Goal: Task Accomplishment & Management: Manage account settings

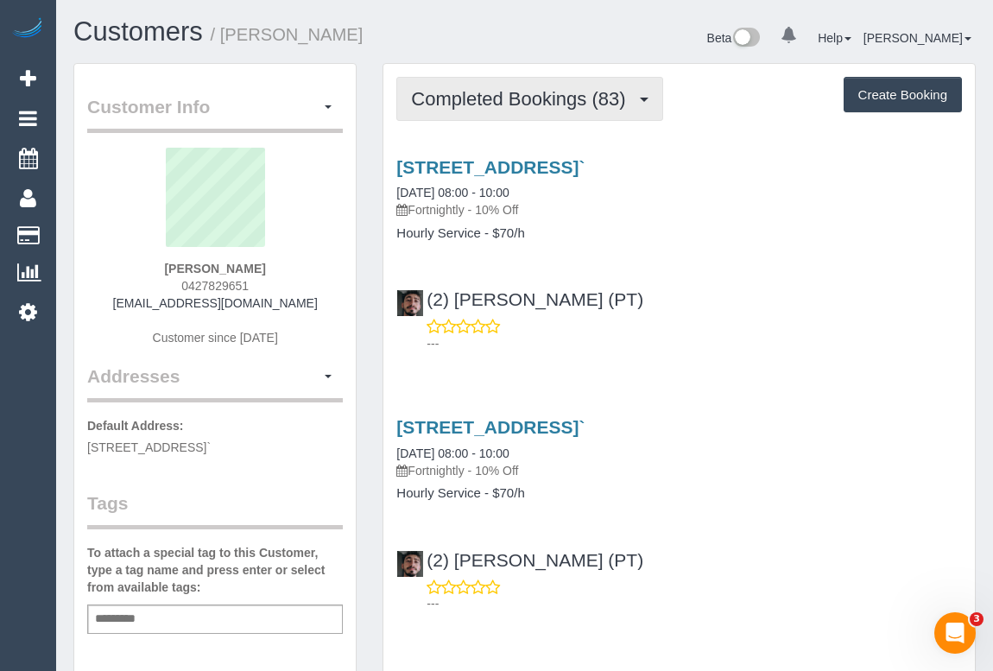
click at [495, 103] on span "Completed Bookings (83)" at bounding box center [522, 99] width 223 height 22
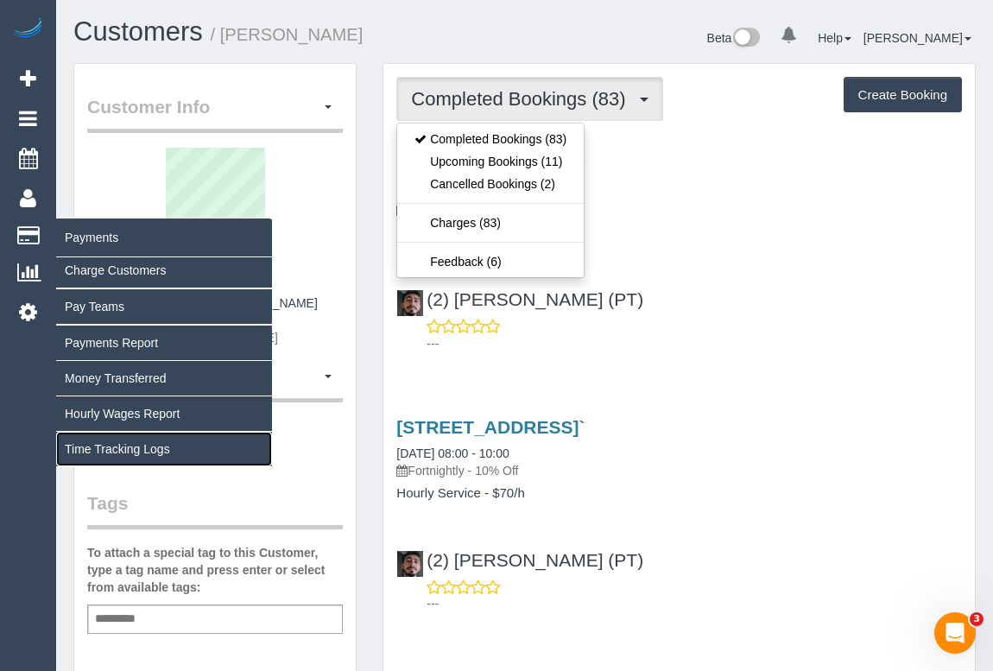
click at [142, 446] on link "Time Tracking Logs" at bounding box center [164, 449] width 216 height 35
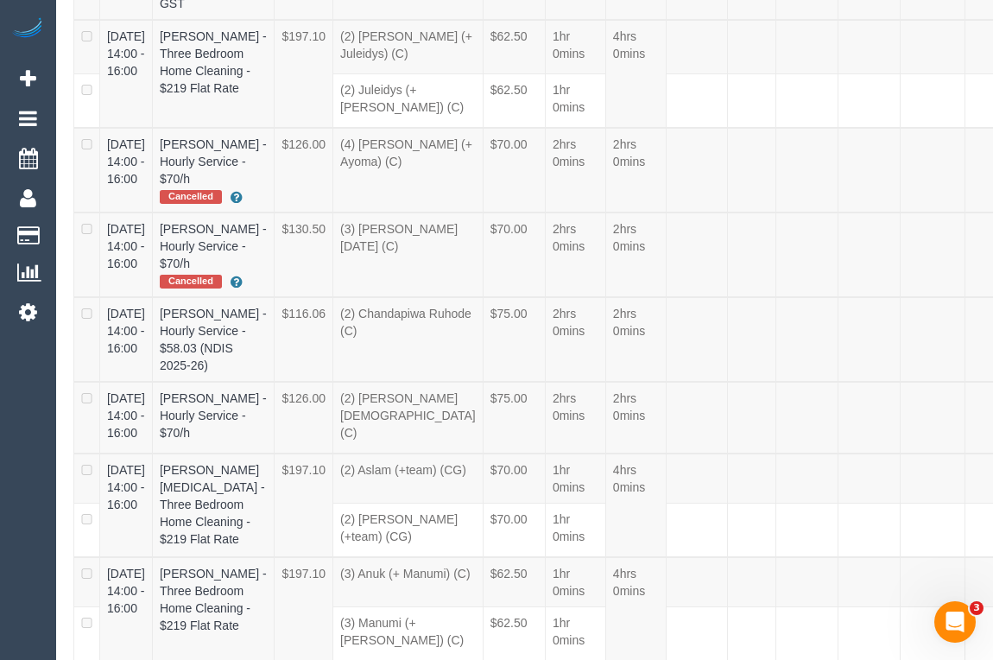
scroll to position [10953, 0]
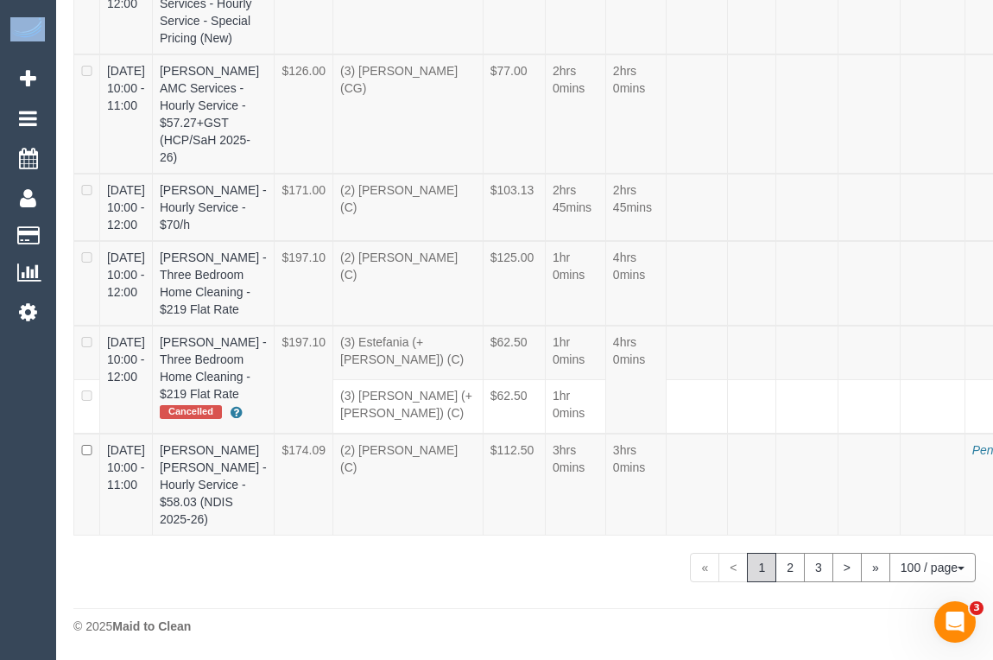
drag, startPoint x: 324, startPoint y: 657, endPoint x: 414, endPoint y: 673, distance: 92.1
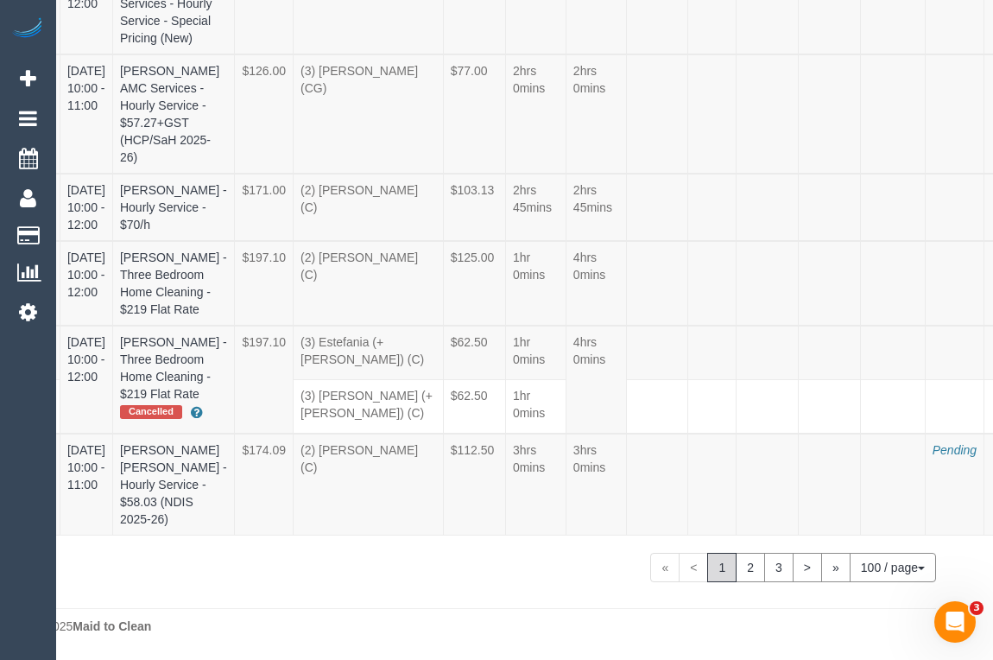
scroll to position [10938, 57]
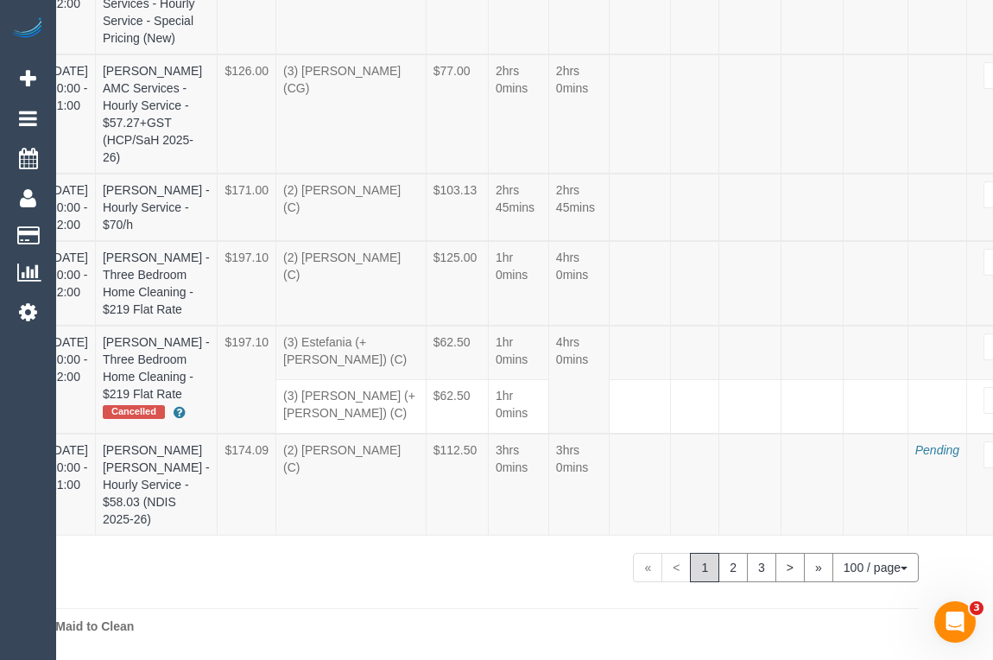
select select "draft"
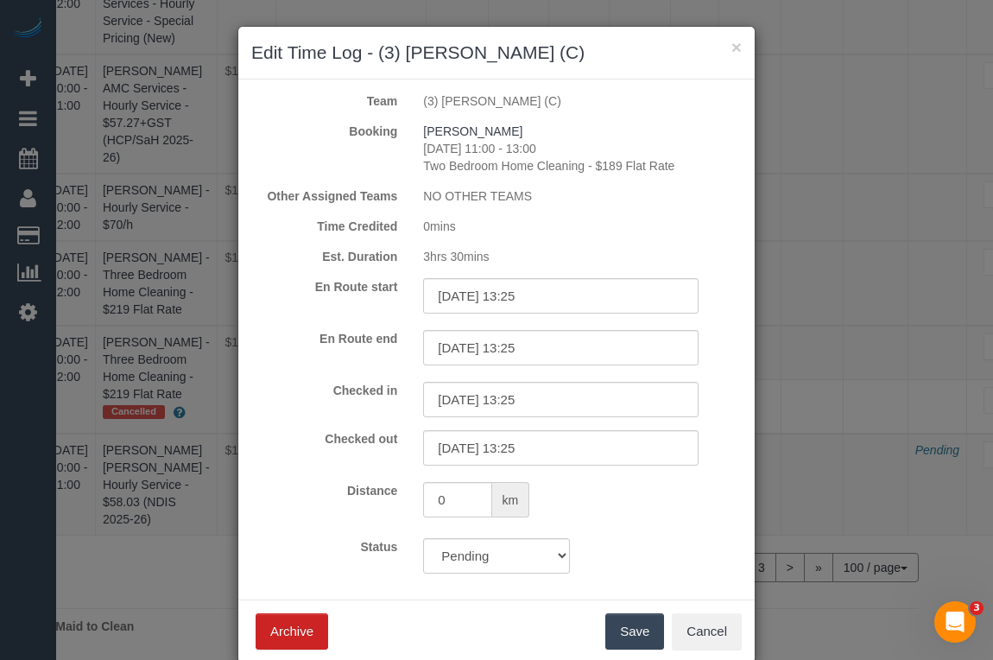
scroll to position [10938, 45]
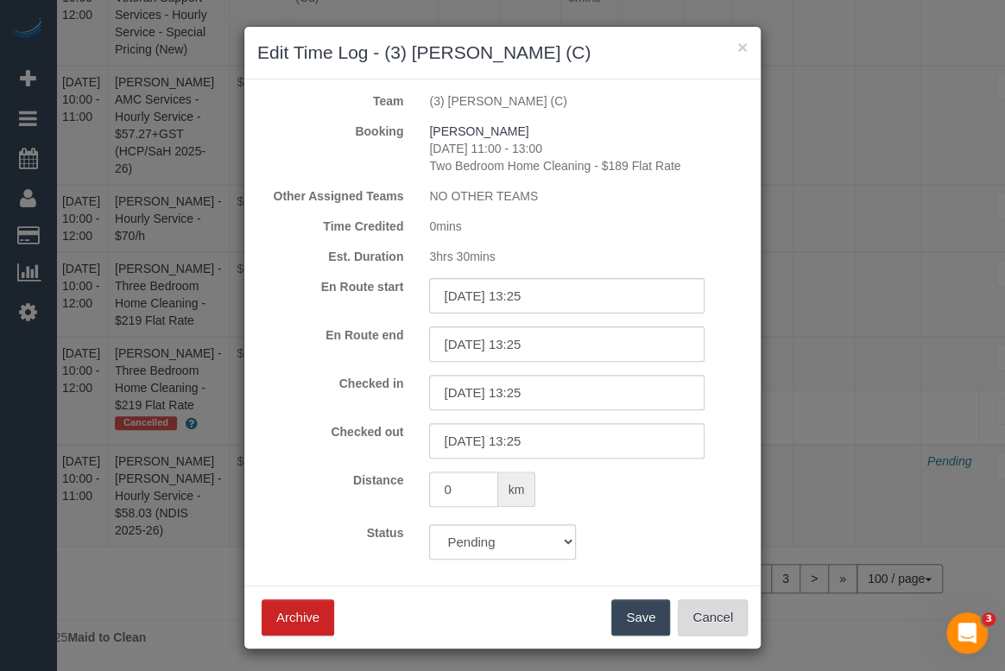
click at [717, 615] on button "Cancel" at bounding box center [713, 617] width 70 height 36
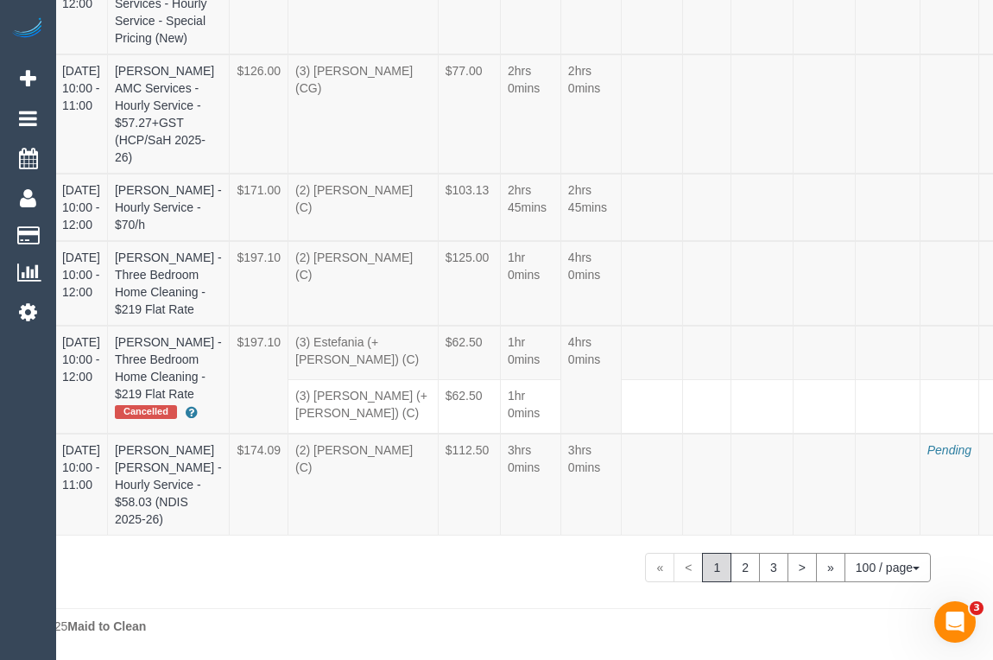
scroll to position [10860, 45]
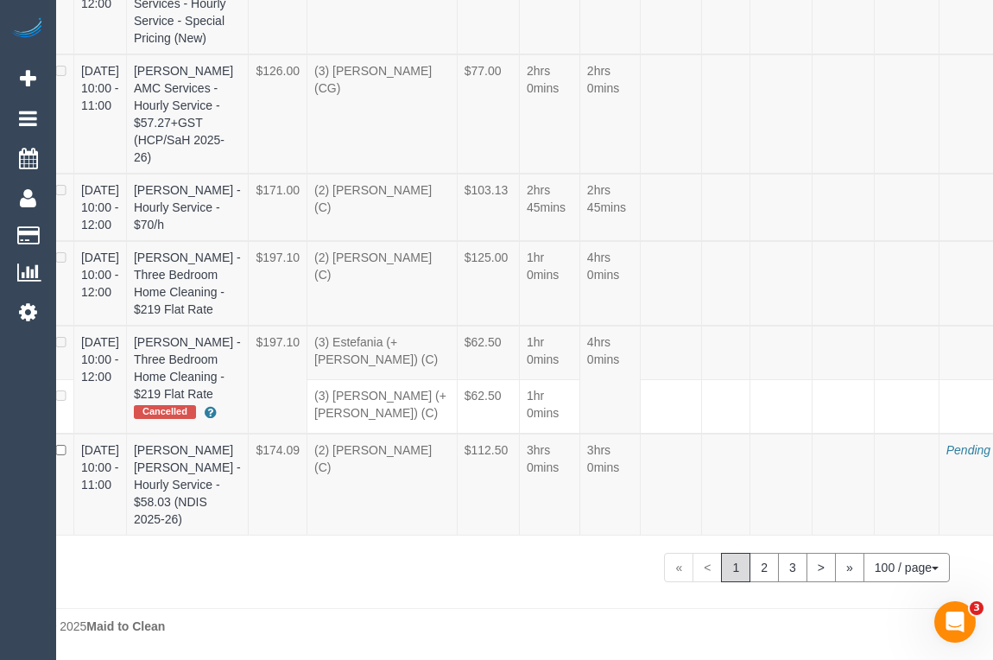
scroll to position [10860, 37]
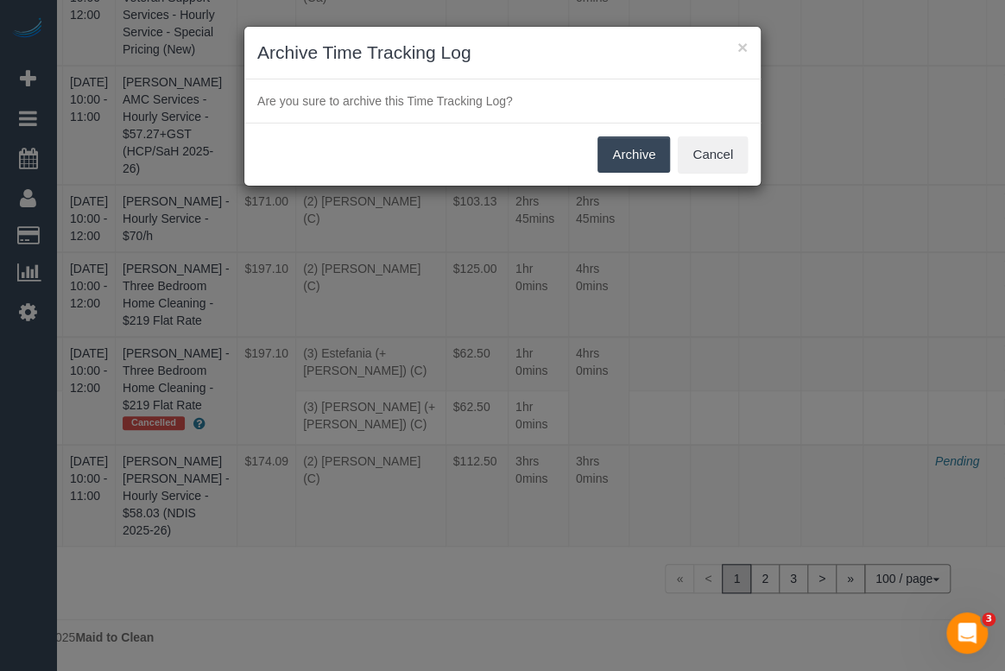
click at [635, 154] on button "Archive" at bounding box center [633, 154] width 73 height 36
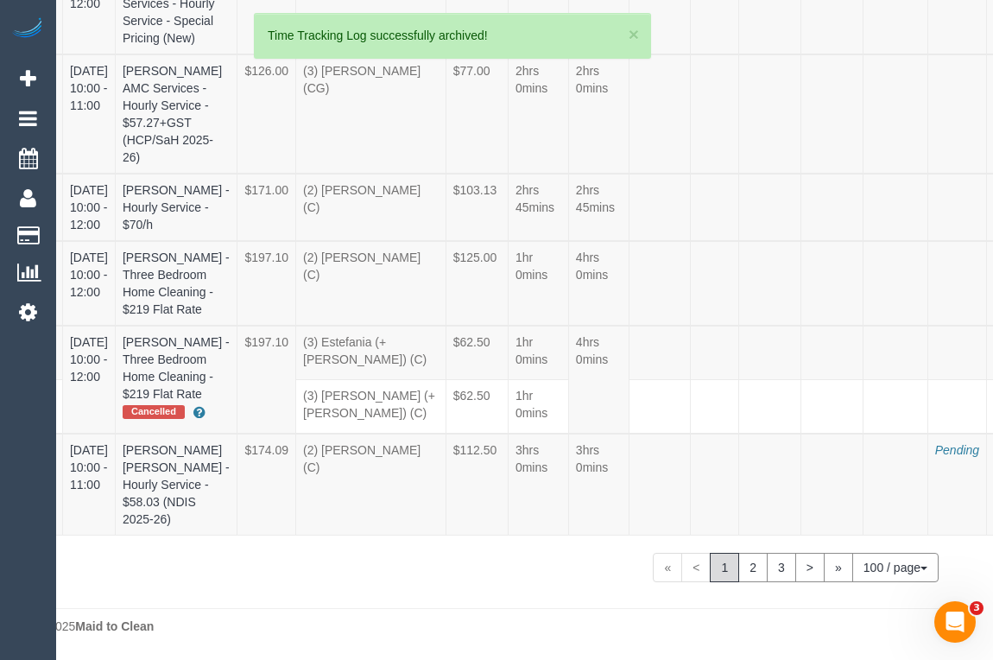
scroll to position [10860, 32]
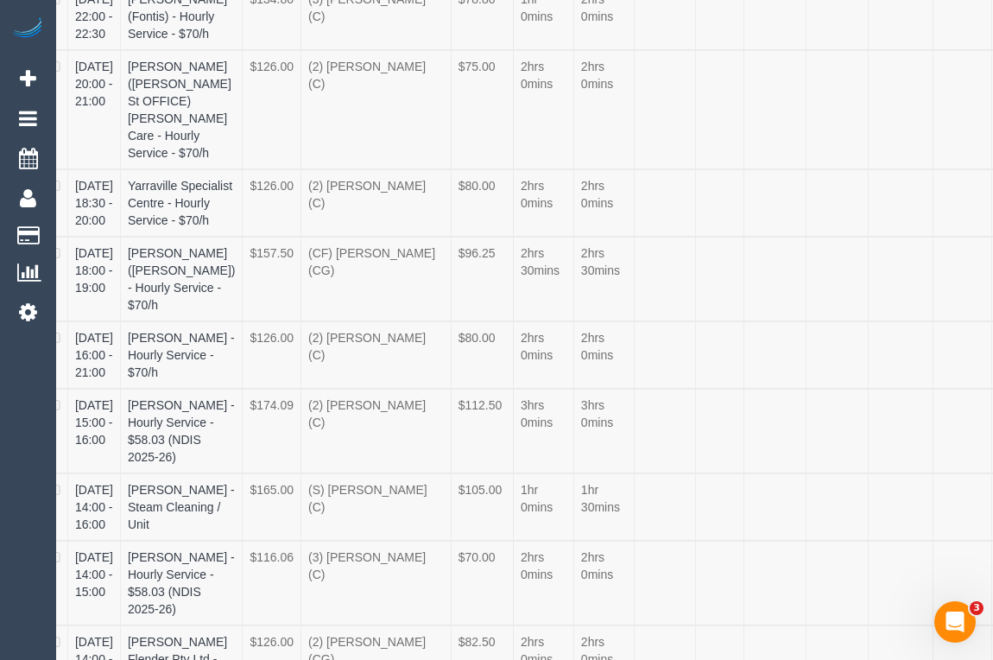
scroll to position [0, 32]
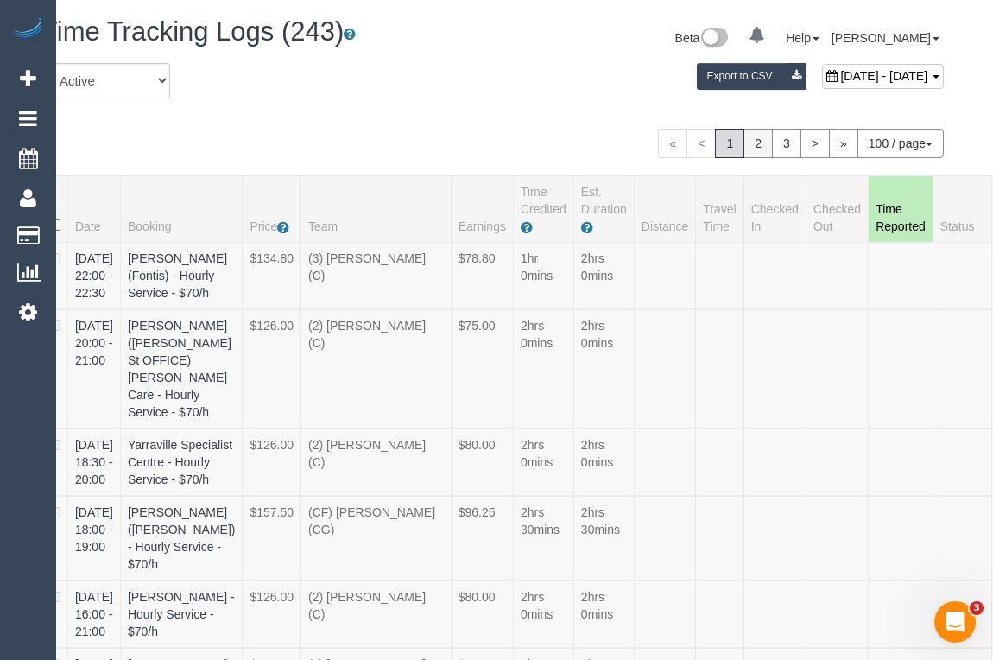
click at [753, 136] on link "2" at bounding box center [757, 143] width 29 height 29
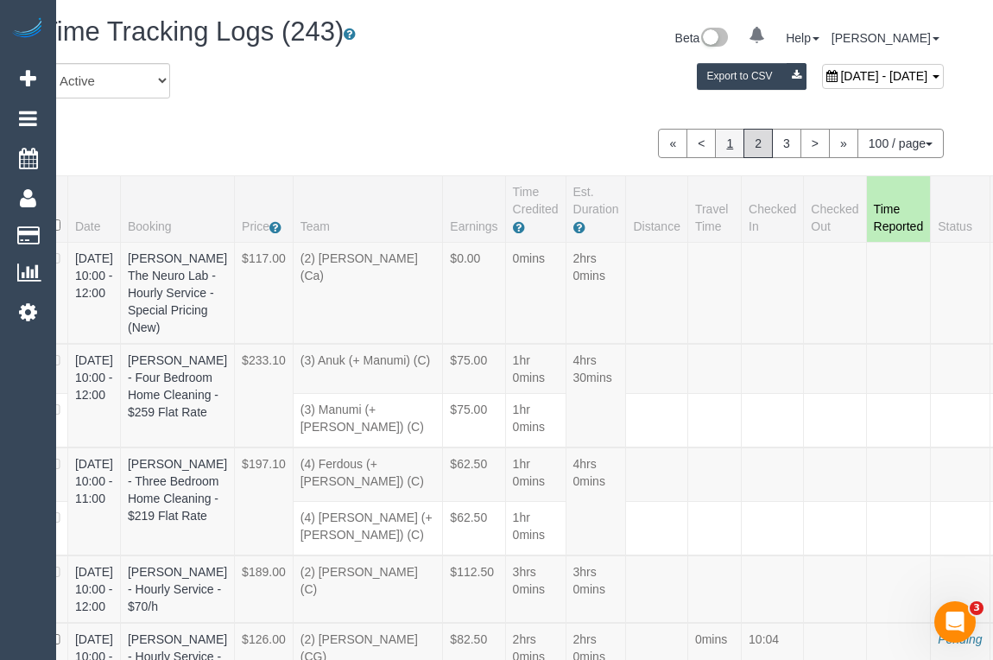
click at [730, 147] on link "1" at bounding box center [729, 143] width 29 height 29
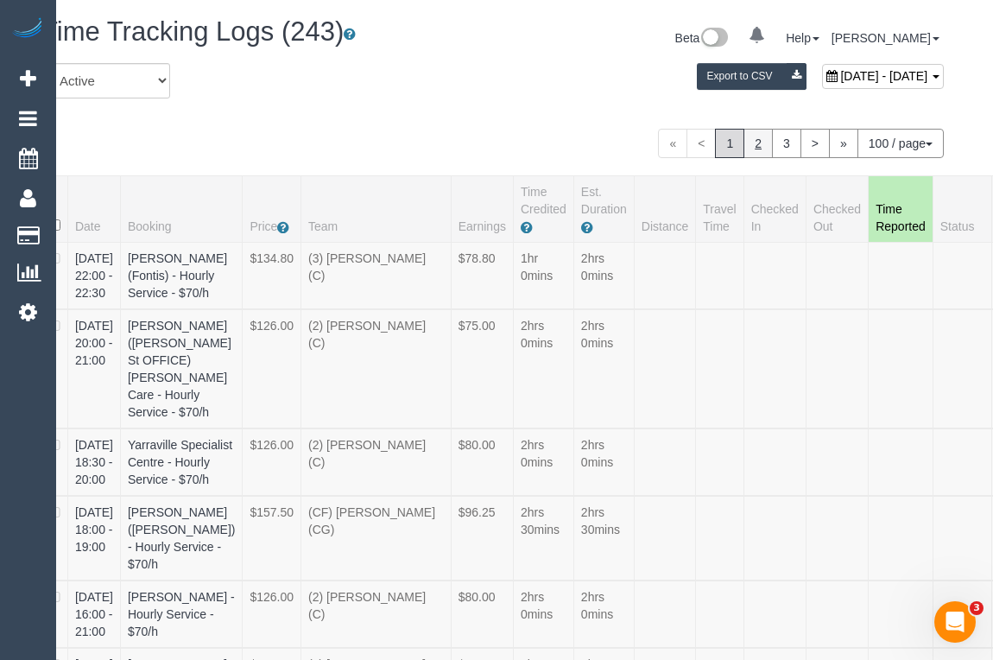
click at [767, 139] on link "2" at bounding box center [757, 143] width 29 height 29
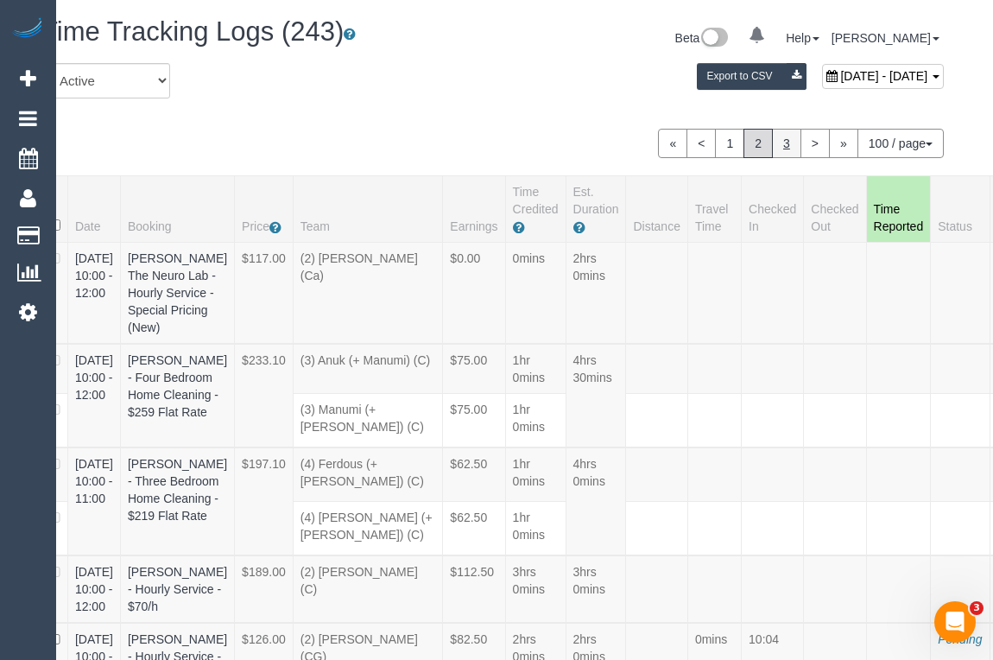
click at [780, 138] on link "3" at bounding box center [786, 143] width 29 height 29
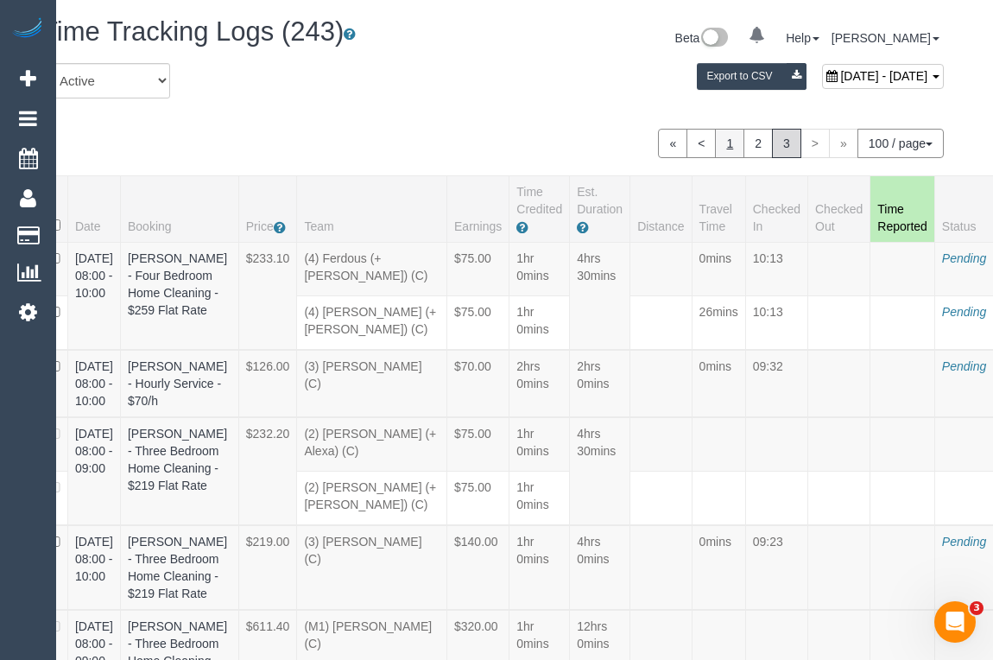
click at [727, 142] on link "1" at bounding box center [729, 143] width 29 height 29
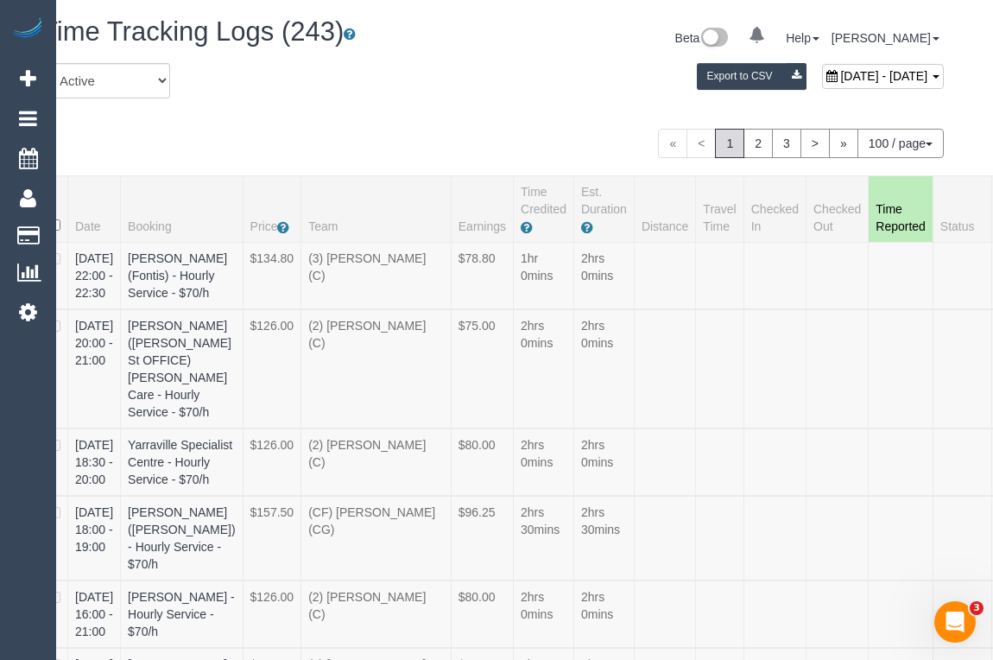
click at [449, 65] on div "October 03, 2025 - October 03, 2025 Export to CSV" at bounding box center [647, 80] width 619 height 35
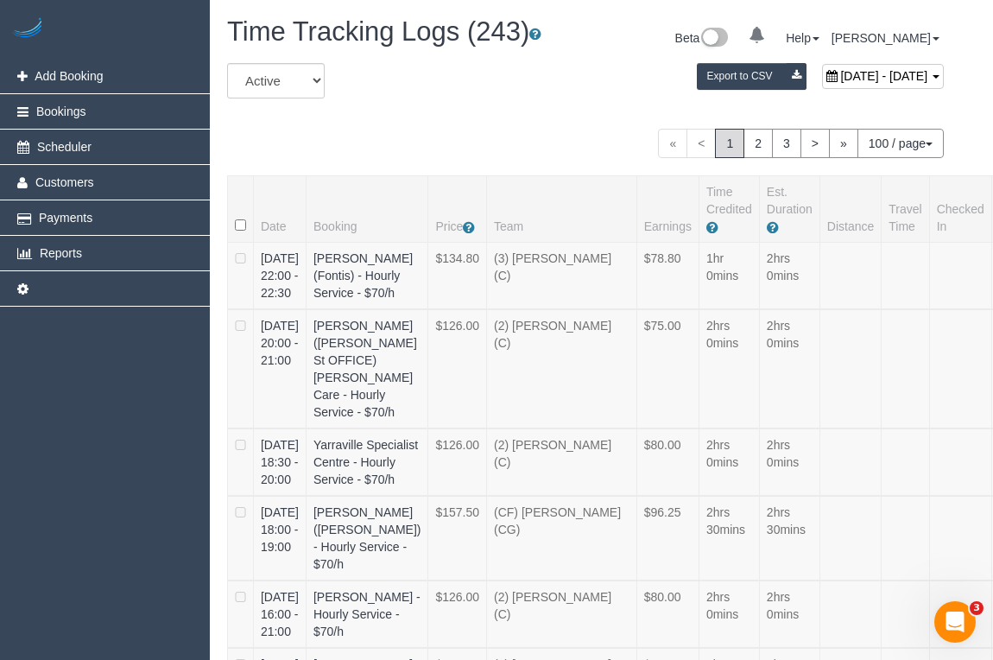
scroll to position [0, 0]
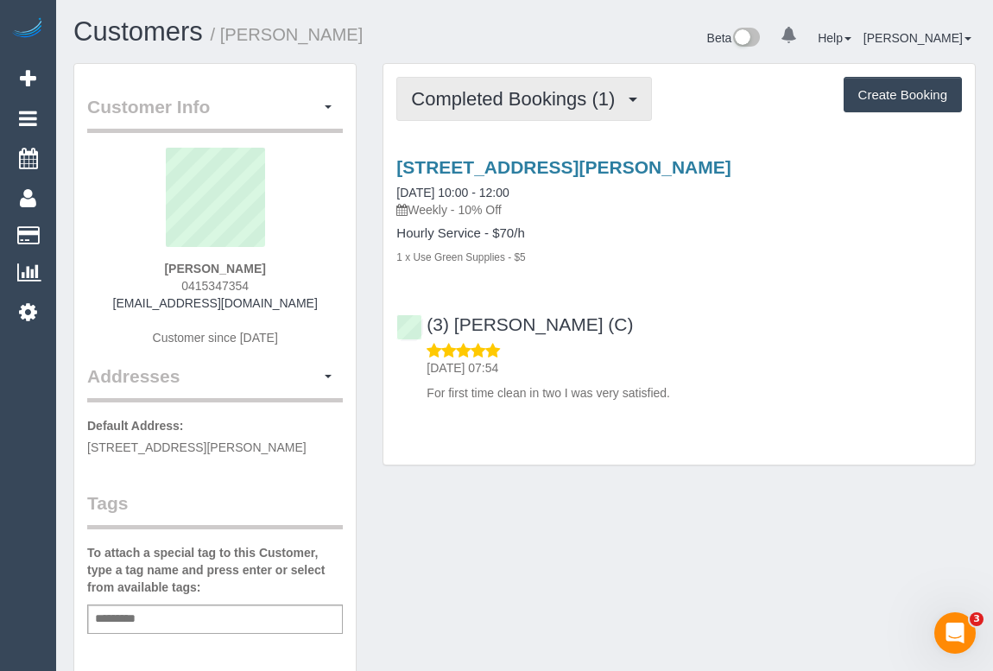
click at [486, 95] on span "Completed Bookings (1)" at bounding box center [517, 99] width 212 height 22
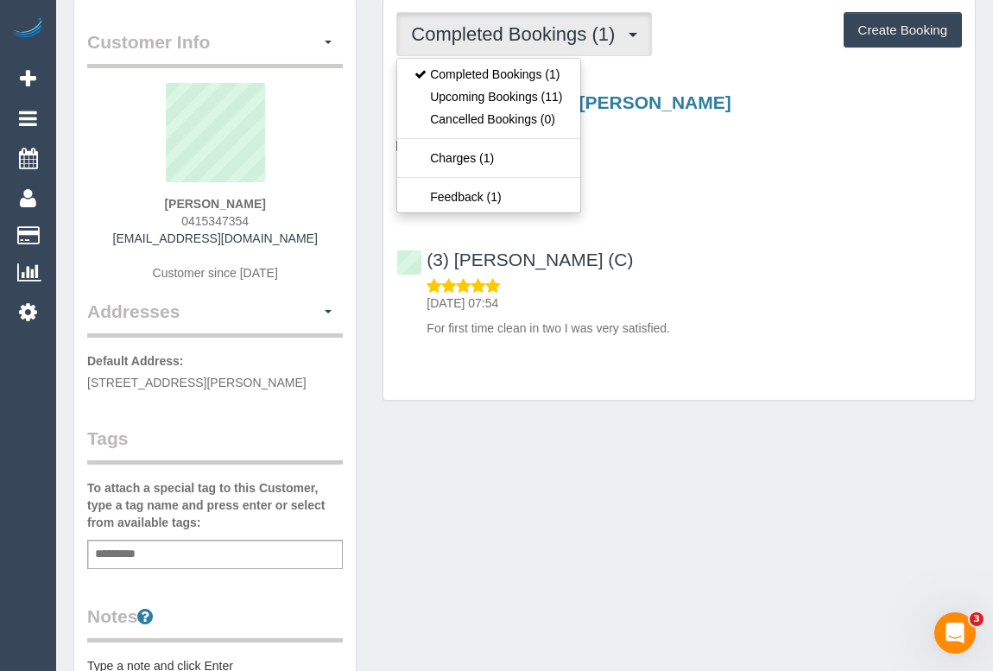
scroll to position [313, 0]
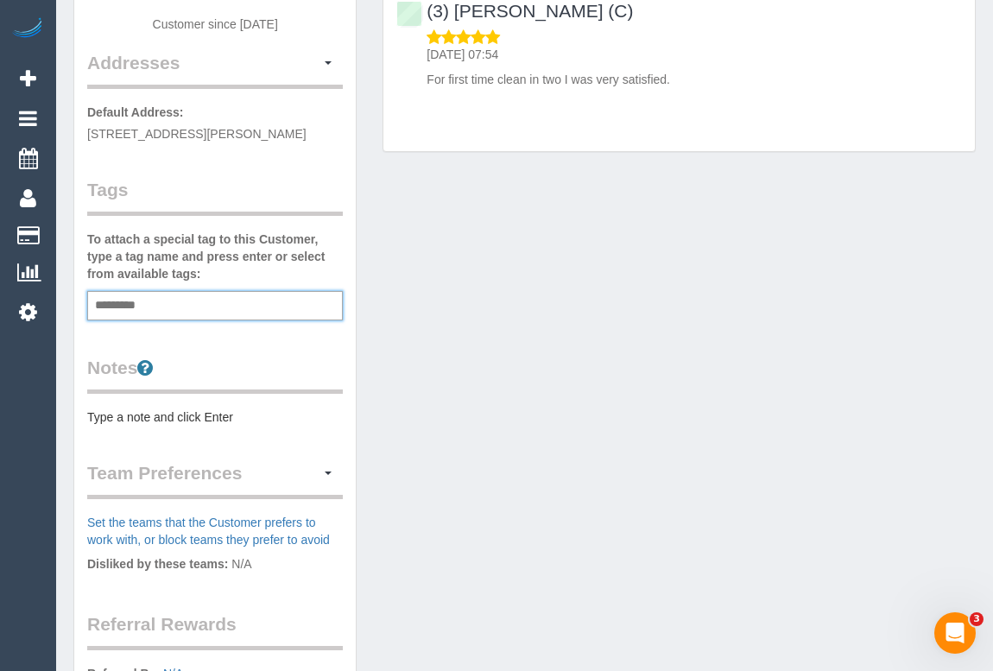
click at [125, 302] on input "text" at bounding box center [120, 305] width 59 height 22
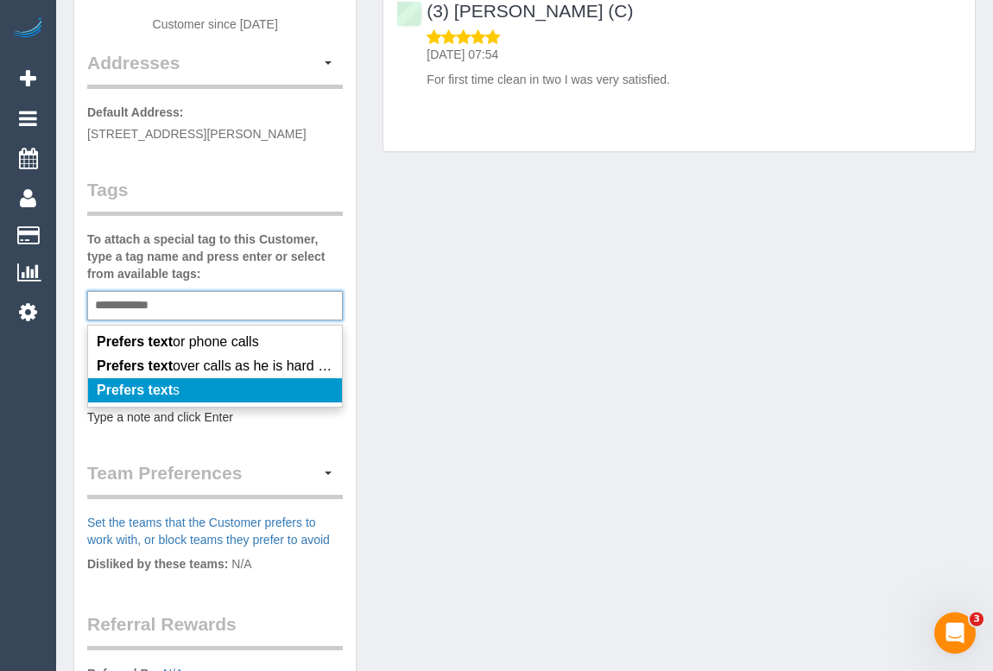
type input "**********"
click at [163, 393] on em "Prefers text" at bounding box center [135, 389] width 76 height 15
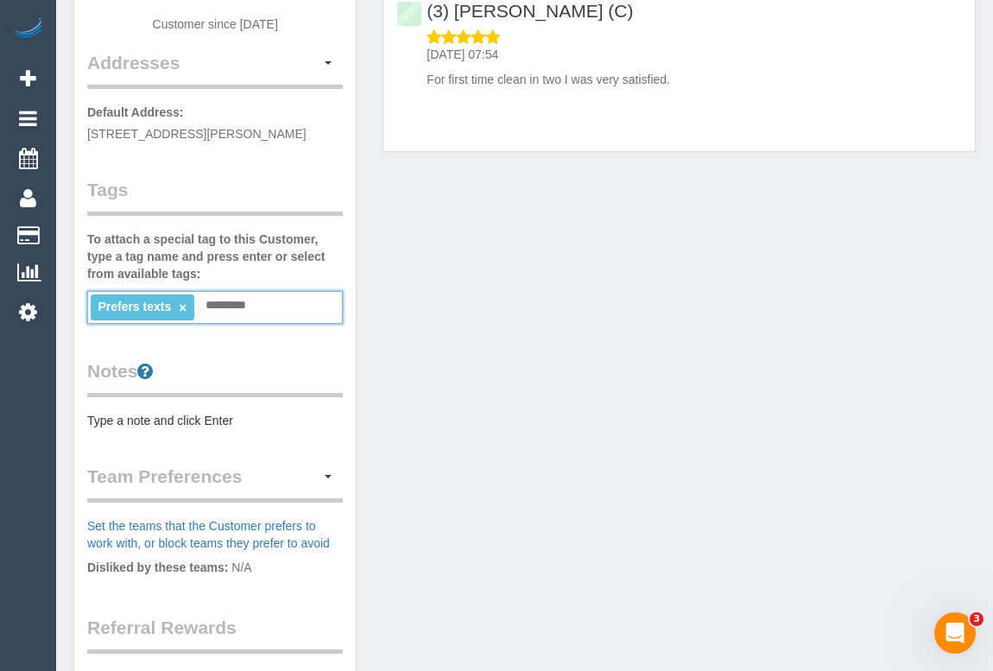
click at [471, 470] on div "Customer Info Edit Contact Info Send Message Email Preferences Special Sales Ta…" at bounding box center [524, 330] width 928 height 1160
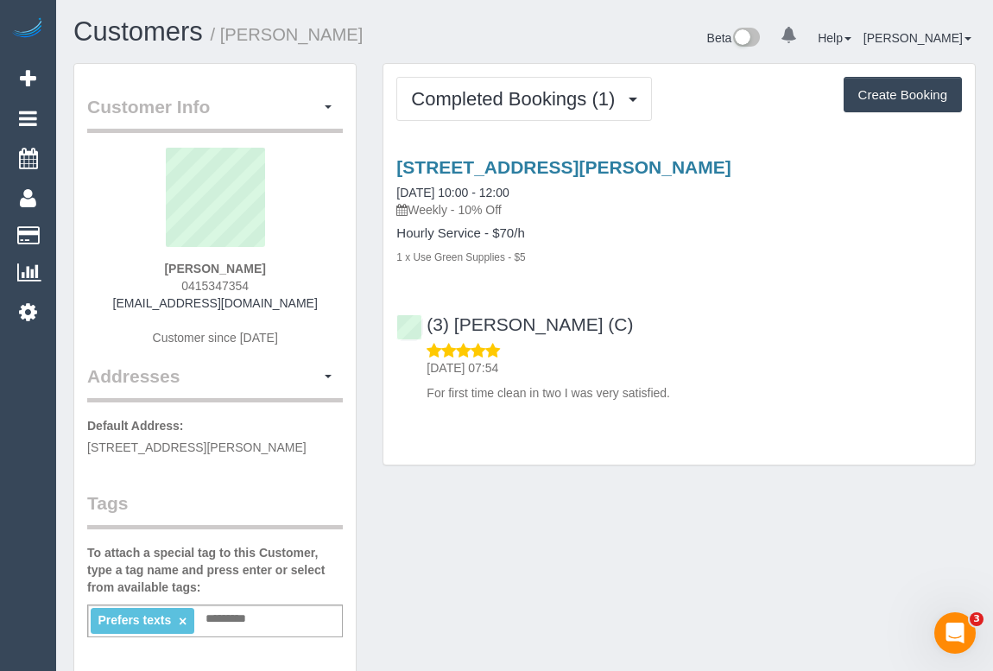
scroll to position [0, 0]
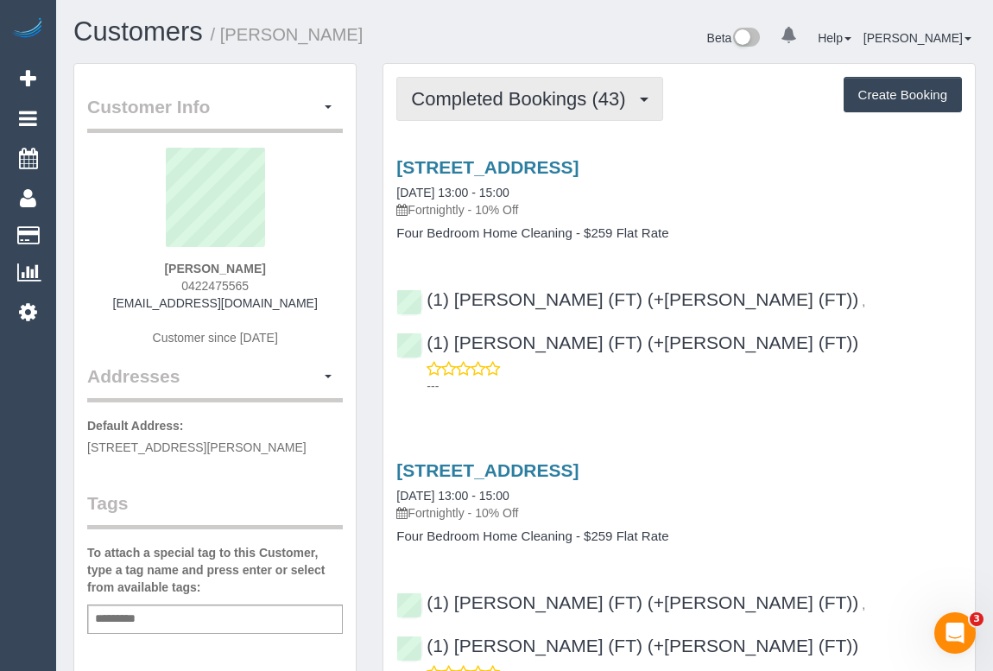
click at [475, 93] on span "Completed Bookings (43)" at bounding box center [522, 99] width 223 height 22
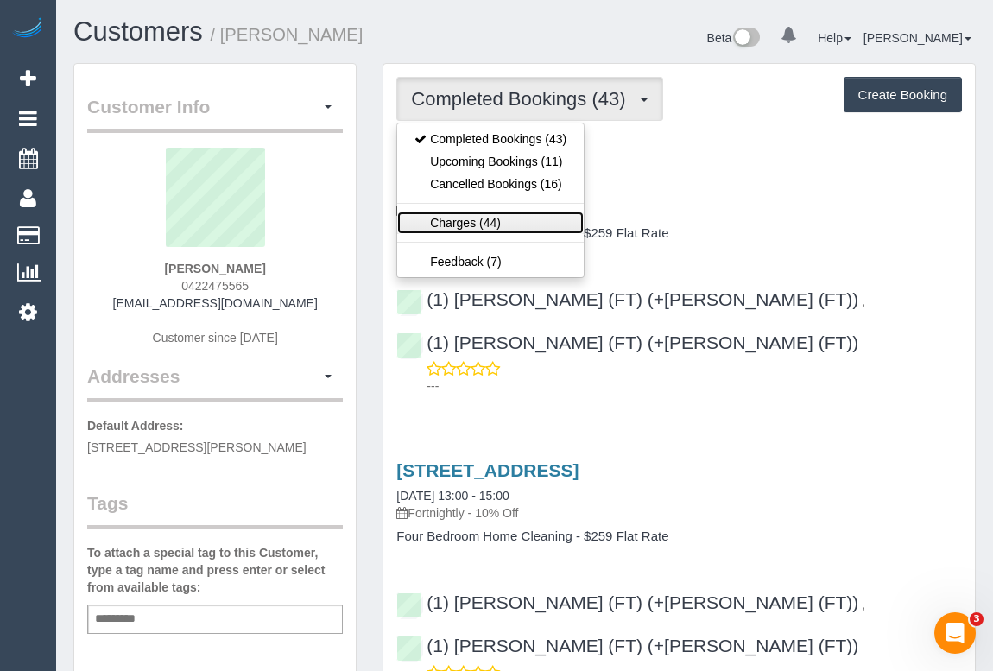
click at [466, 224] on link "Charges (44)" at bounding box center [490, 223] width 186 height 22
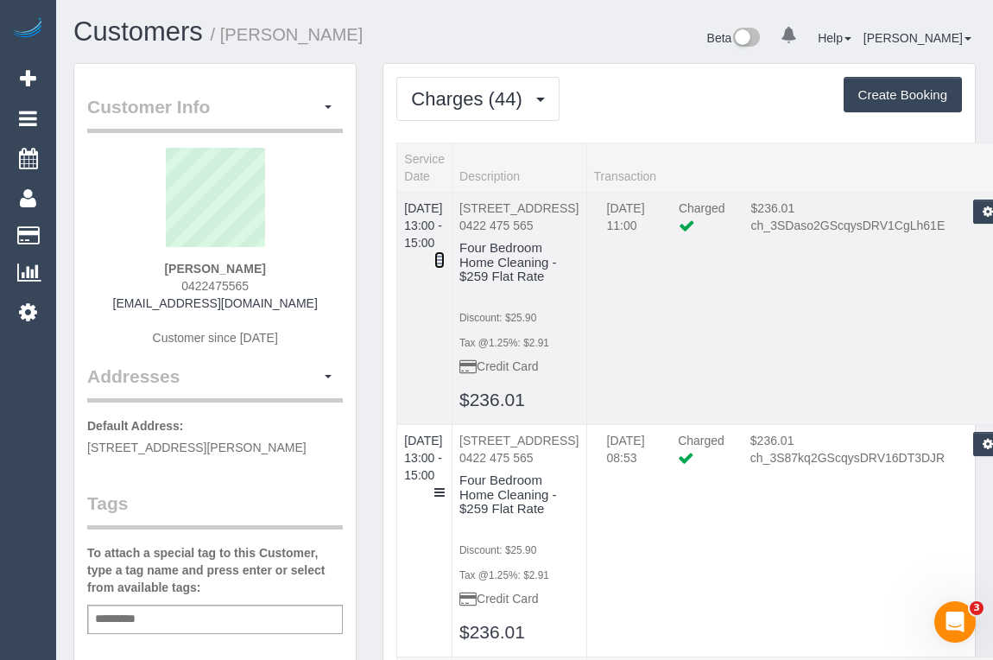
click at [445, 254] on icon at bounding box center [439, 260] width 10 height 12
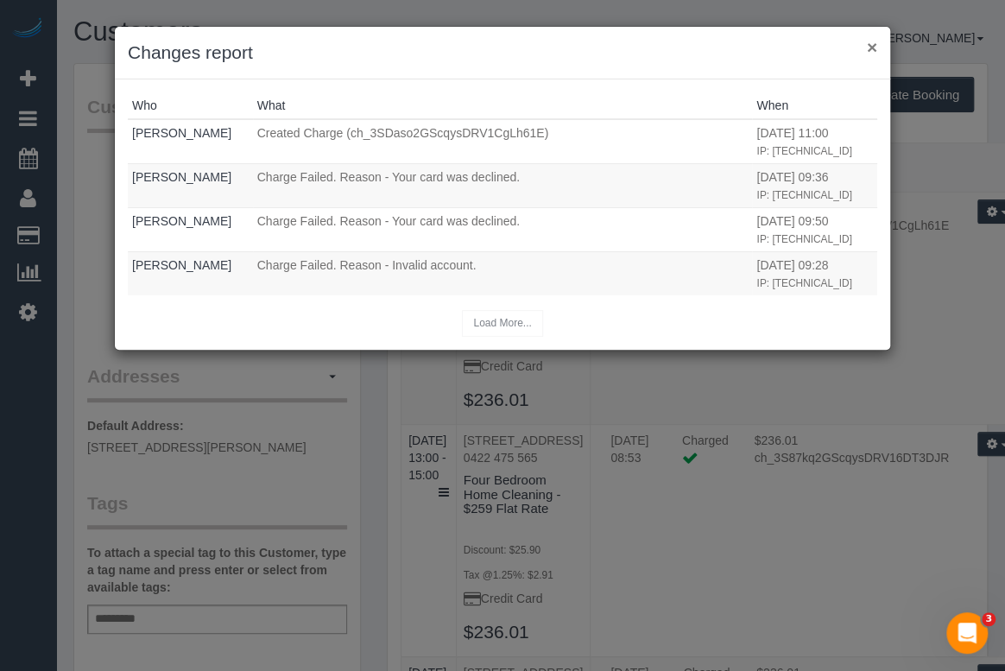
click at [869, 41] on button "×" at bounding box center [872, 47] width 10 height 18
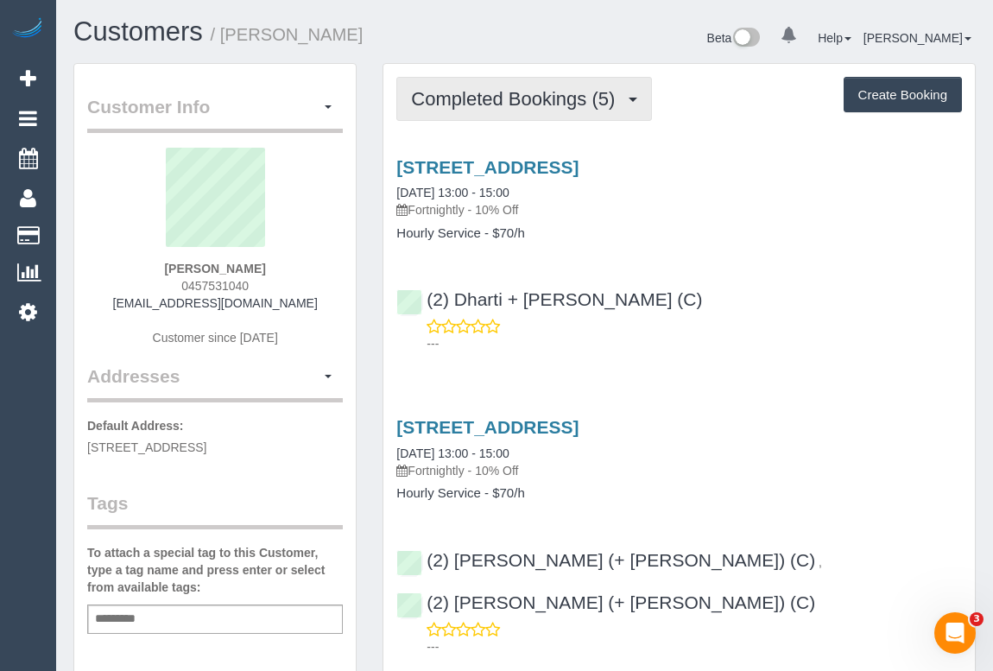
click at [508, 98] on span "Completed Bookings (5)" at bounding box center [517, 99] width 212 height 22
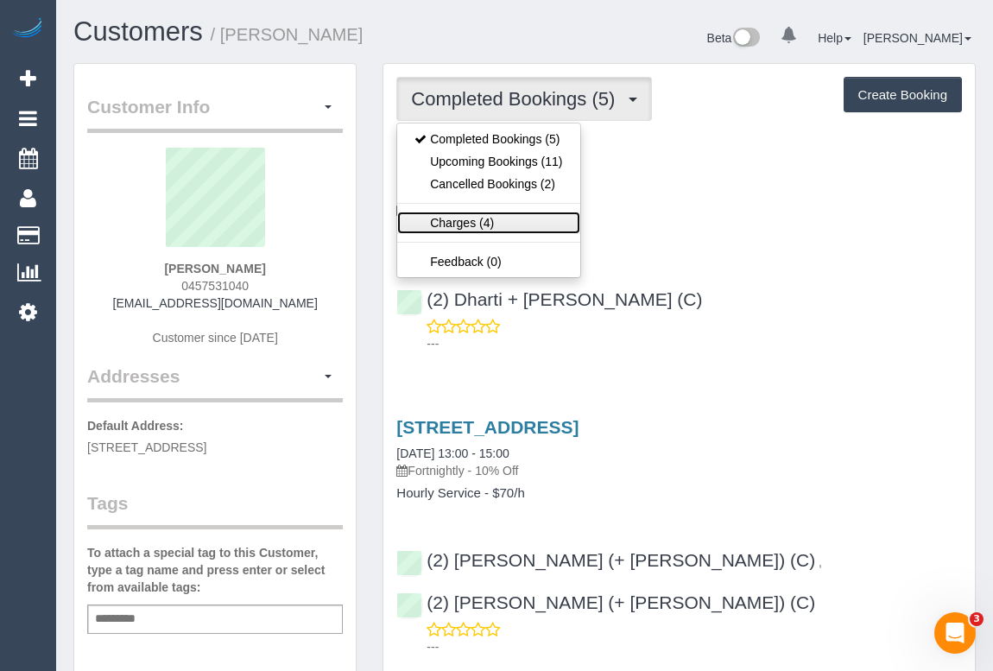
click at [458, 223] on link "Charges (4)" at bounding box center [488, 223] width 182 height 22
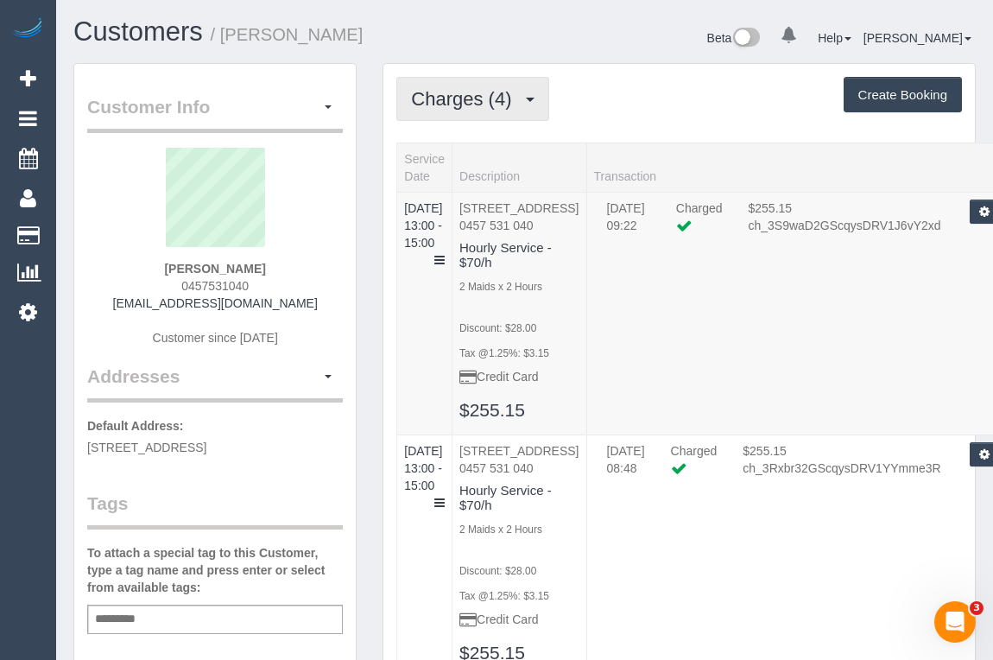
click at [476, 96] on span "Charges (4)" at bounding box center [465, 99] width 109 height 22
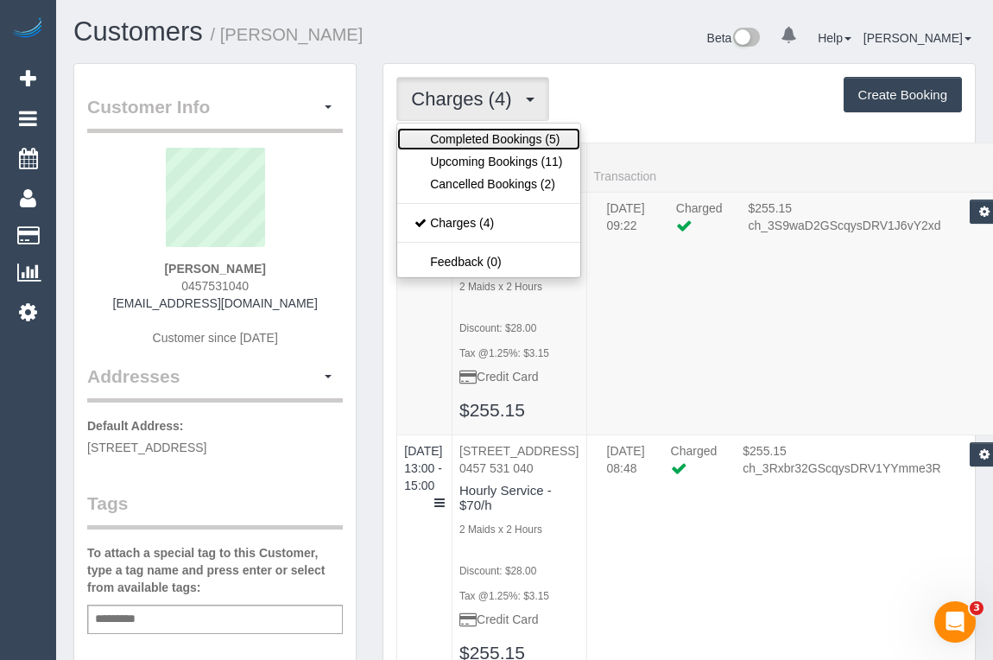
click at [470, 148] on link "Completed Bookings (5)" at bounding box center [488, 139] width 182 height 22
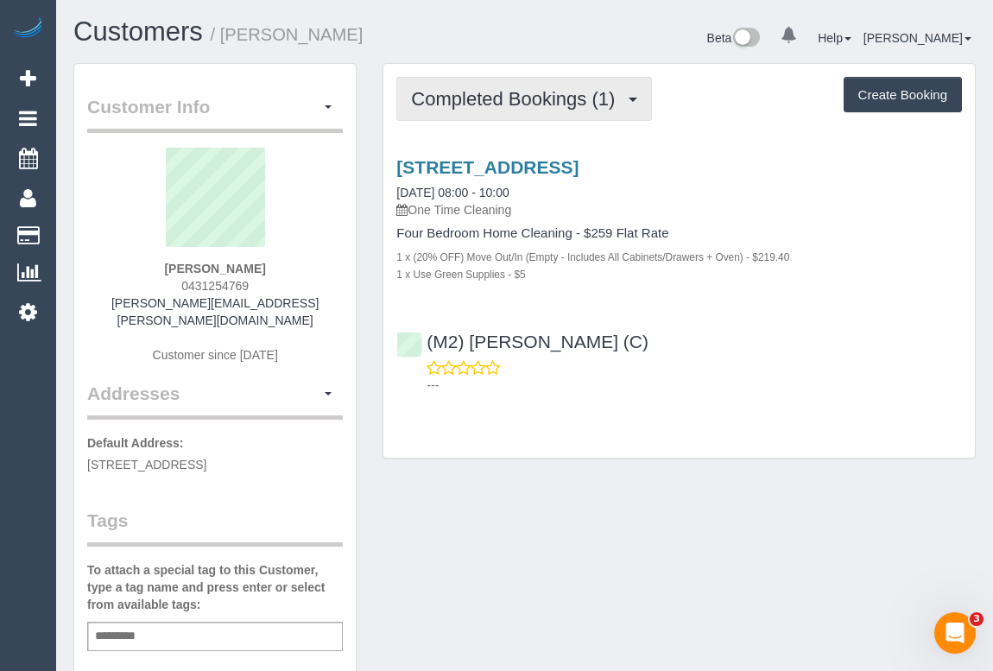
click at [491, 105] on span "Completed Bookings (1)" at bounding box center [517, 99] width 212 height 22
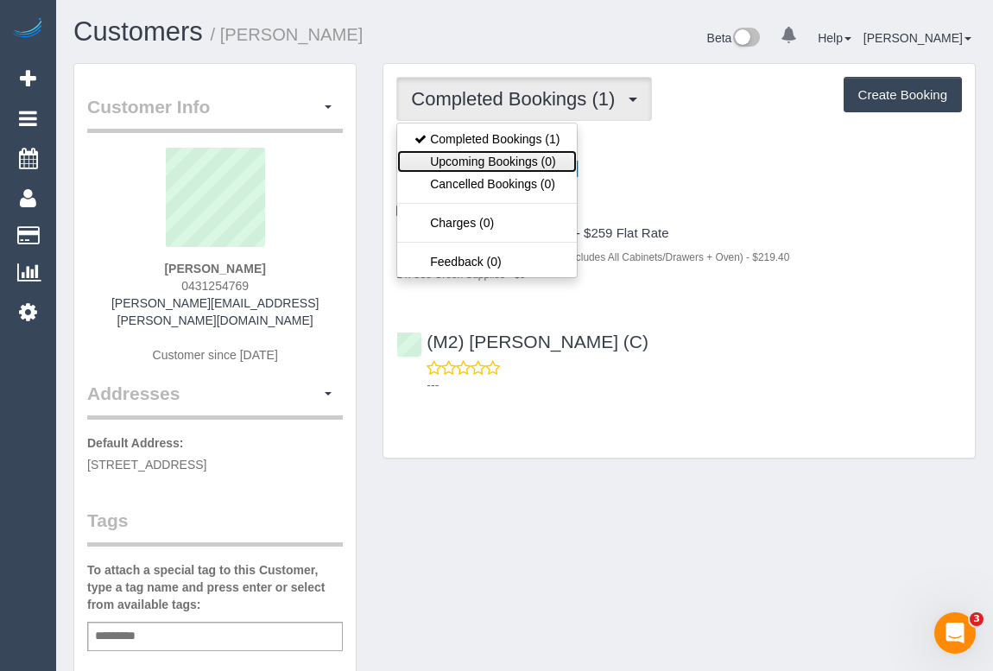
click at [484, 164] on link "Upcoming Bookings (0)" at bounding box center [487, 161] width 180 height 22
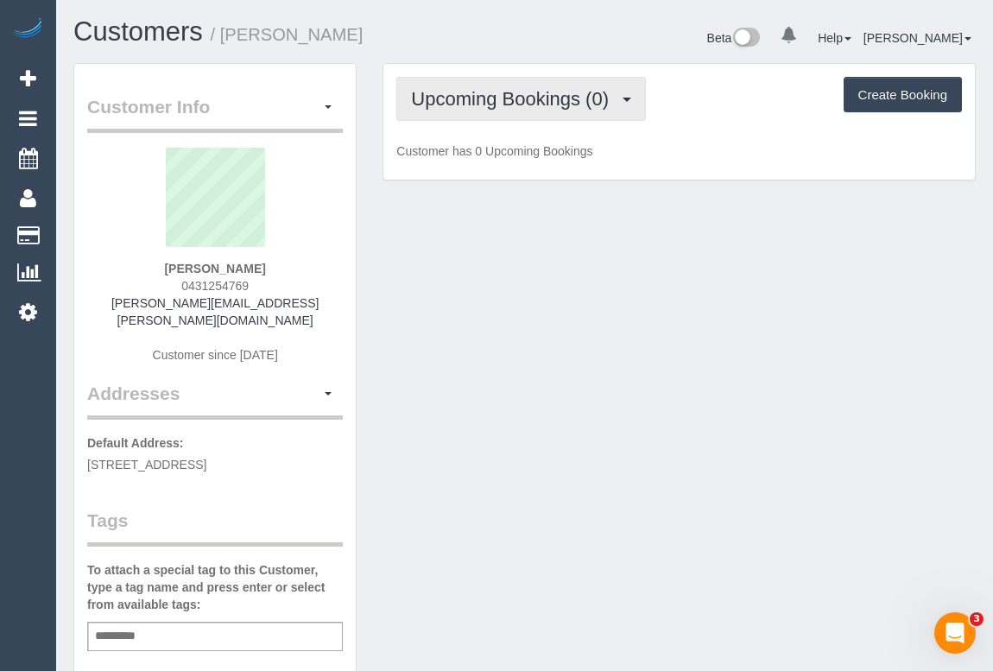
click at [501, 107] on span "Upcoming Bookings (0)" at bounding box center [514, 99] width 206 height 22
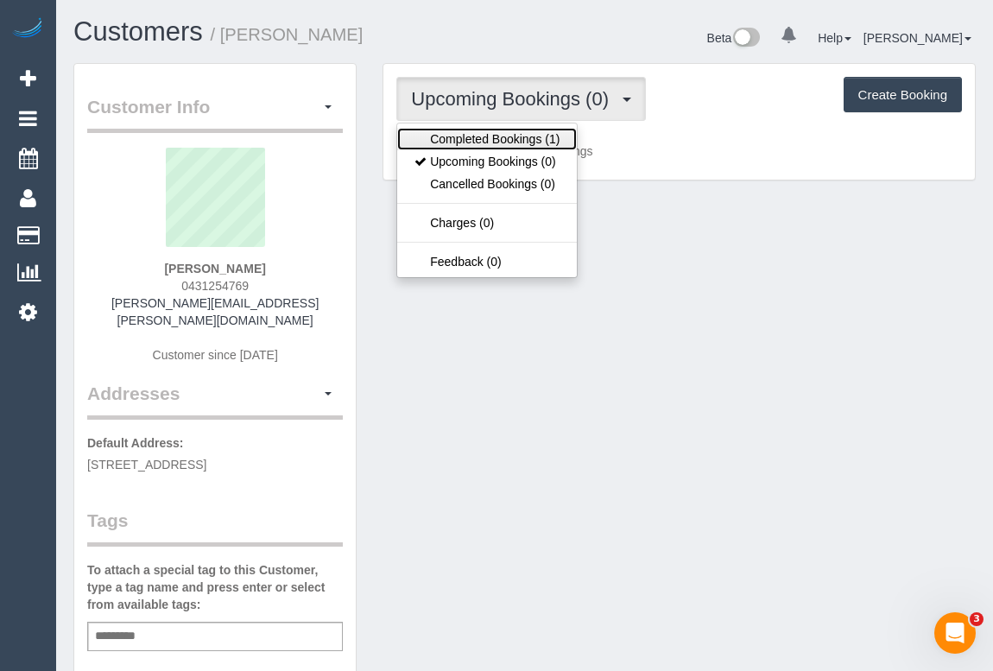
click at [485, 140] on link "Completed Bookings (1)" at bounding box center [487, 139] width 180 height 22
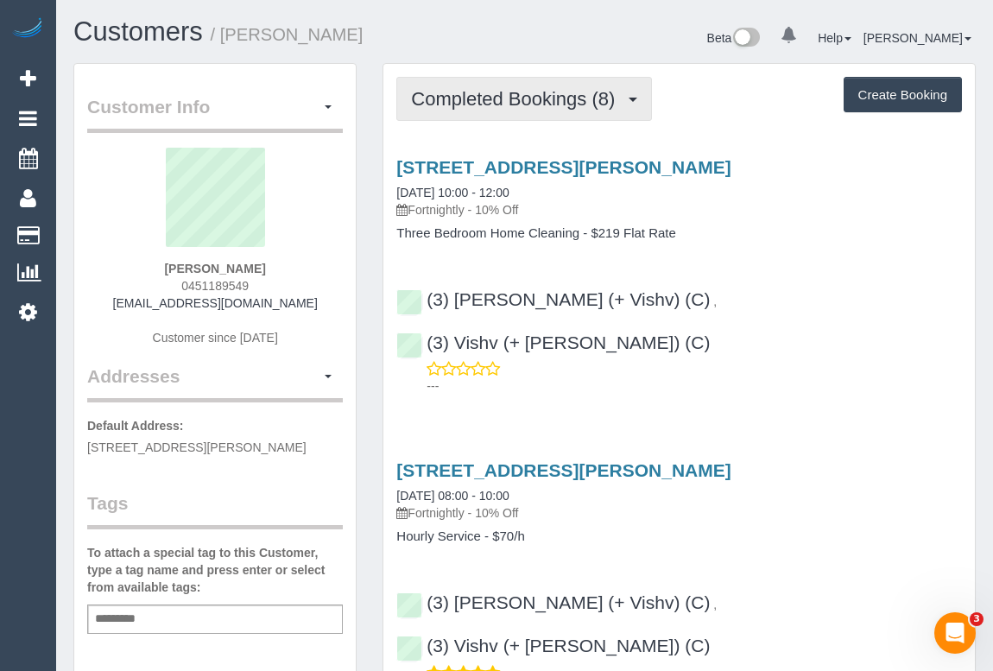
click at [518, 111] on button "Completed Bookings (8)" at bounding box center [524, 99] width 256 height 44
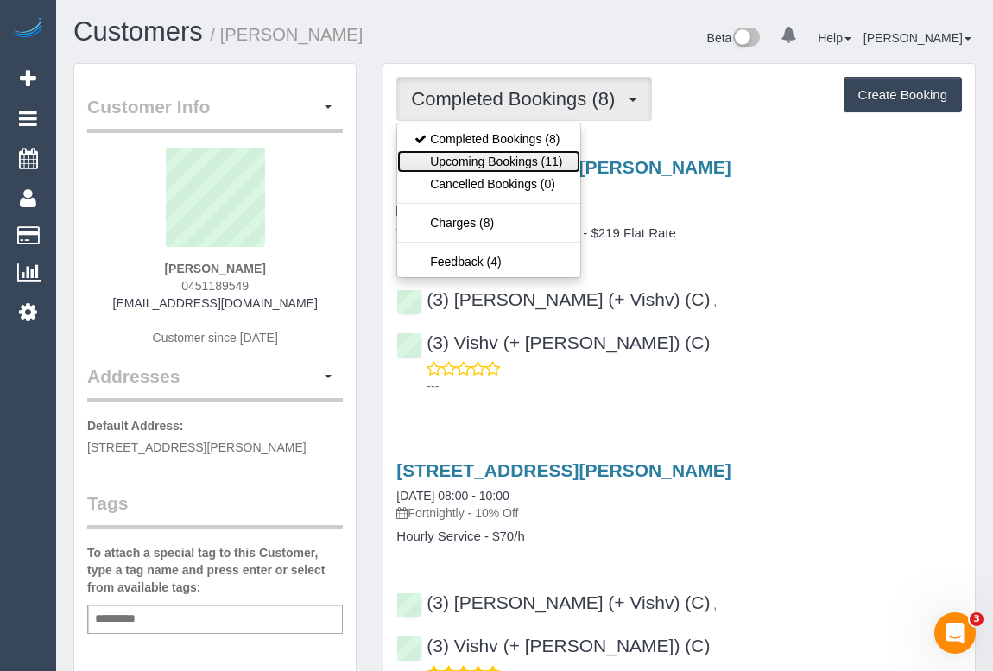
click at [504, 161] on link "Upcoming Bookings (11)" at bounding box center [488, 161] width 182 height 22
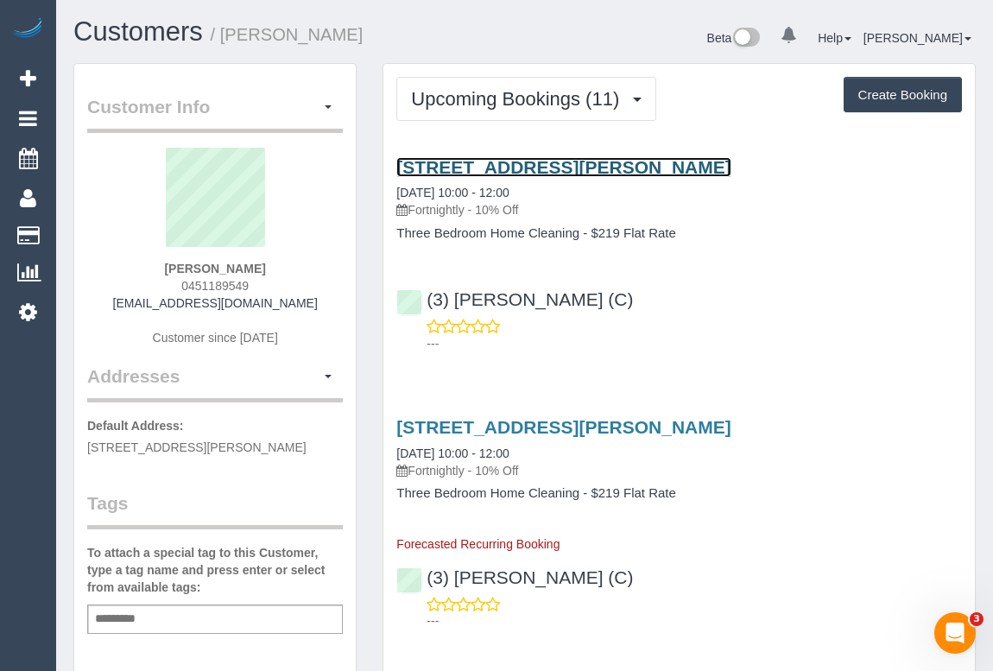
click at [527, 162] on link "300 Plummer Street, 805, Port Melbourne, VIC 3207" at bounding box center [563, 167] width 334 height 20
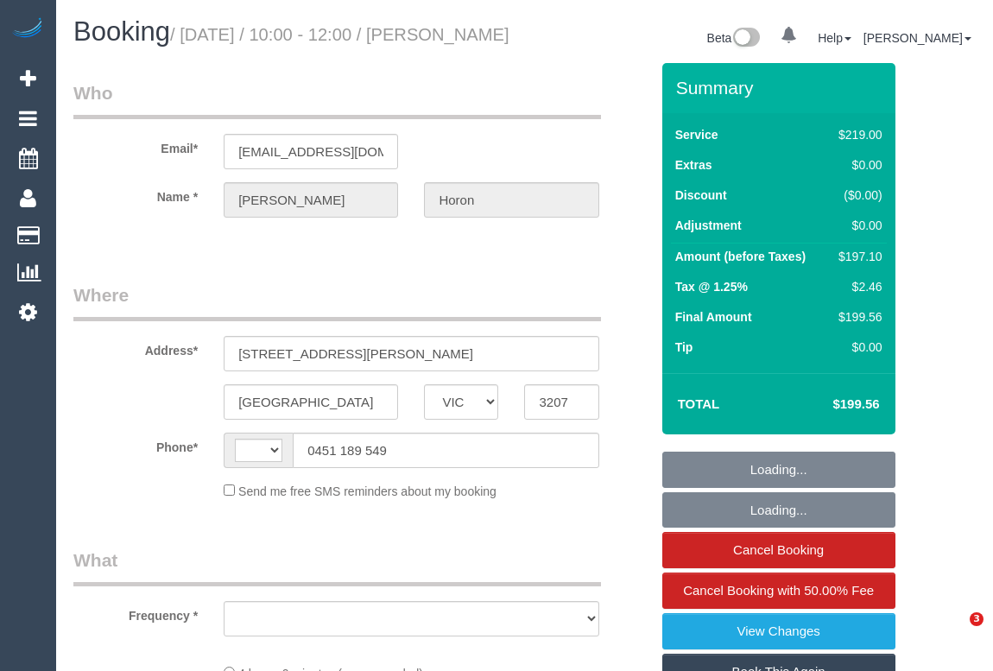
select select "VIC"
select select "string:AU"
select select "object:285"
select select "string:stripe-pm_1Re6qH2GScqysDRVzvQWCQTr"
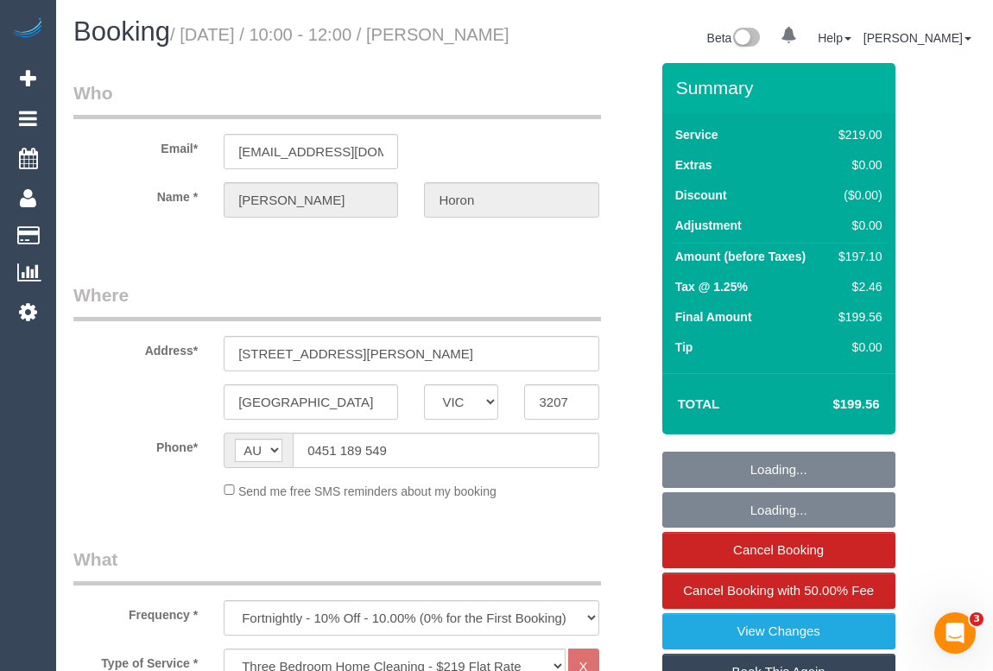
select select "number:28"
select select "number:14"
select select "number:19"
select select "number:24"
select select "number:34"
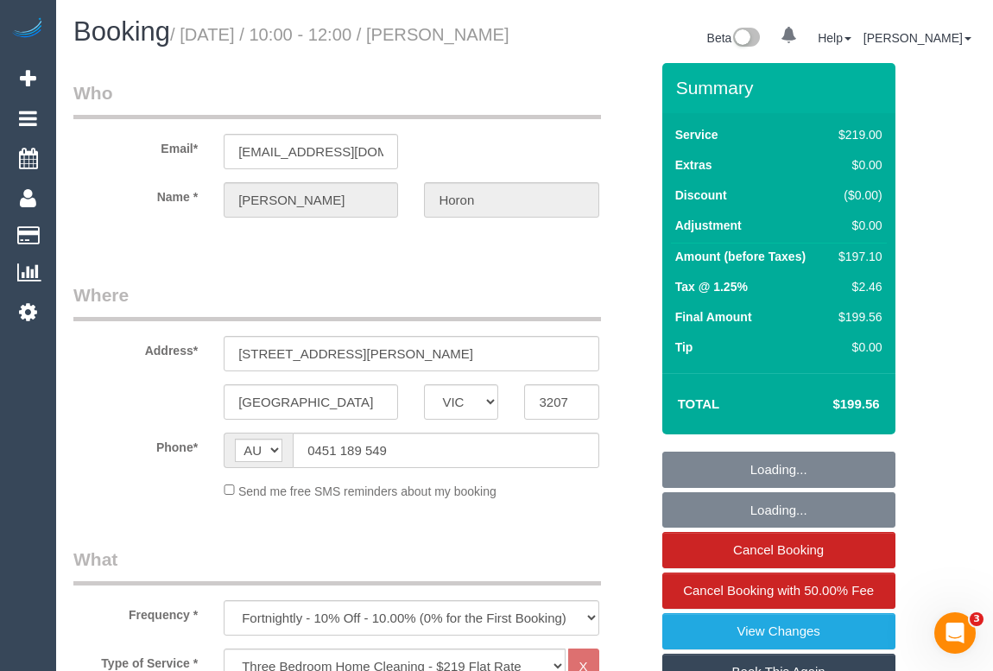
select select "number:11"
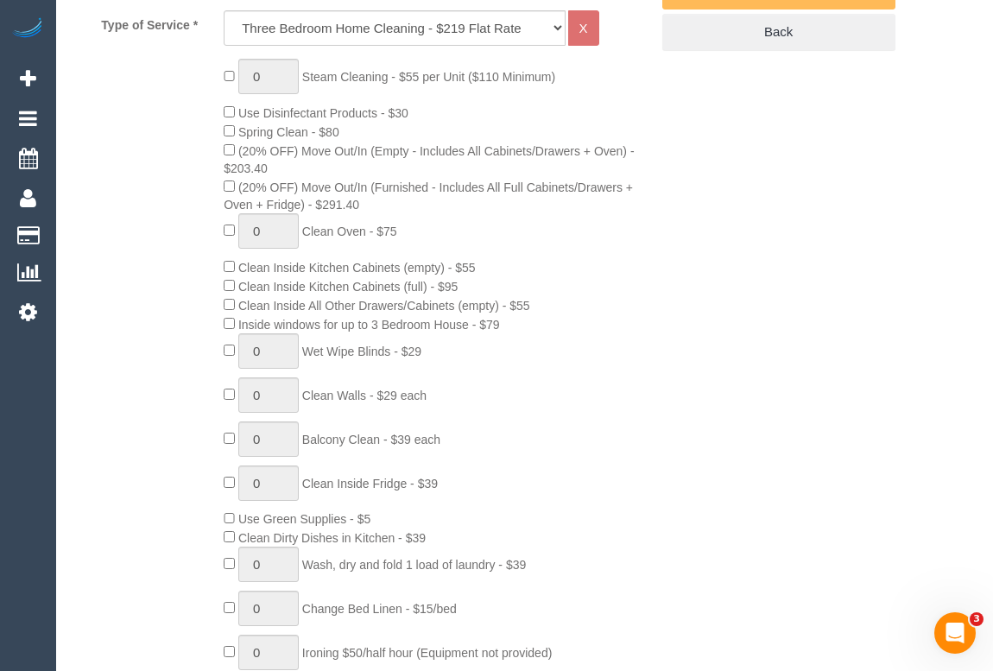
scroll to position [917, 0]
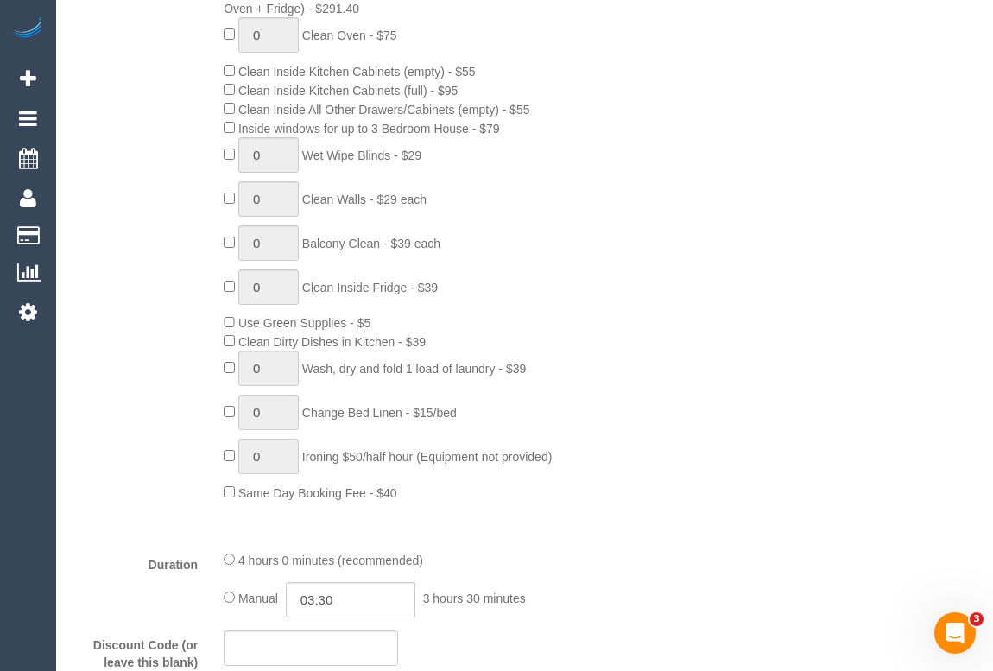
select select "object:2195"
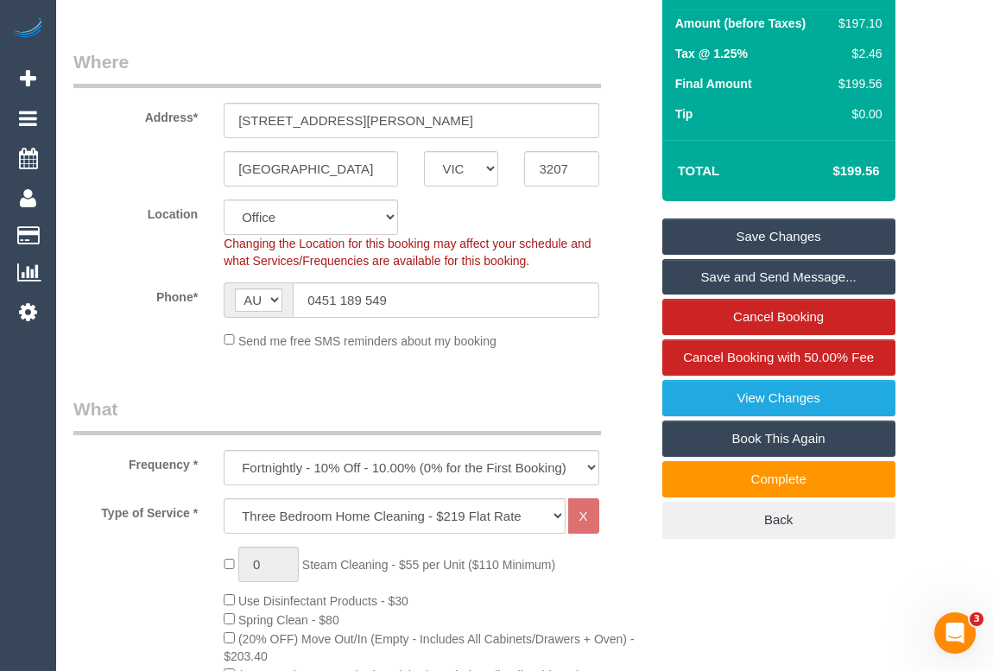
scroll to position [104, 0]
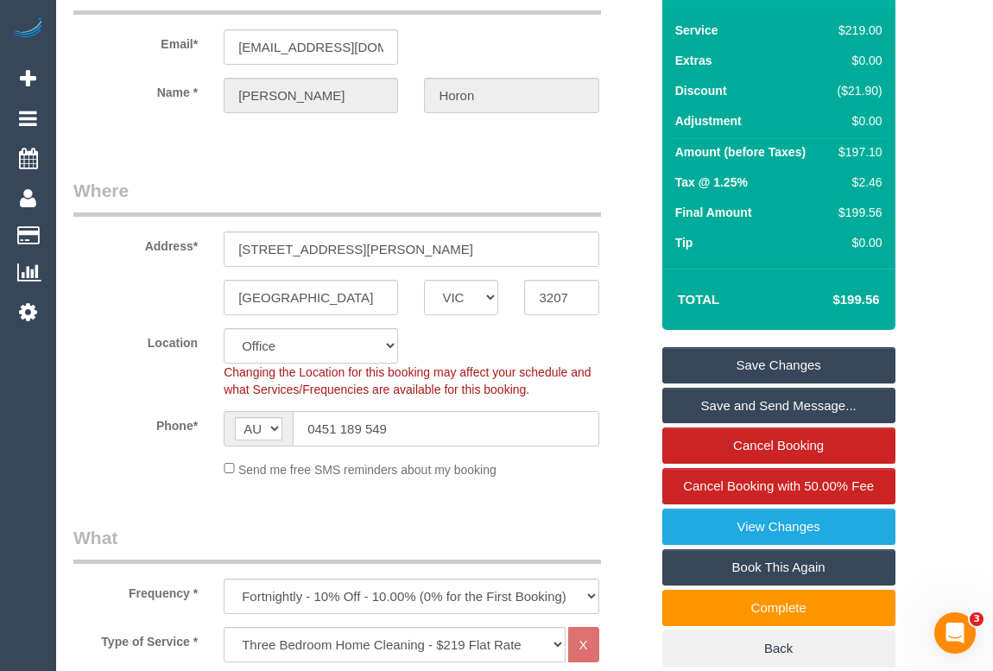
drag, startPoint x: 423, startPoint y: 444, endPoint x: 235, endPoint y: 444, distance: 188.2
click at [235, 444] on div "AF AL DZ AD AO AI AQ AG AR AM AW AU AT AZ BS BH BD BB BY BE BZ BJ BM BT BO BA B…" at bounding box center [411, 428] width 375 height 35
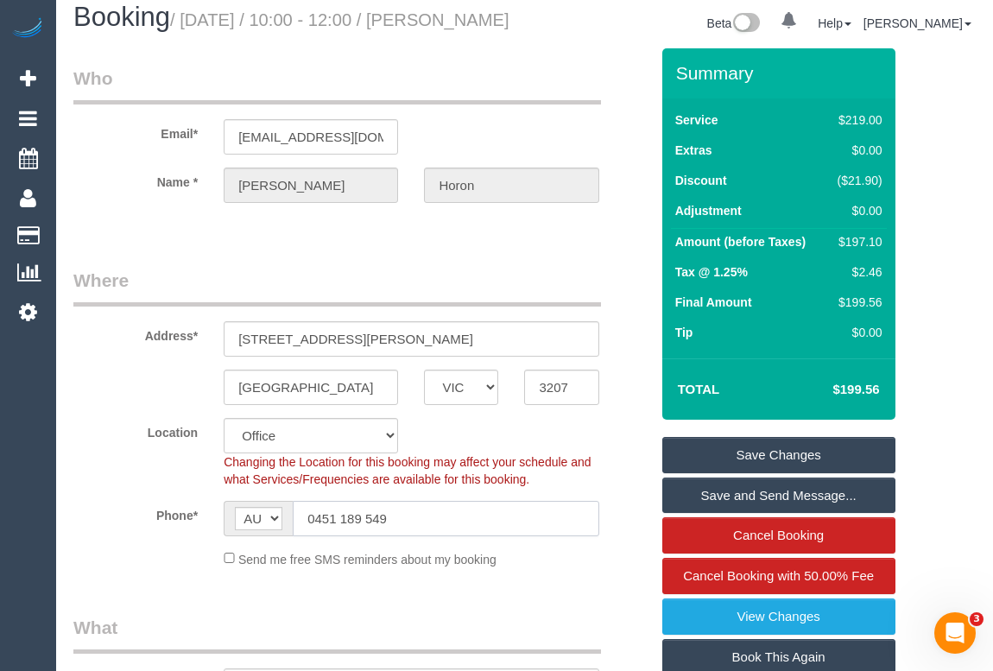
scroll to position [0, 0]
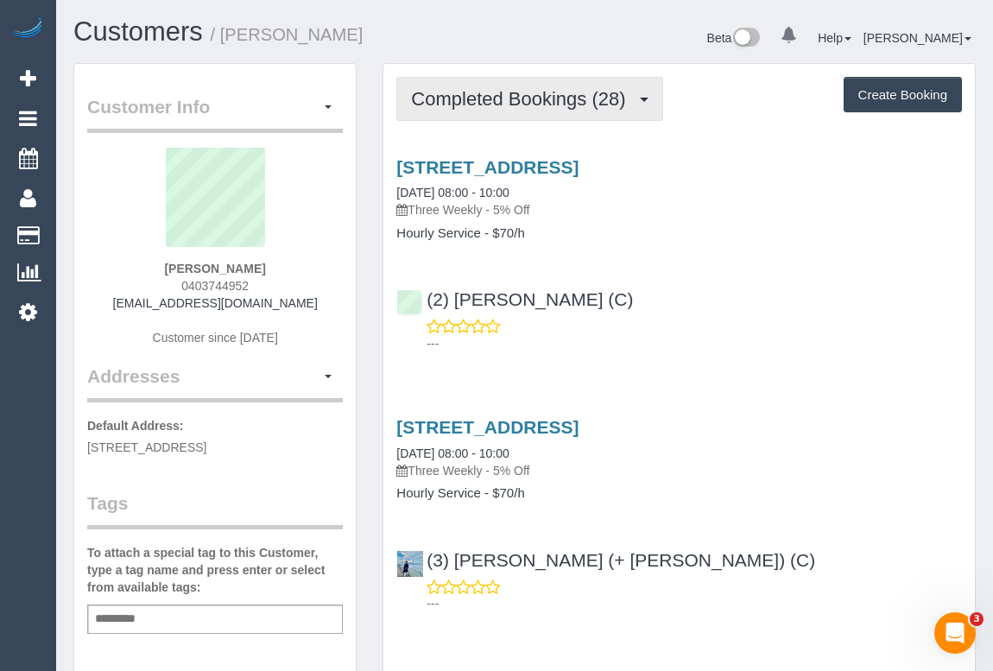
click at [550, 102] on span "Completed Bookings (28)" at bounding box center [522, 99] width 223 height 22
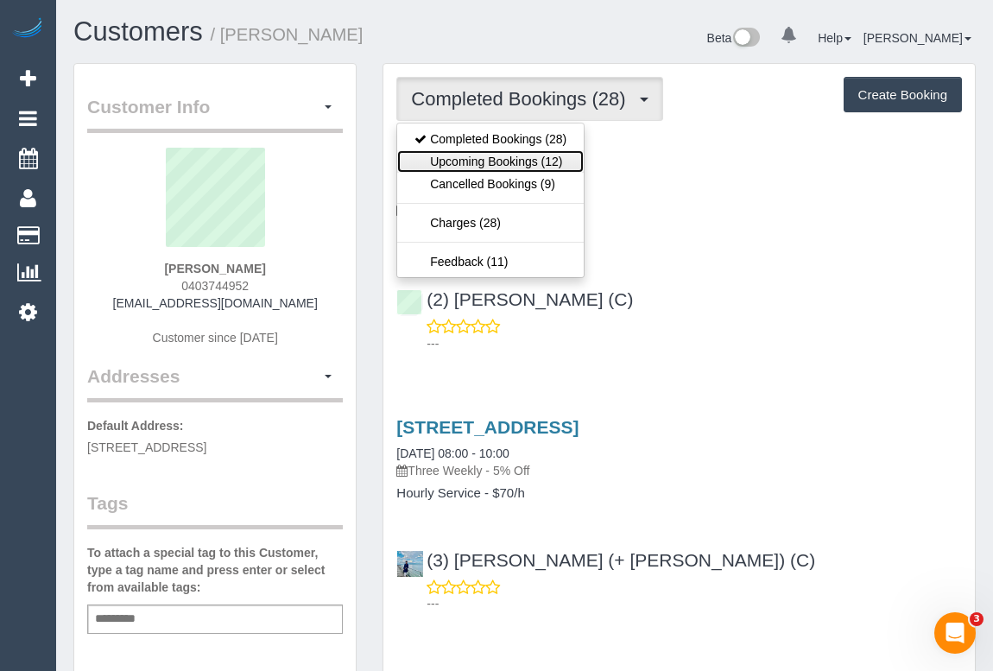
click at [538, 157] on link "Upcoming Bookings (12)" at bounding box center [490, 161] width 186 height 22
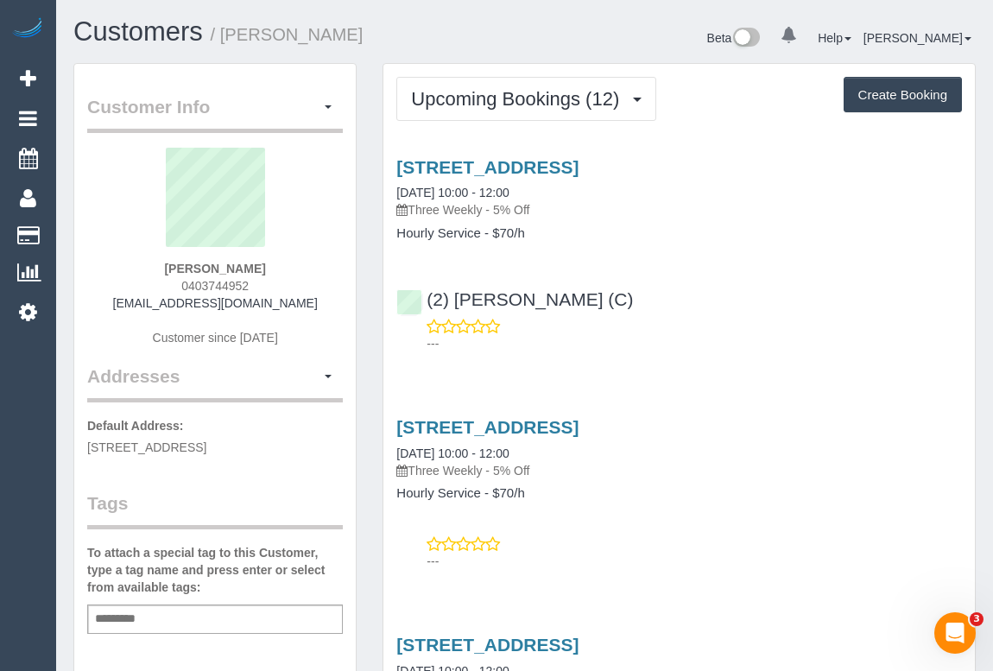
click at [776, 311] on div "(2) Harry Dhasmana (C) ---" at bounding box center [678, 314] width 591 height 78
click at [544, 159] on link "26-36 High Street, 83, Northcote, VIC 3070" at bounding box center [487, 167] width 182 height 20
click at [578, 162] on link "26-36 High Street, 83, Northcote, VIC 3070" at bounding box center [487, 167] width 182 height 20
click at [750, 298] on div "(2) Harry Dhasmana (C) ---" at bounding box center [678, 314] width 591 height 78
click at [749, 299] on div "(2) Harry Dhasmana (C) ---" at bounding box center [678, 314] width 591 height 78
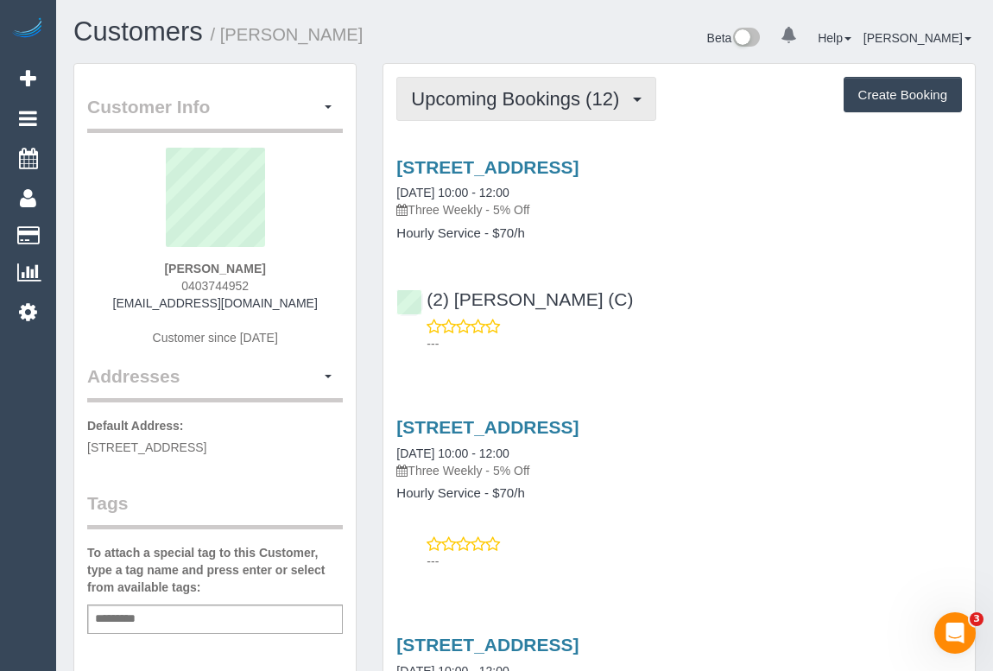
drag, startPoint x: 474, startPoint y: 104, endPoint x: 473, endPoint y: 118, distance: 14.7
click at [474, 103] on span "Upcoming Bookings (12)" at bounding box center [519, 99] width 217 height 22
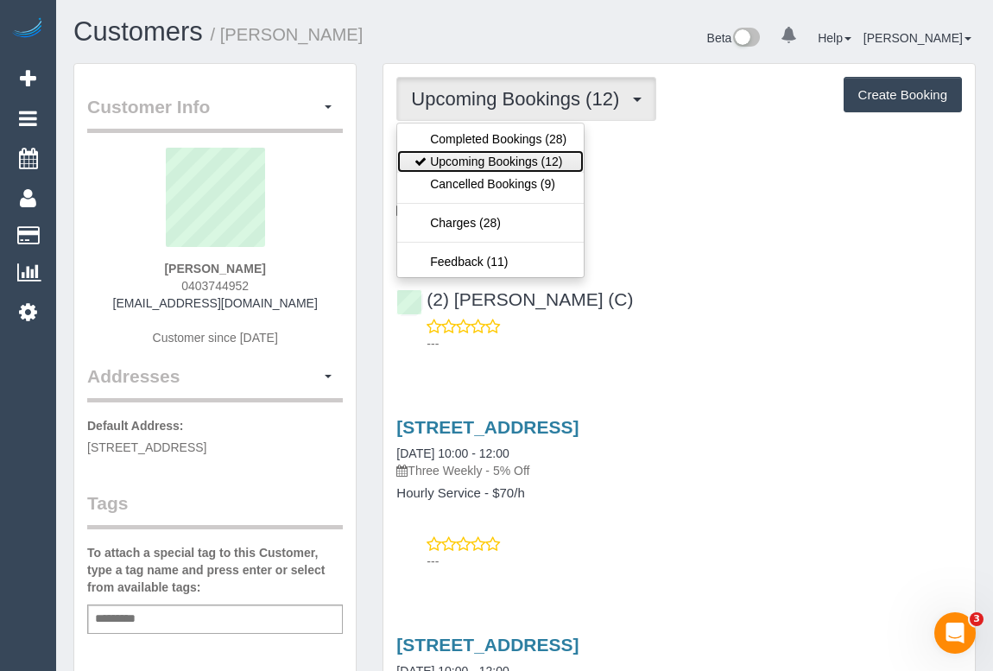
click at [471, 158] on link "Upcoming Bookings (12)" at bounding box center [490, 161] width 186 height 22
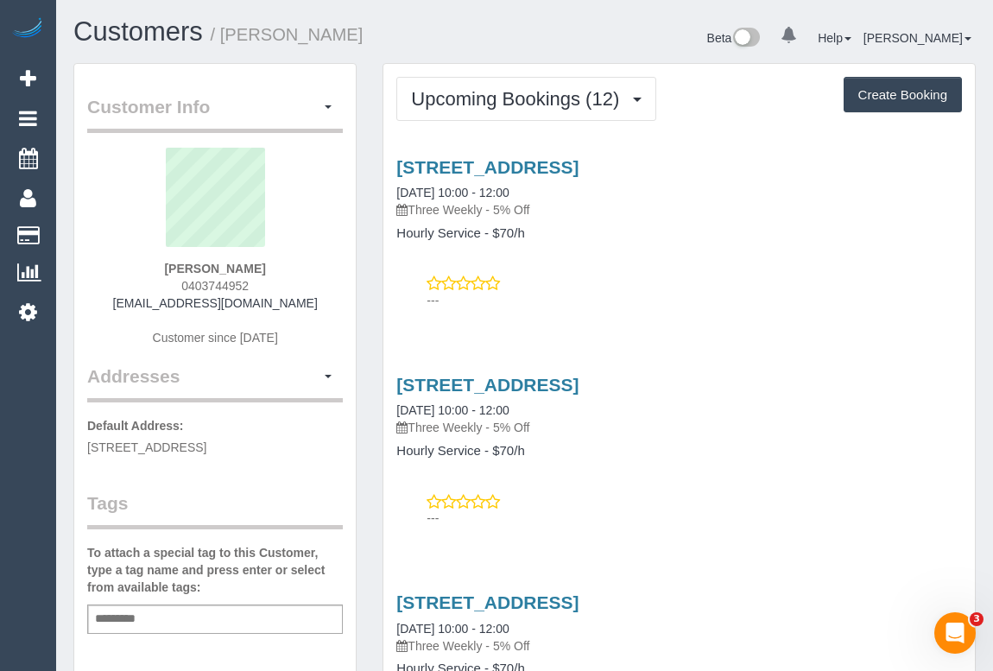
click at [651, 280] on div "---" at bounding box center [679, 292] width 566 height 35
click at [641, 271] on div "26-36 High Street, 83, Northcote, VIC 3070 03/10/2025 10:00 - 12:00 Three Weekl…" at bounding box center [678, 229] width 591 height 174
click at [578, 161] on link "26-36 High Street, 83, Northcote, VIC 3070" at bounding box center [487, 167] width 182 height 20
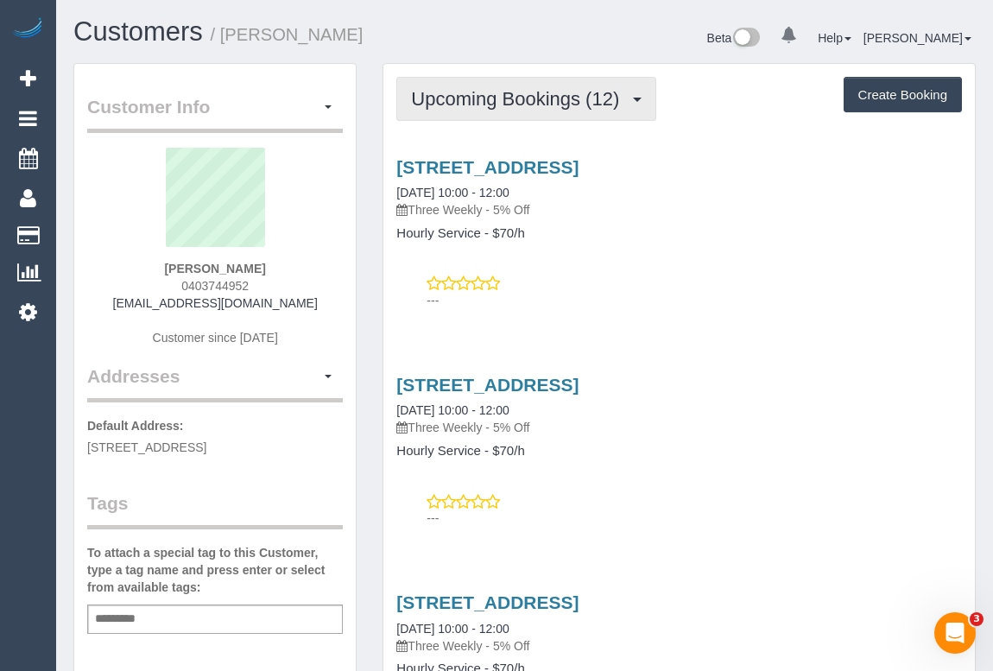
drag, startPoint x: 519, startPoint y: 92, endPoint x: 521, endPoint y: 101, distance: 9.8
click at [519, 92] on span "Upcoming Bookings (12)" at bounding box center [519, 99] width 217 height 22
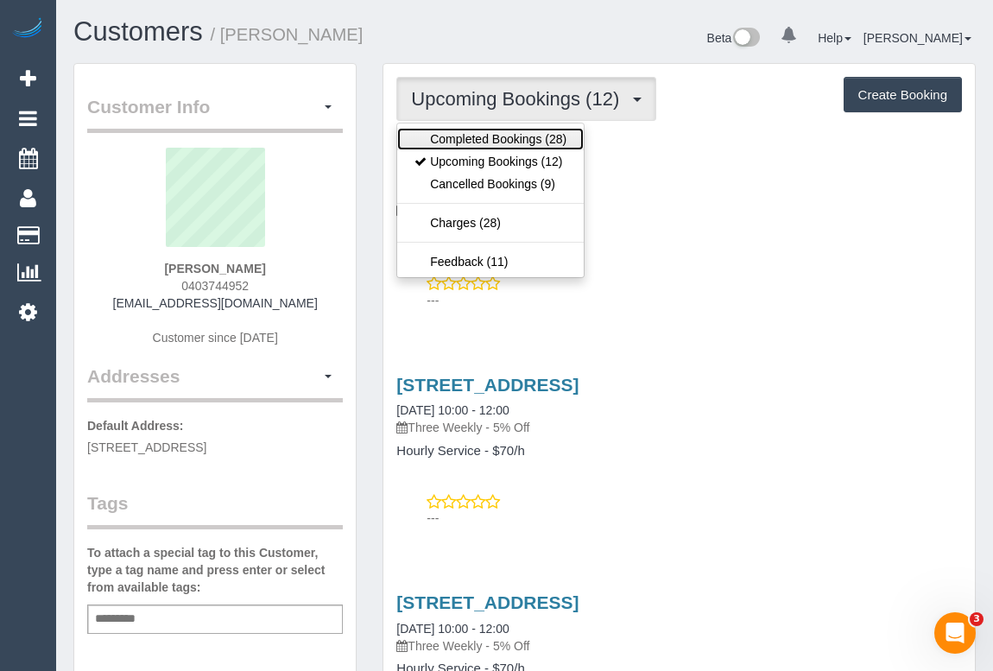
click at [519, 139] on link "Completed Bookings (28)" at bounding box center [490, 139] width 186 height 22
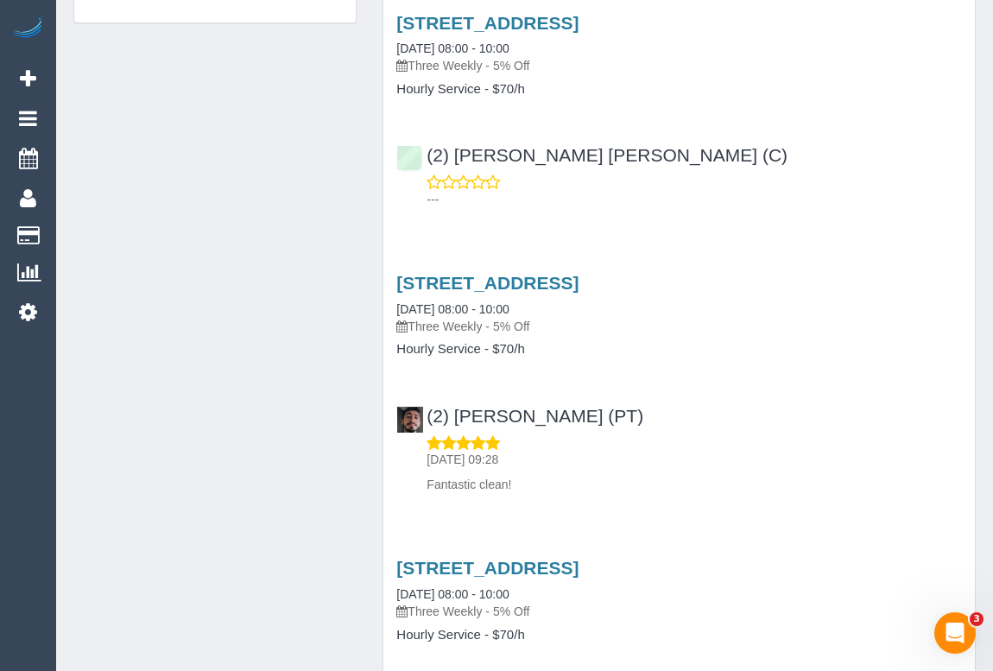
scroll to position [1334, 0]
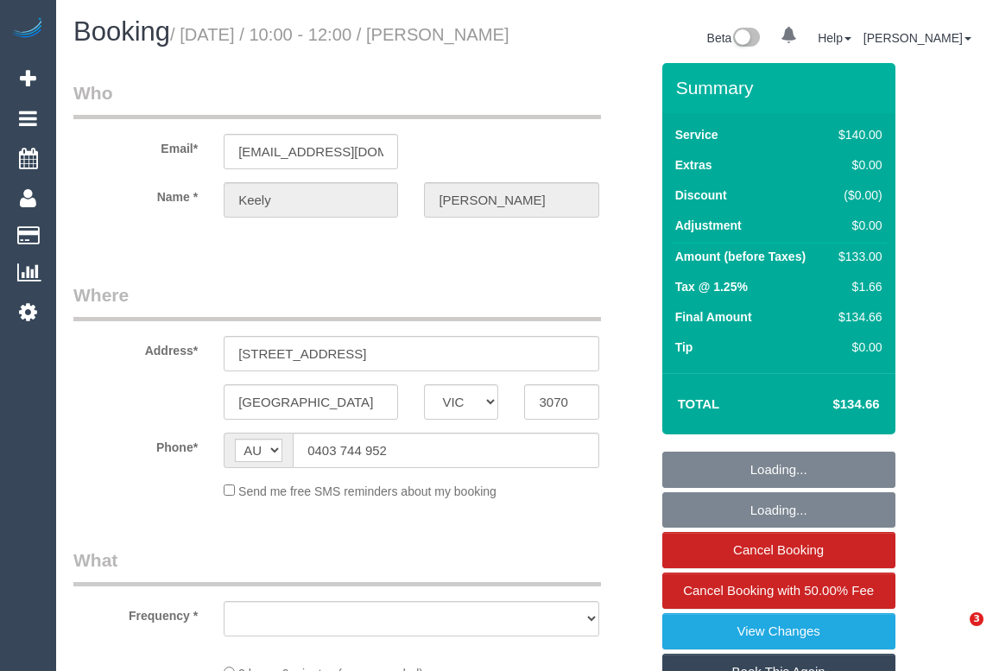
select select "VIC"
select select "string:stripe-pm_1NqlzL2GScqysDRVuJkJZbGu"
select select "number:28"
select select "number:14"
select select "number:21"
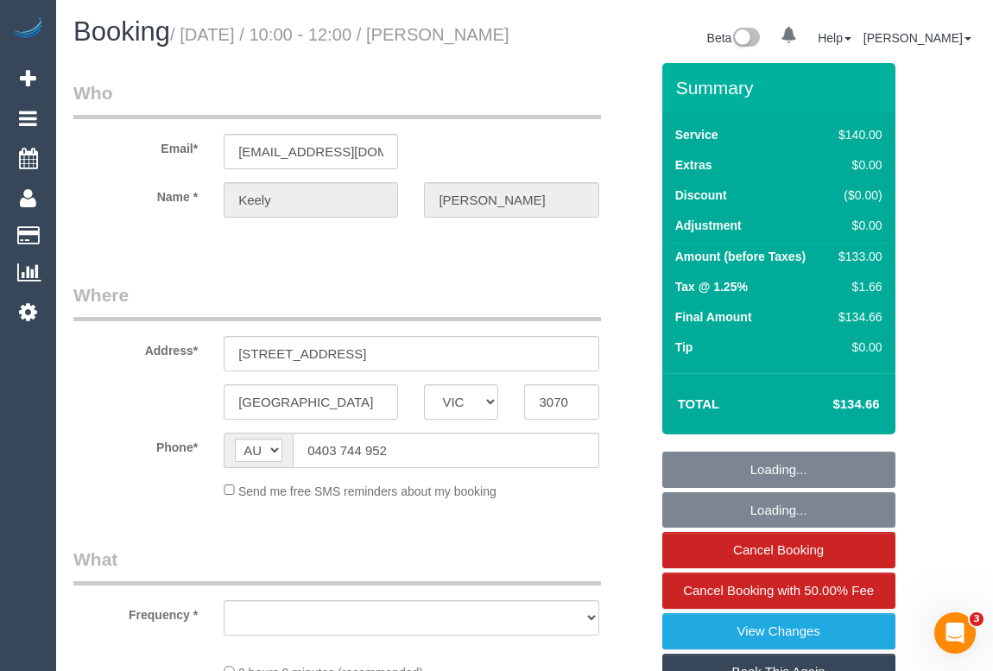
select select "number:25"
select select "number:34"
select select "number:11"
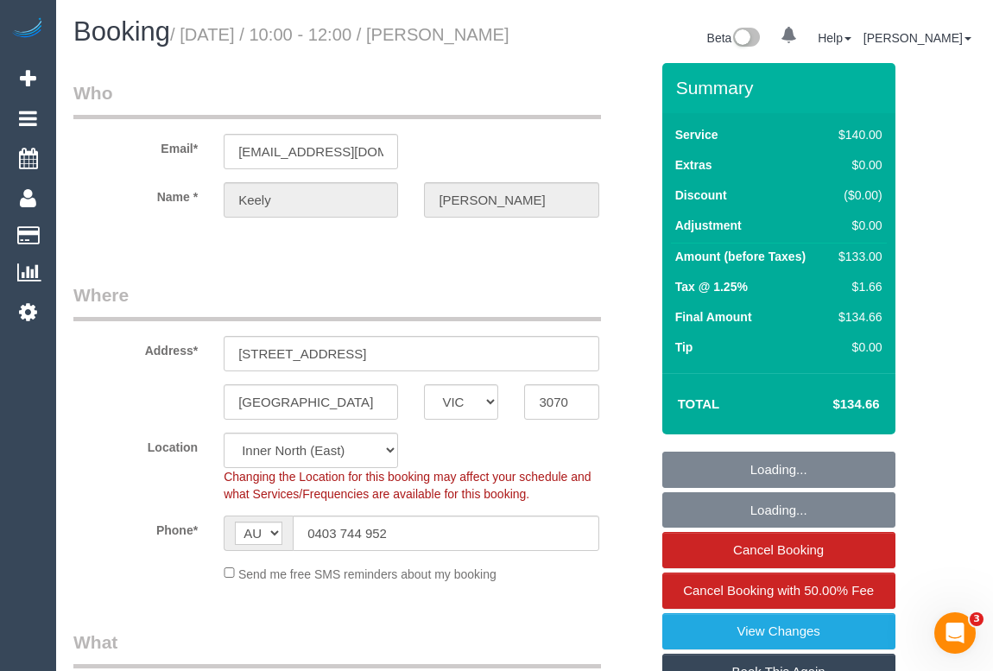
select select "object:1707"
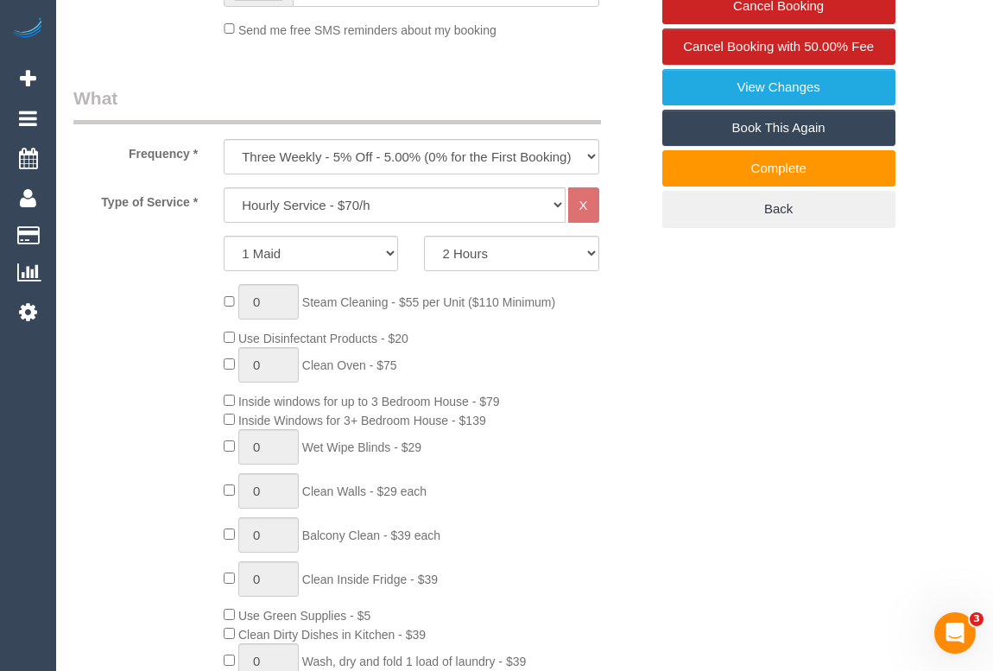
scroll to position [549, 0]
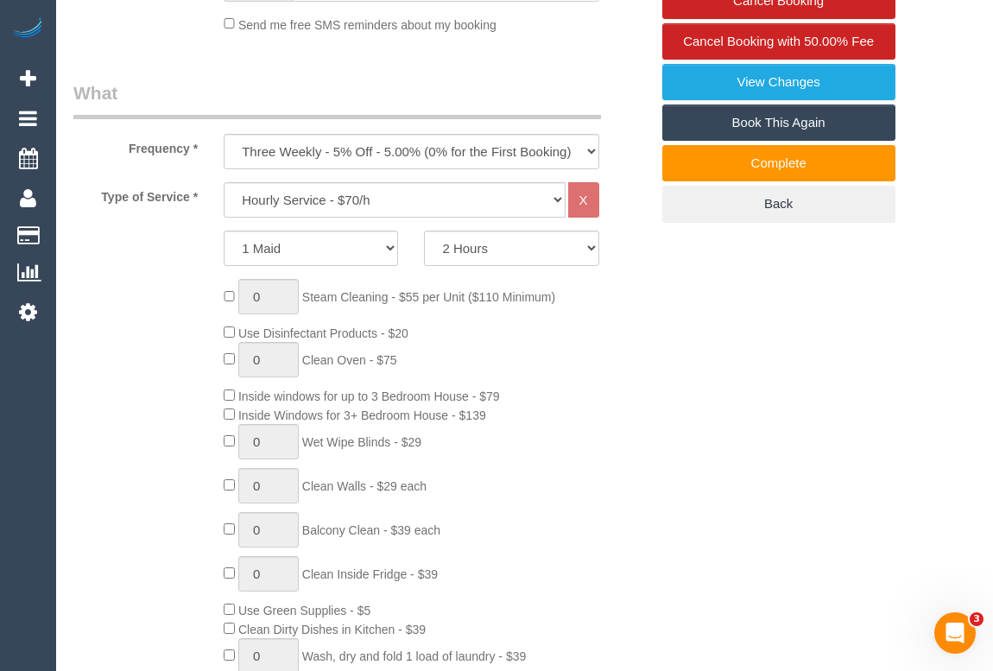
click at [613, 453] on div "0 Steam Cleaning - $55 per Unit ($110 Minimum) Use Disinfectant Products - $20 …" at bounding box center [436, 533] width 451 height 509
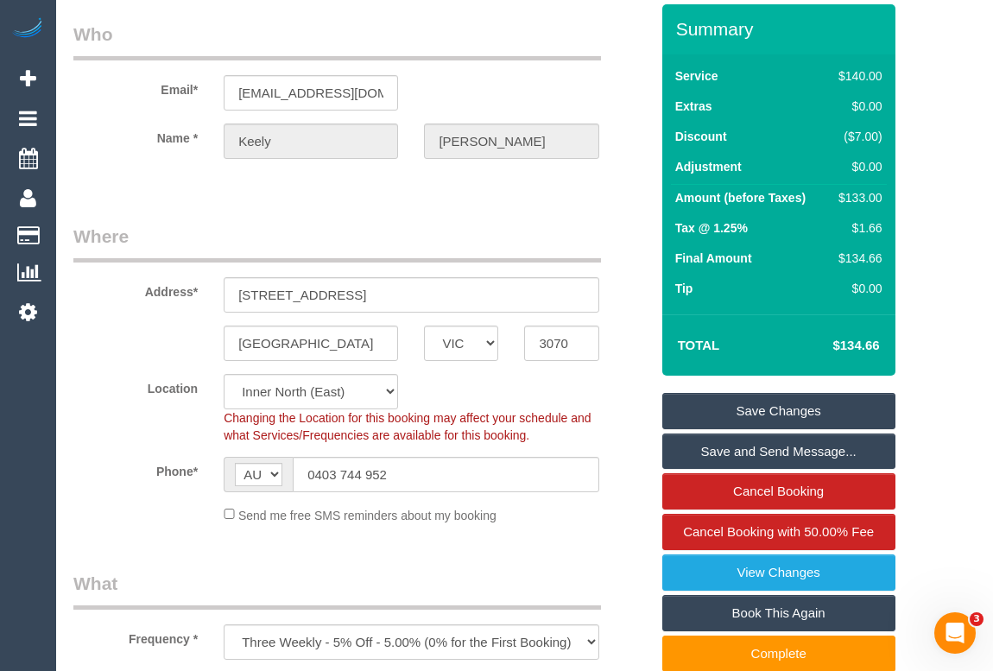
scroll to position [0, 0]
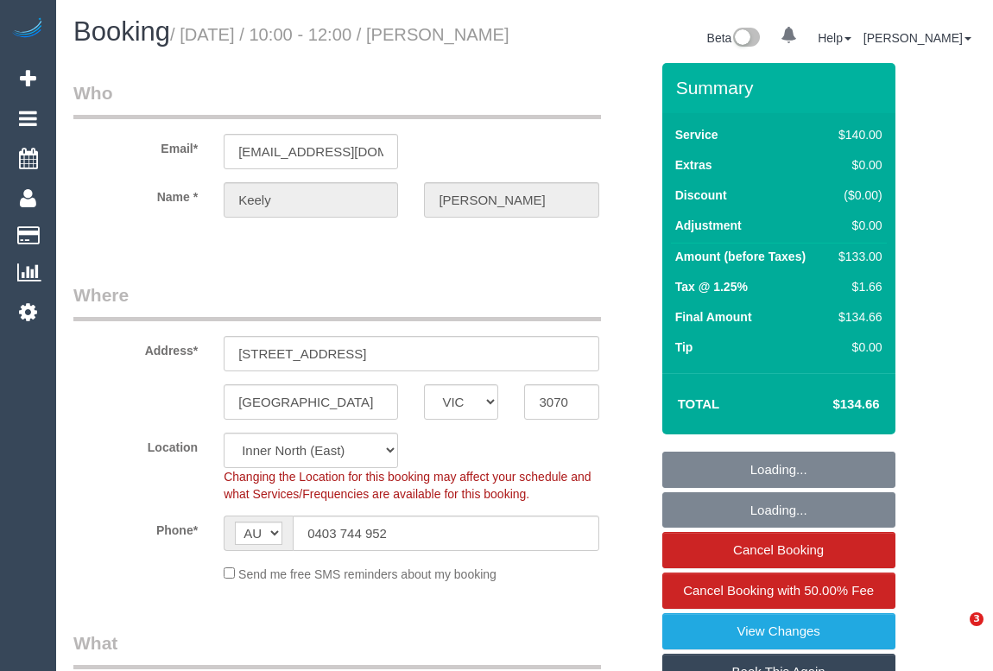
select select "VIC"
select select "string:stripe-pm_1NqlzL2GScqysDRVuJkJZbGu"
select select "object:724"
select select "number:28"
select select "number:14"
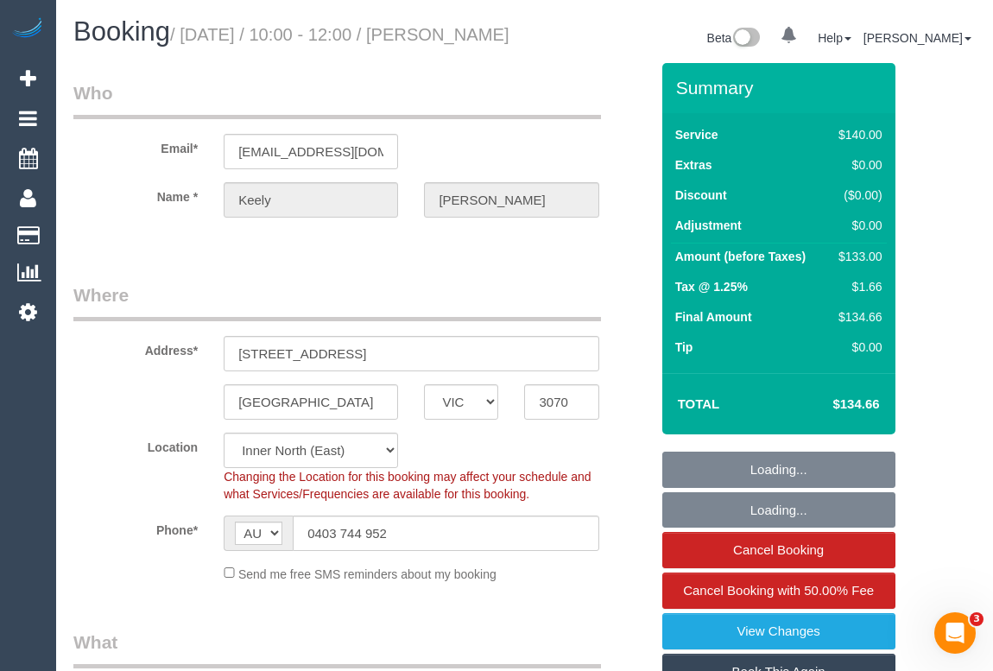
select select "number:21"
select select "number:25"
select select "number:34"
select select "number:11"
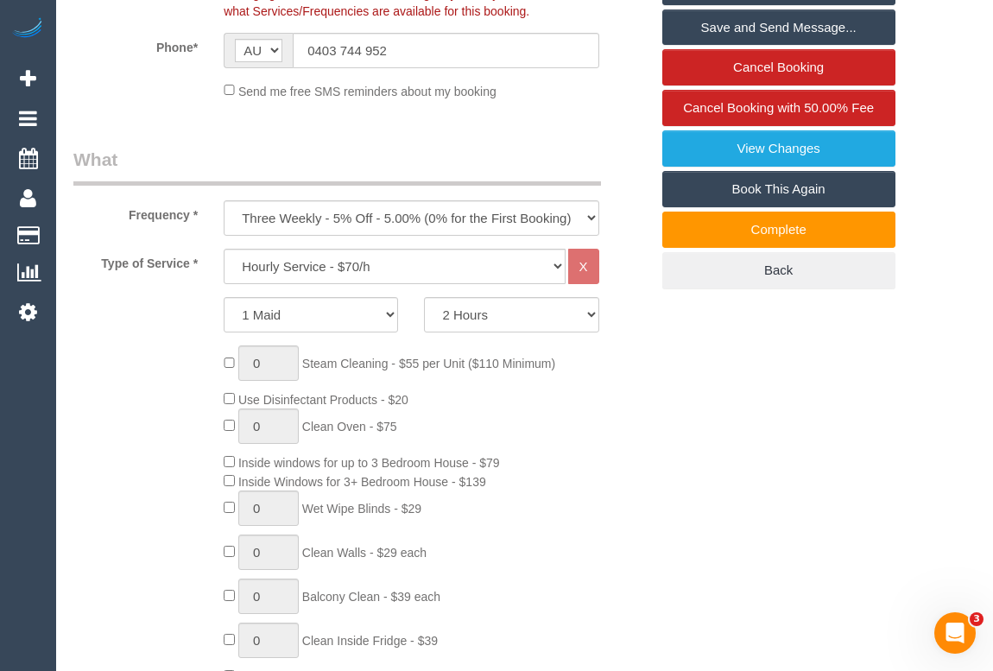
scroll to position [549, 0]
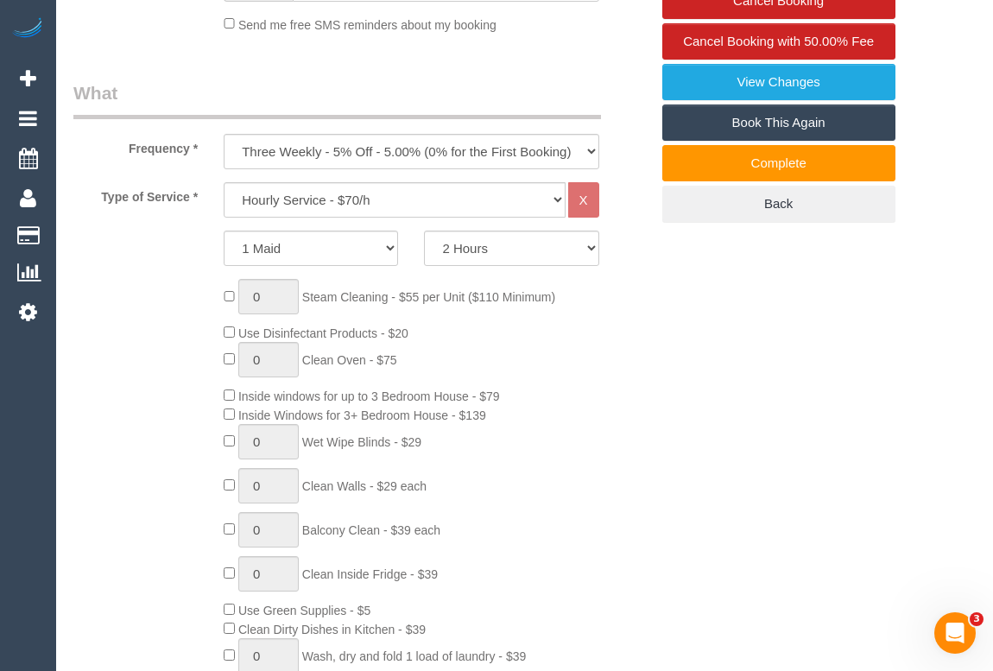
click at [531, 405] on div "0 Steam Cleaning - $55 per Unit ($110 Minimum) Use Disinfectant Products - $20 …" at bounding box center [436, 533] width 451 height 509
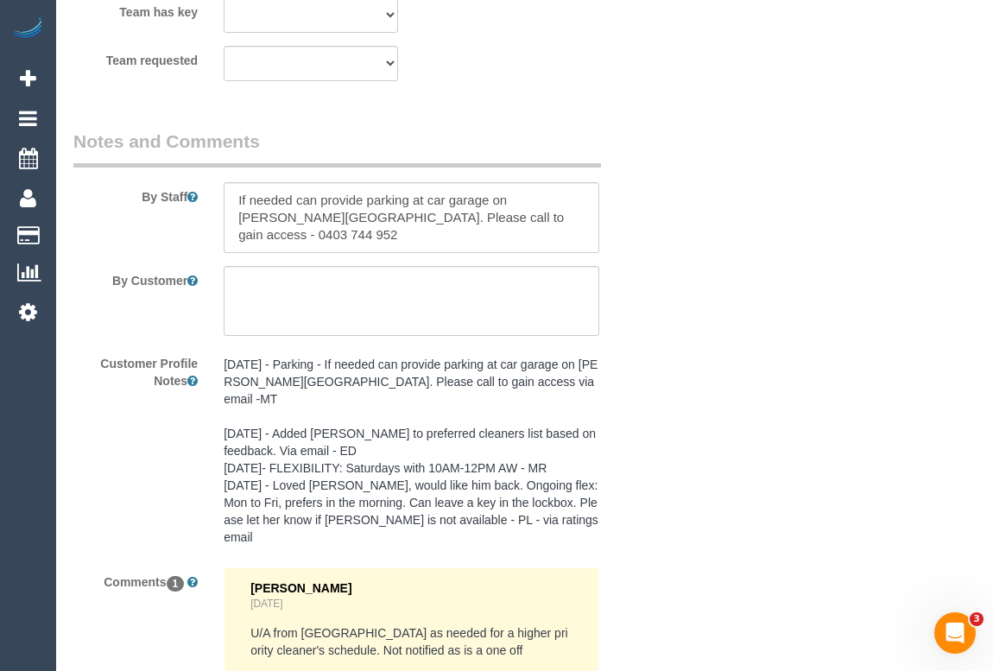
scroll to position [2825, 0]
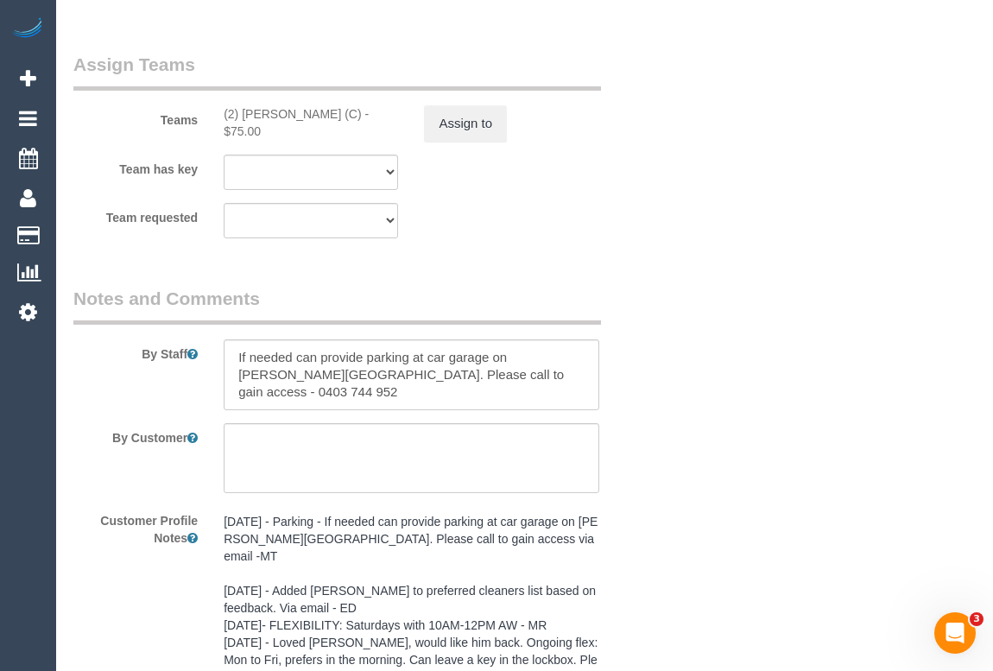
drag, startPoint x: 222, startPoint y: 131, endPoint x: 363, endPoint y: 135, distance: 140.8
click at [363, 135] on div "(2) [PERSON_NAME] (C) - $75.00" at bounding box center [311, 122] width 200 height 35
copy div "(2) [PERSON_NAME] (C) -"
click at [496, 142] on button "Assign to" at bounding box center [465, 123] width 83 height 36
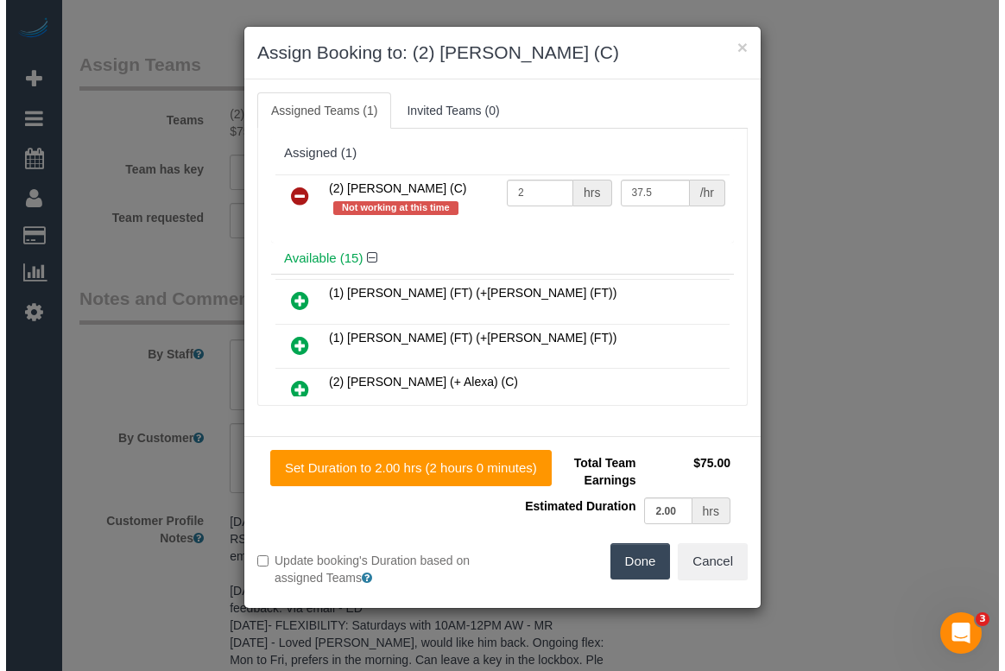
scroll to position [2808, 0]
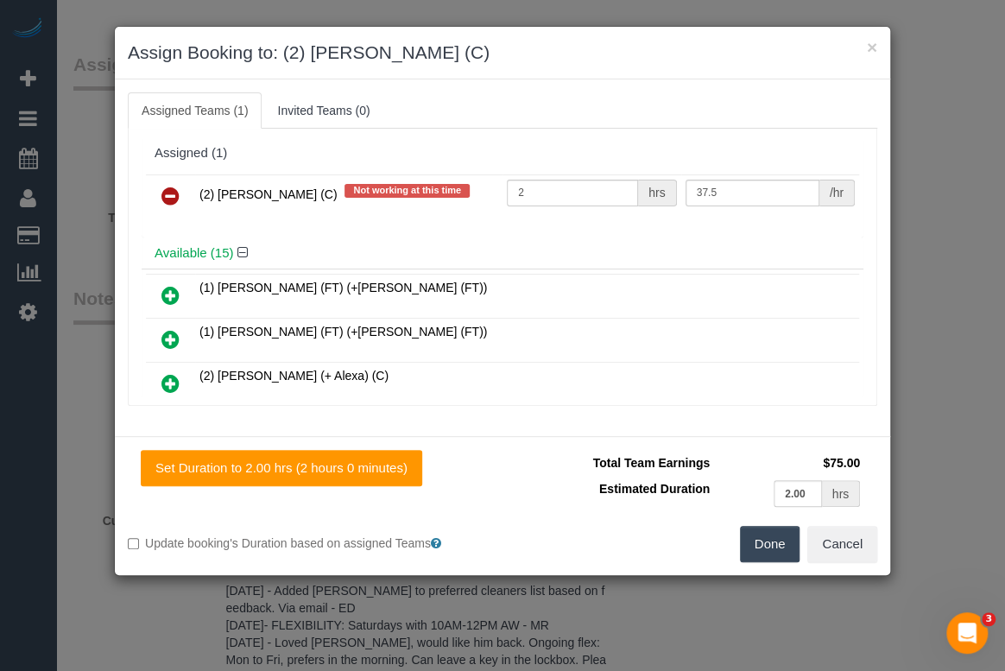
click at [172, 191] on icon at bounding box center [170, 196] width 18 height 21
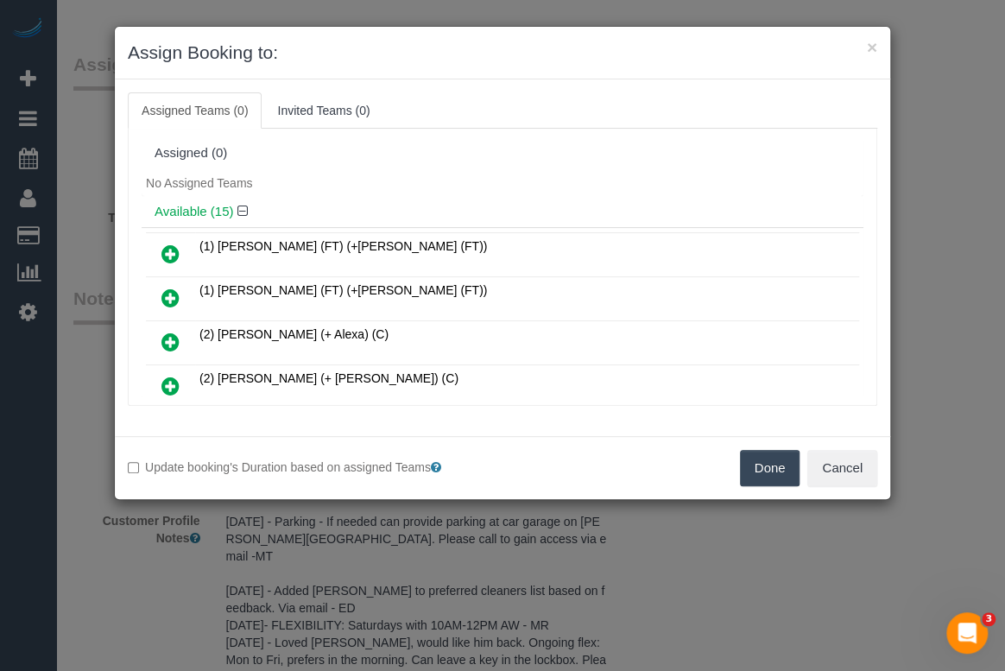
click at [754, 471] on button "Done" at bounding box center [770, 468] width 60 height 36
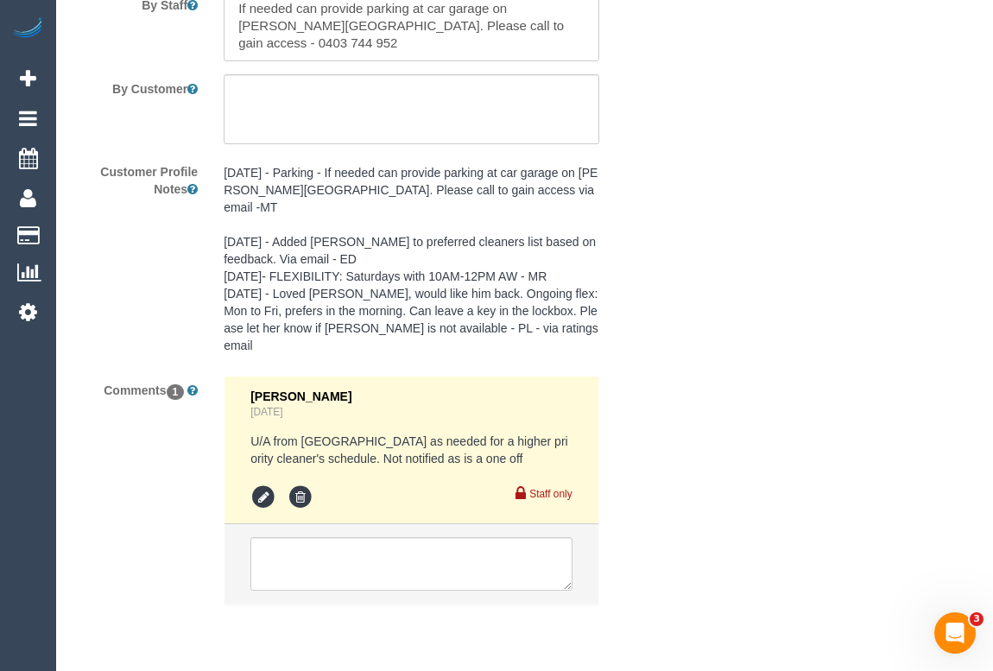
scroll to position [3219, 0]
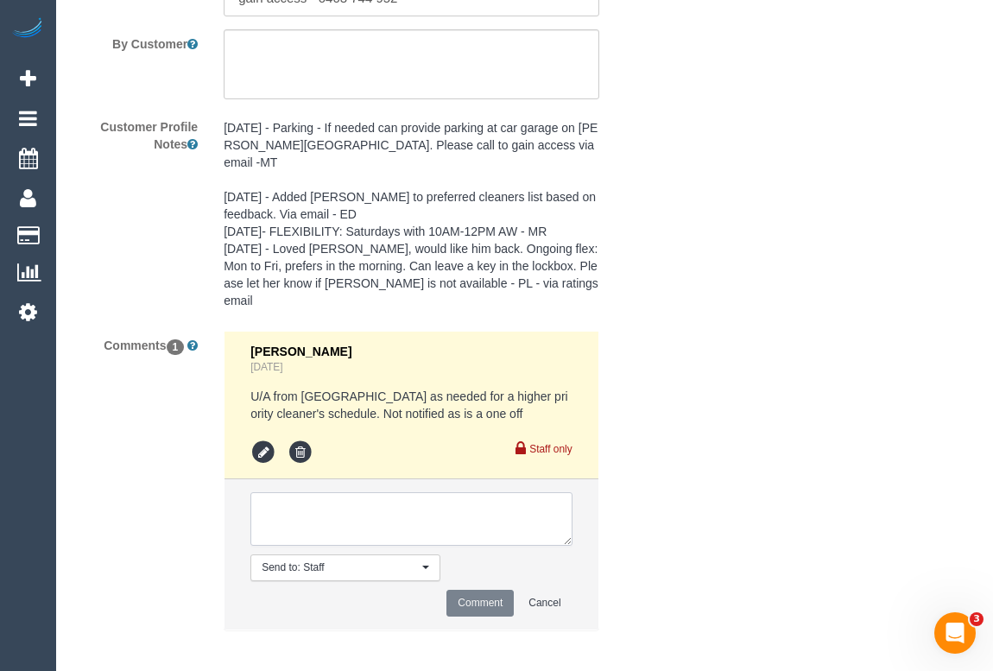
click at [322, 506] on textarea at bounding box center [410, 519] width 321 height 54
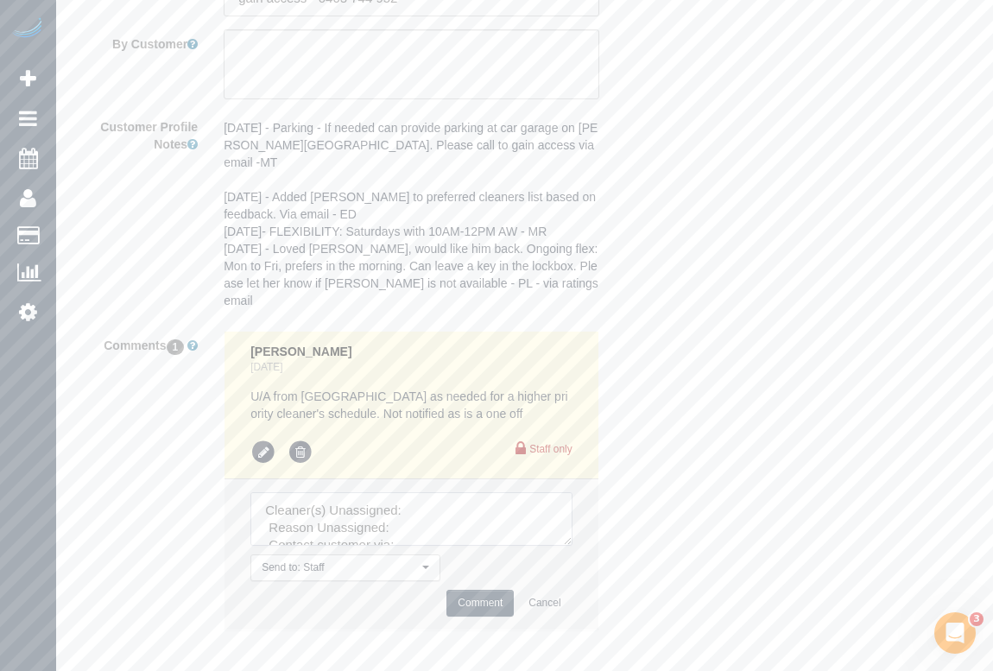
click at [429, 501] on textarea at bounding box center [410, 519] width 321 height 54
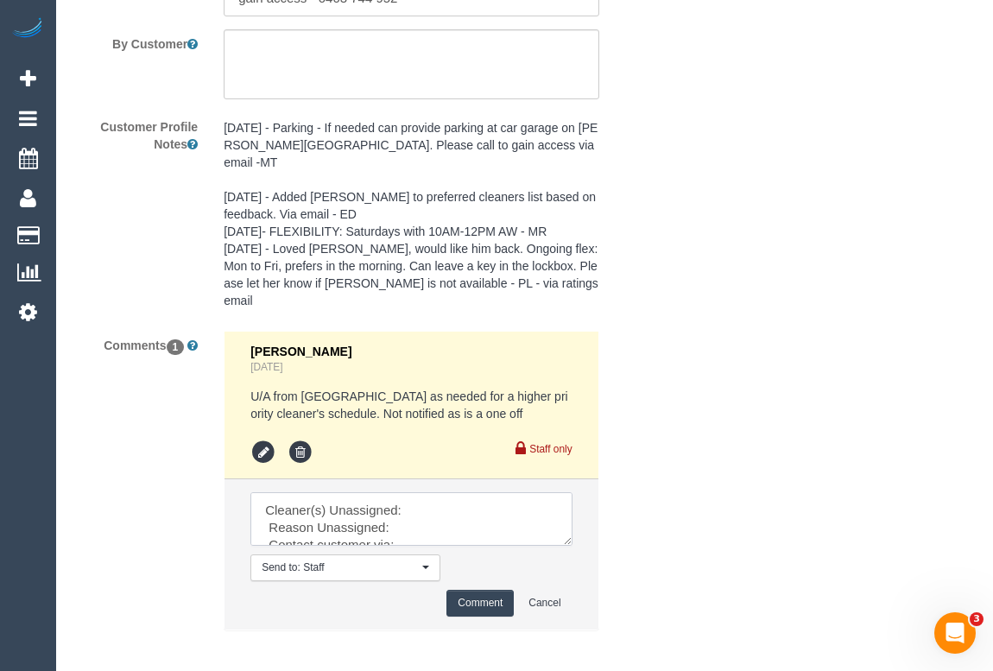
paste textarea "(2) Harry Dhasmana (C) -"
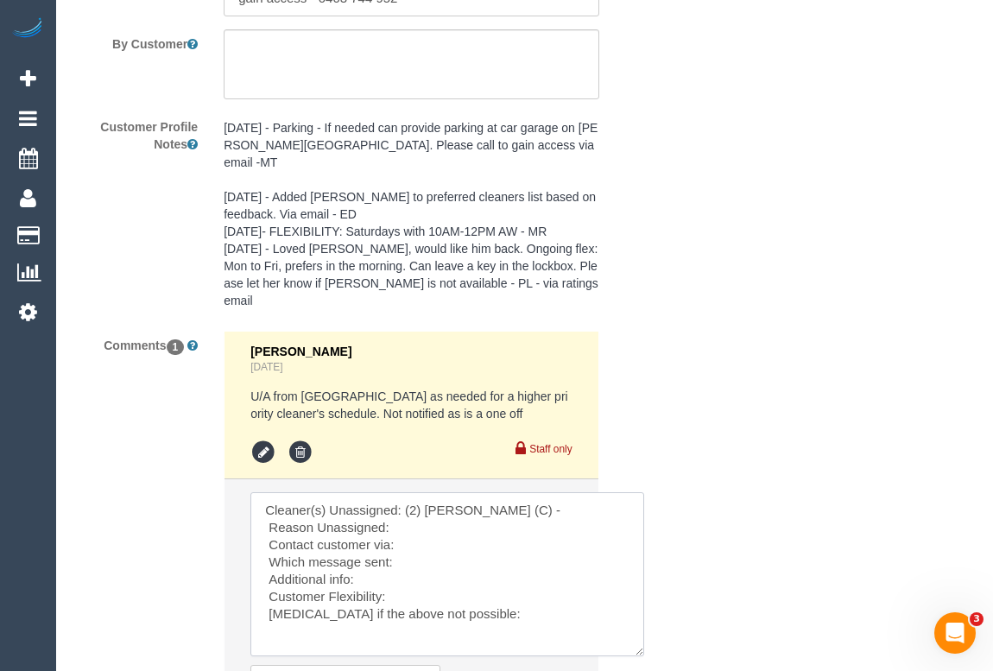
drag, startPoint x: 564, startPoint y: 525, endPoint x: 623, endPoint y: 626, distance: 117.3
click at [638, 637] on textarea at bounding box center [447, 574] width 394 height 164
click at [408, 508] on textarea at bounding box center [447, 574] width 395 height 165
click at [421, 535] on textarea at bounding box center [447, 574] width 395 height 165
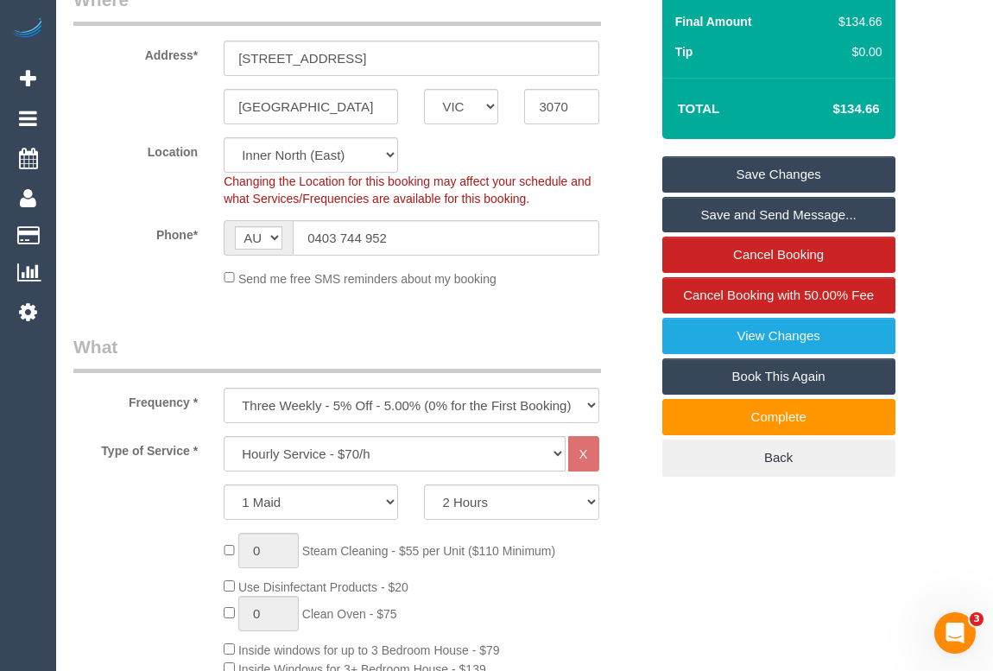
scroll to position [157, 0]
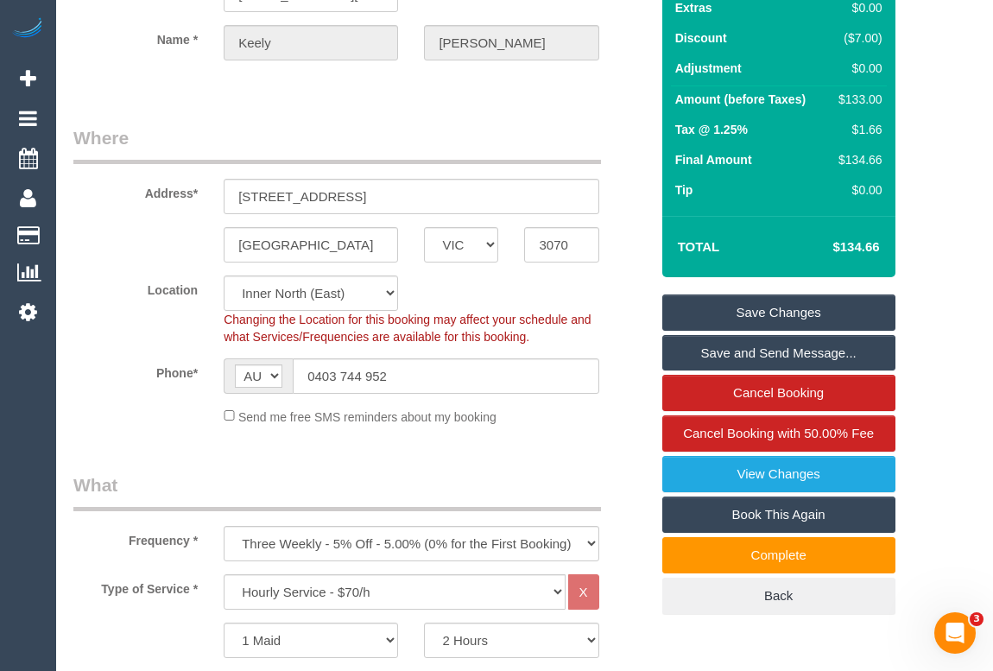
type textarea "Cleaner(s) Unassigned: (2) Harry Dhasmana (C) - Reason Unassigned: twisted his …"
drag, startPoint x: 433, startPoint y: 400, endPoint x: 269, endPoint y: 395, distance: 164.1
click at [269, 394] on div "AF AL DZ AD AO AI AQ AG AR AM AW AU AT AZ BS BH BD BB BY BE BZ BJ BM BT BO BA B…" at bounding box center [411, 375] width 375 height 35
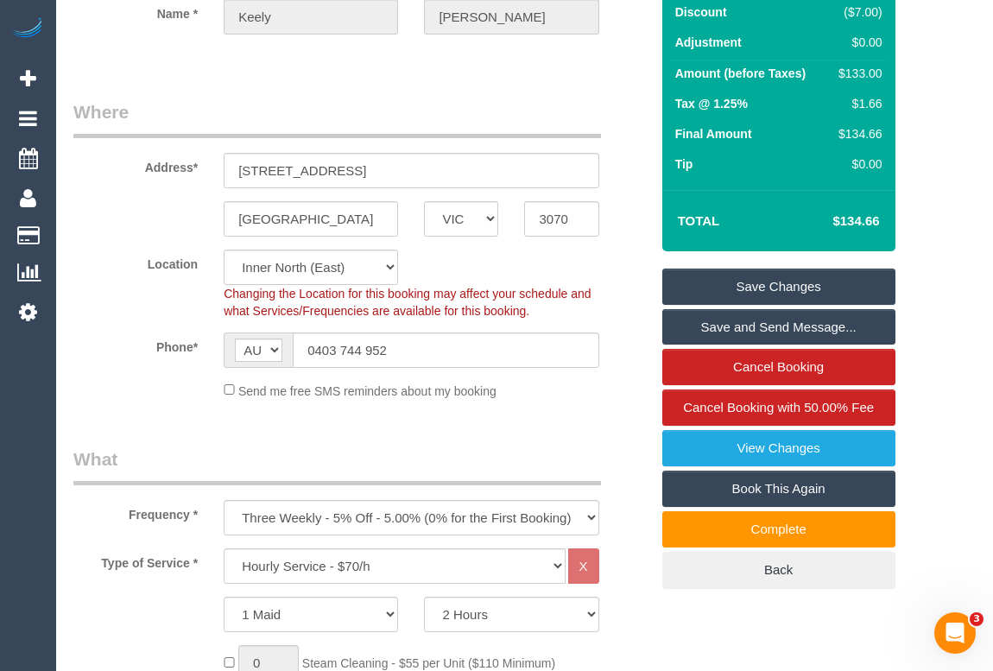
scroll to position [235, 0]
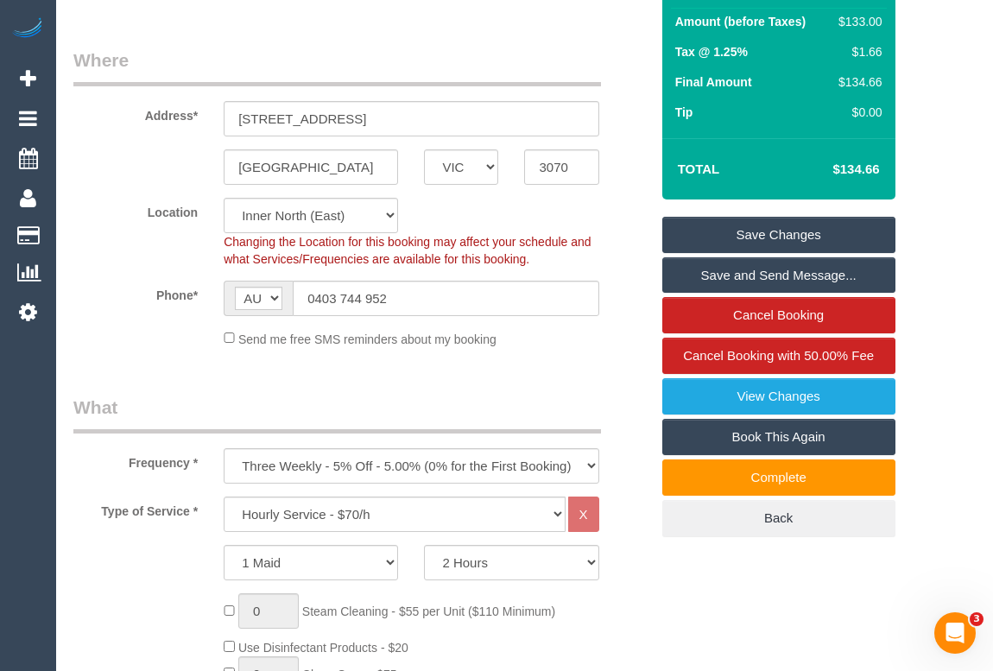
click at [791, 253] on link "Save Changes" at bounding box center [778, 235] width 233 height 36
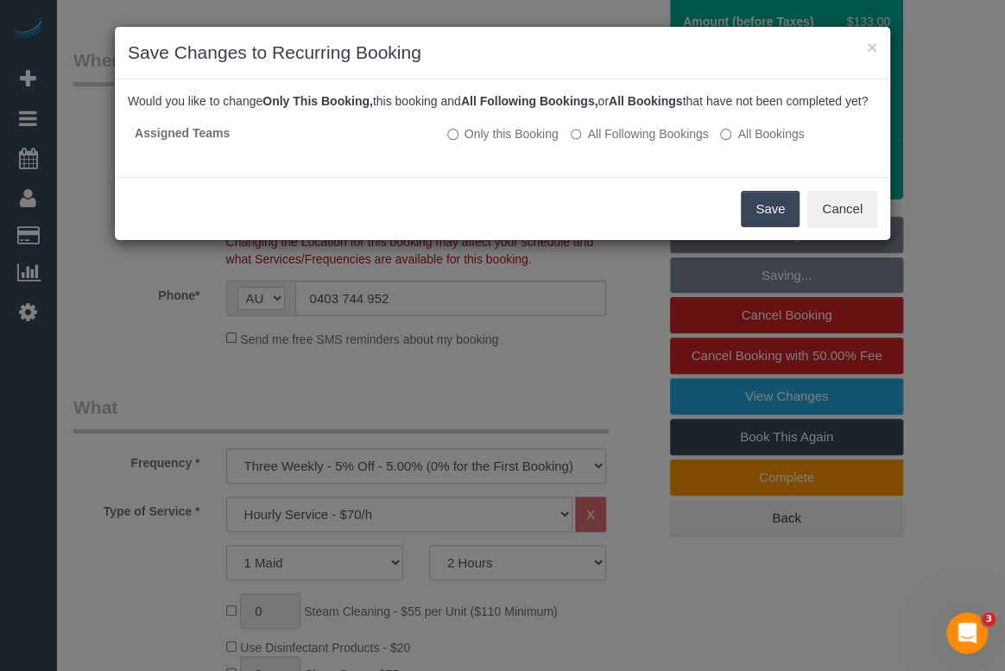
click at [768, 227] on button "Save" at bounding box center [770, 209] width 59 height 36
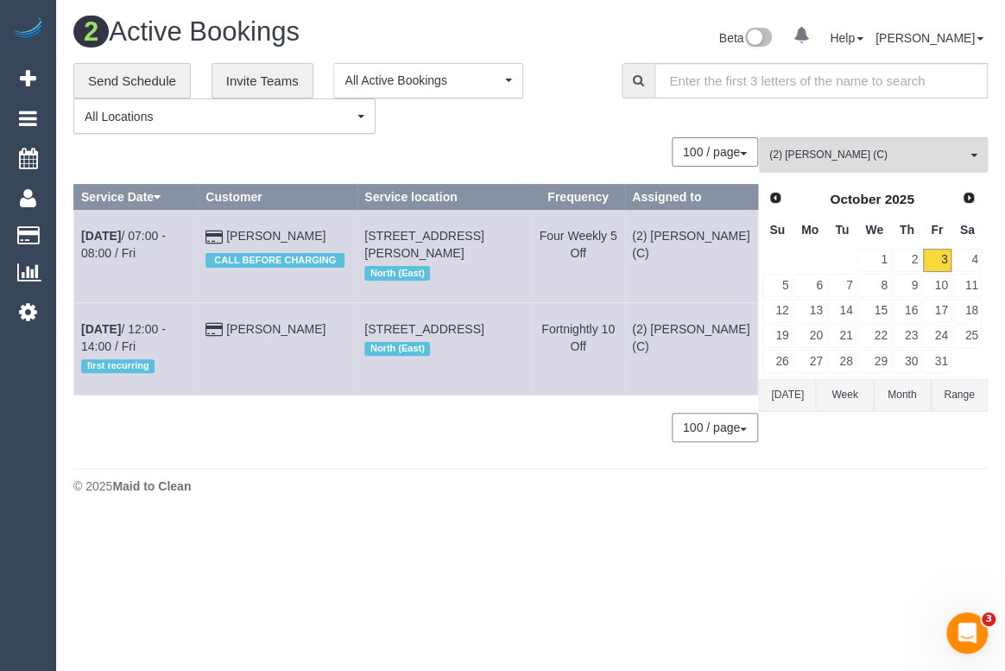
click at [809, 540] on body "0 Beta Your Notifications You have 0 alerts Add Booking Bookings Active Booking…" at bounding box center [502, 335] width 1005 height 671
click at [975, 259] on link "4" at bounding box center [967, 260] width 28 height 23
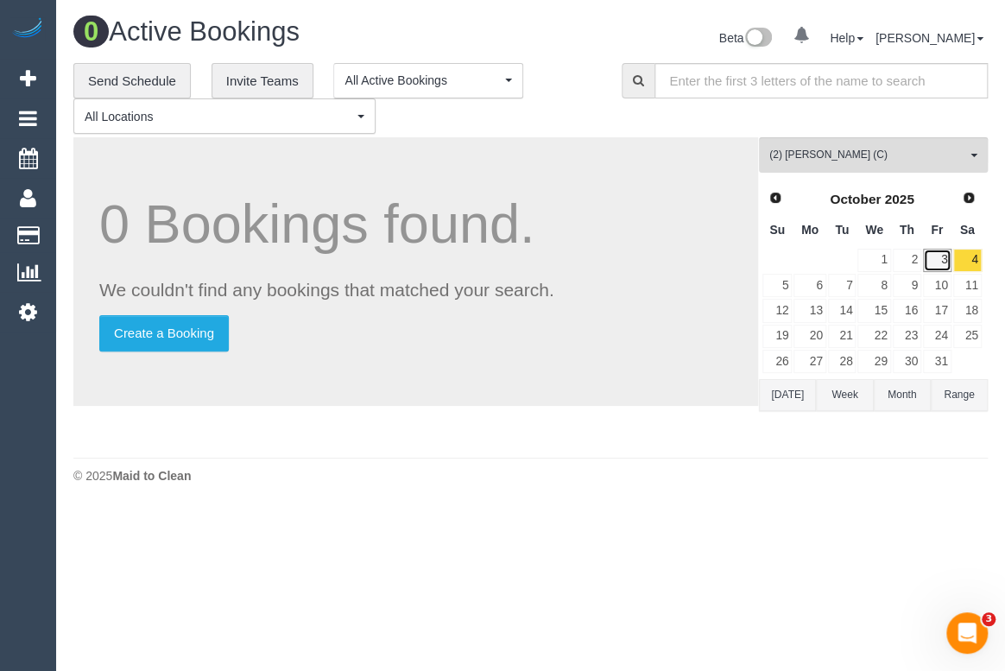
click at [938, 262] on link "3" at bounding box center [937, 260] width 28 height 23
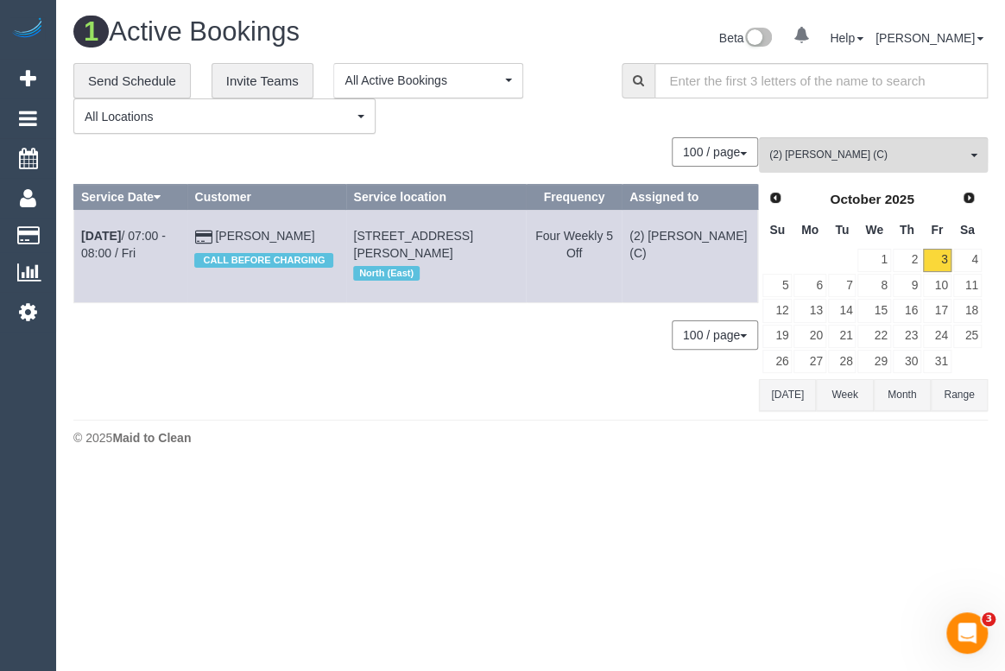
click at [459, 405] on div "0 Bookings found. We couldn't find any bookings that matched your search. Creat…" at bounding box center [416, 273] width 686 height 273
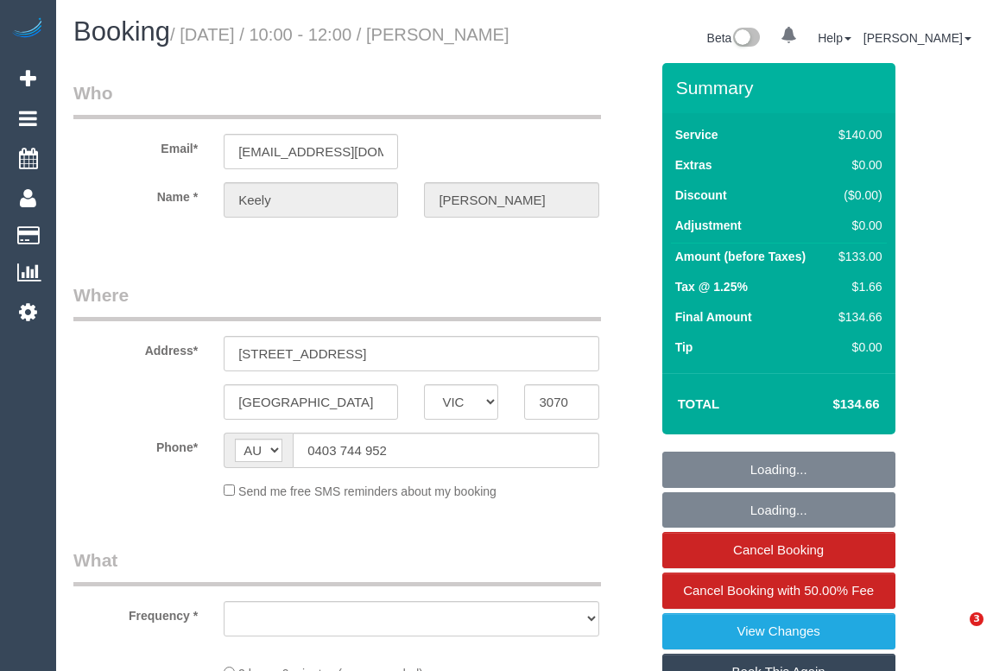
select select "VIC"
select select "string:stripe-pm_1NqlzL2GScqysDRVuJkJZbGu"
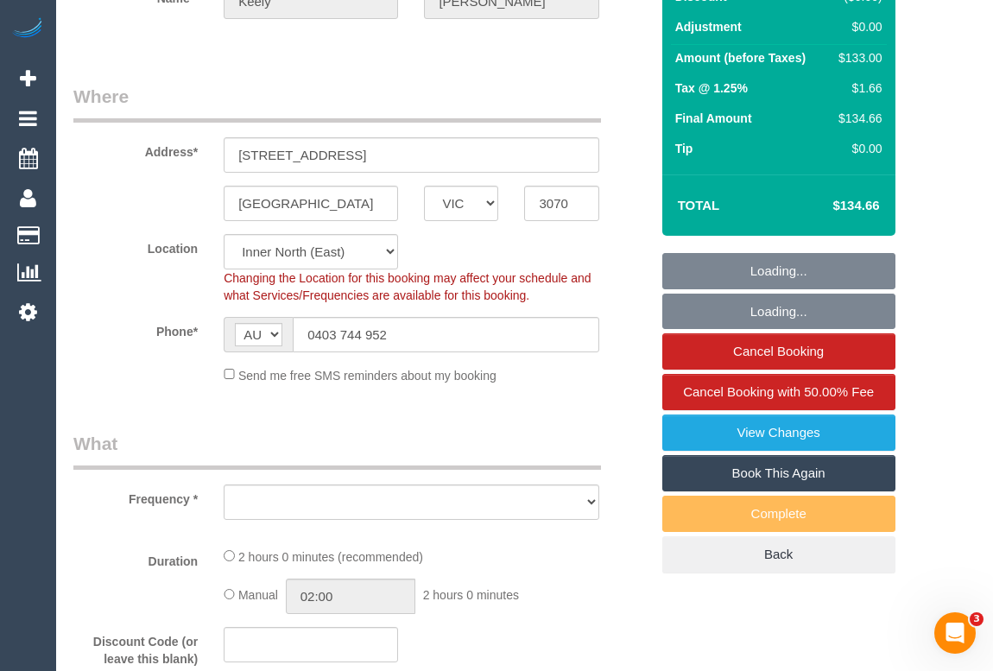
select select "object:549"
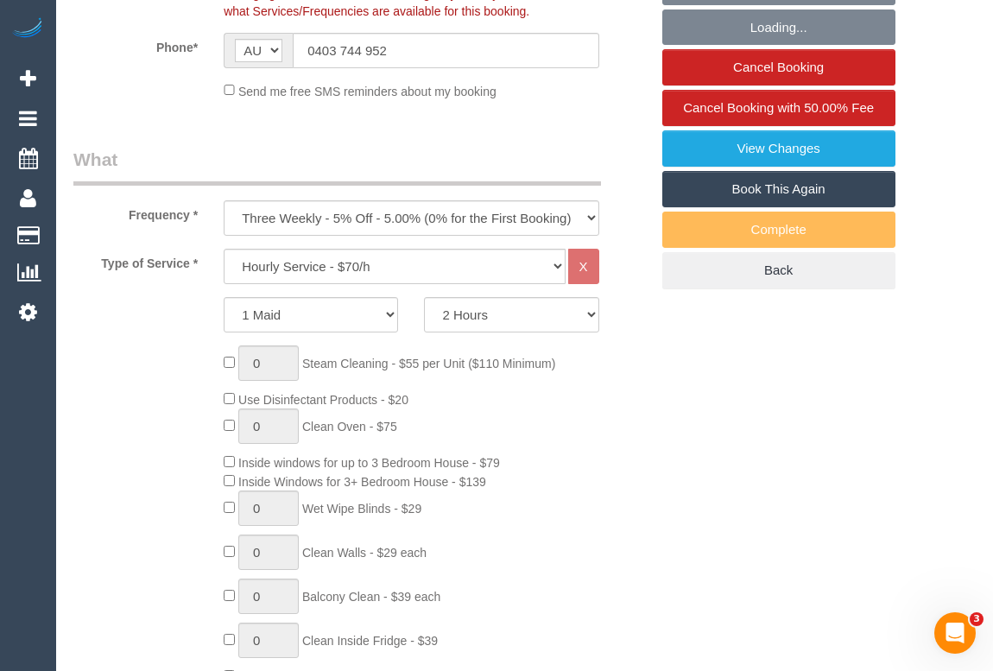
select select "number:28"
select select "number:14"
select select "number:21"
select select "number:25"
select select "number:34"
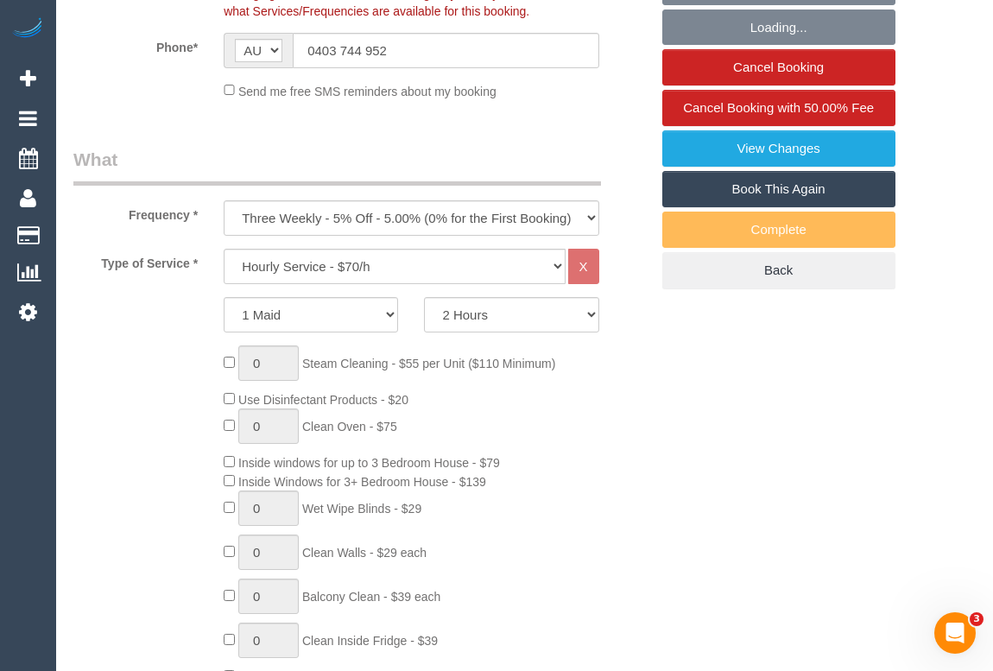
select select "number:11"
select select "object:1689"
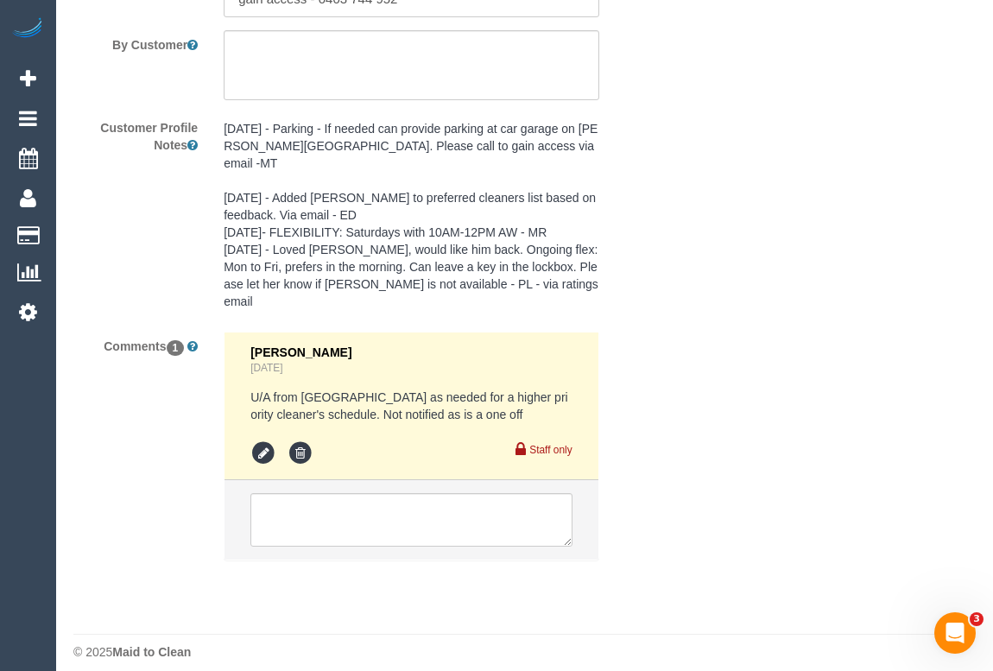
scroll to position [3219, 0]
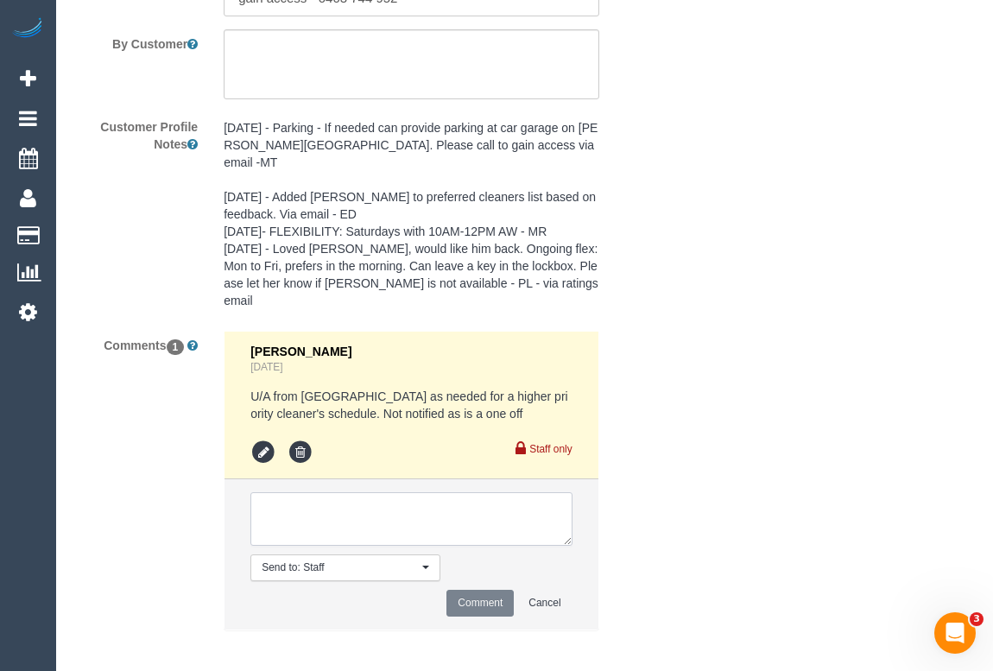
click at [343, 501] on textarea at bounding box center [410, 519] width 321 height 54
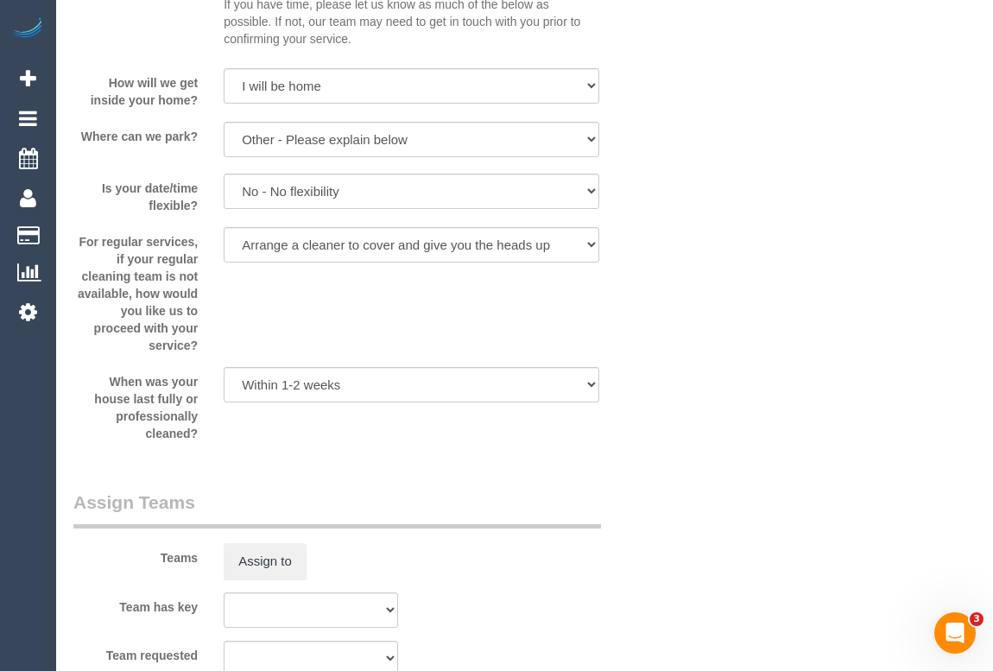
scroll to position [3290, 0]
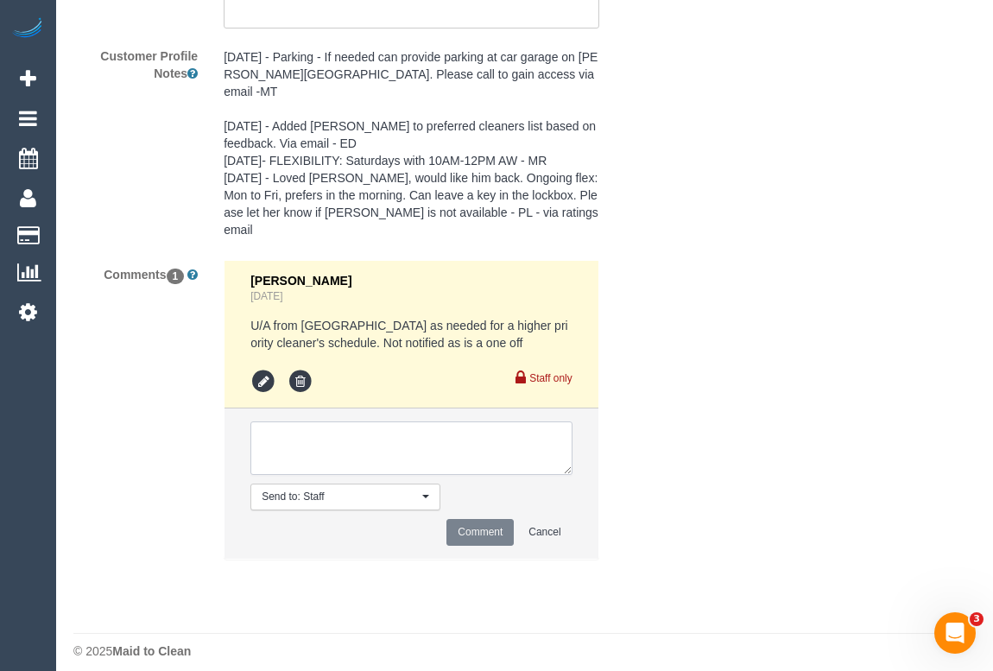
click at [325, 433] on textarea at bounding box center [410, 448] width 321 height 54
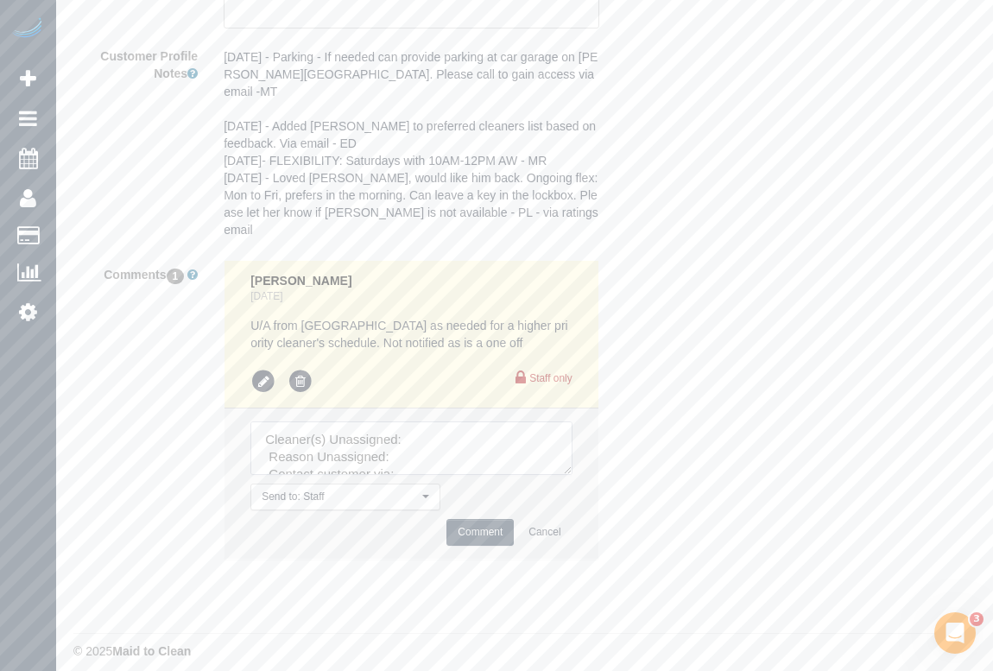
click at [455, 425] on textarea at bounding box center [410, 448] width 321 height 54
paste textarea "0403 744 952"
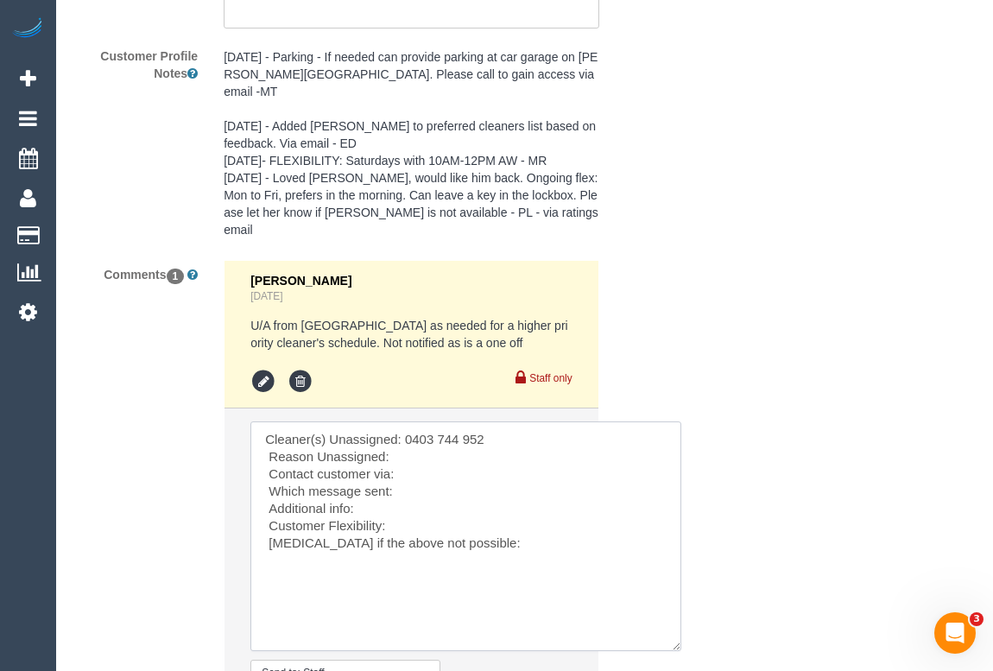
drag, startPoint x: 567, startPoint y: 457, endPoint x: 676, endPoint y: 633, distance: 207.0
click at [676, 633] on textarea at bounding box center [465, 536] width 431 height 230
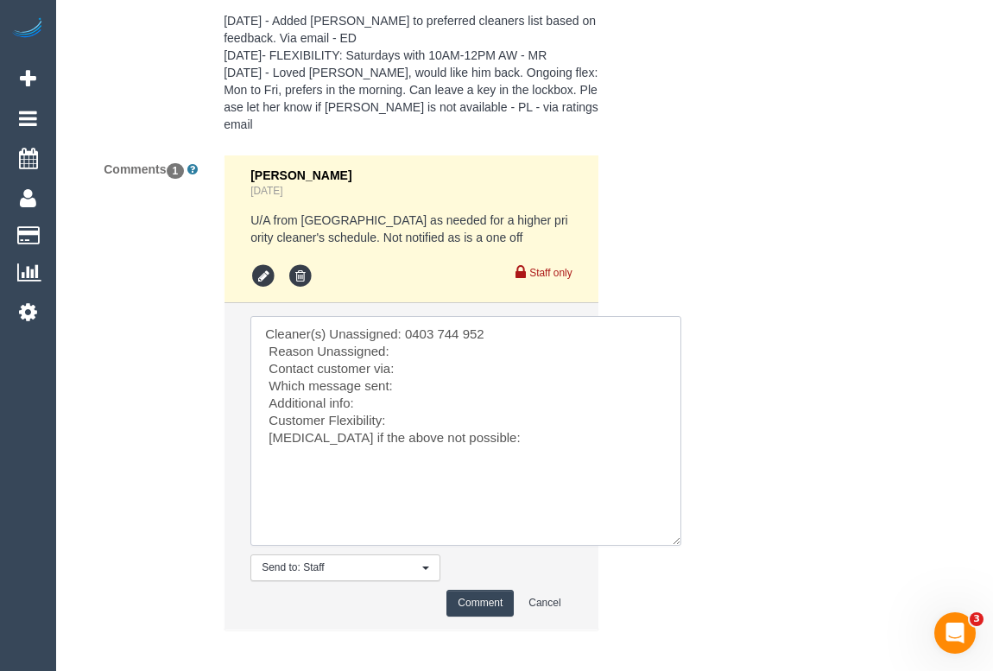
scroll to position [3465, 0]
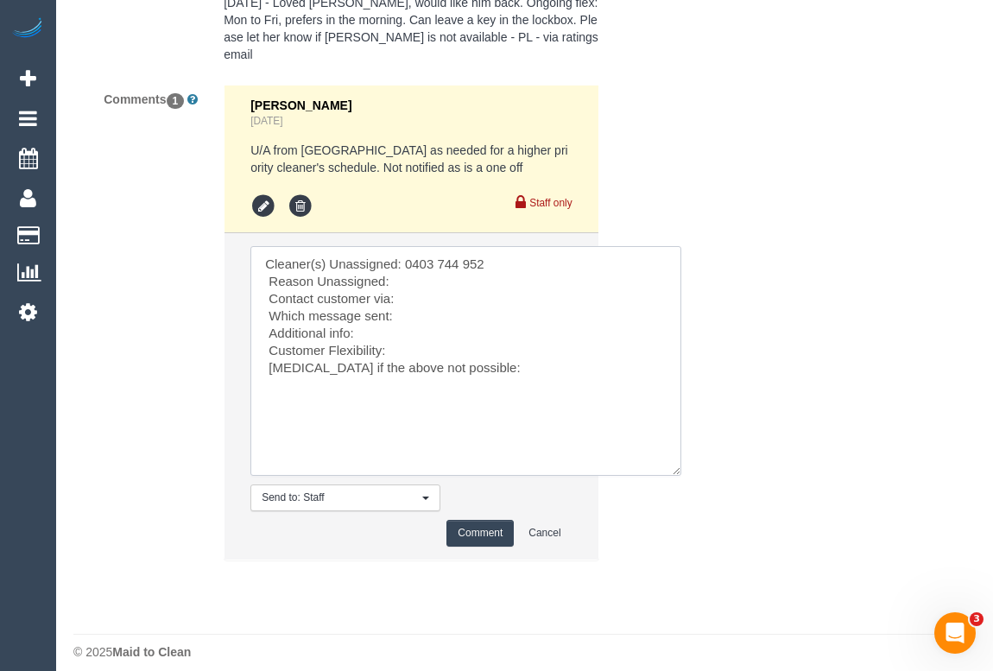
drag, startPoint x: 403, startPoint y: 249, endPoint x: 503, endPoint y: 253, distance: 100.2
click at [503, 253] on textarea at bounding box center [465, 361] width 431 height 230
paste textarea "(2) [PERSON_NAME] (C)"
click at [406, 269] on textarea at bounding box center [465, 361] width 431 height 230
click at [408, 283] on textarea at bounding box center [465, 361] width 431 height 230
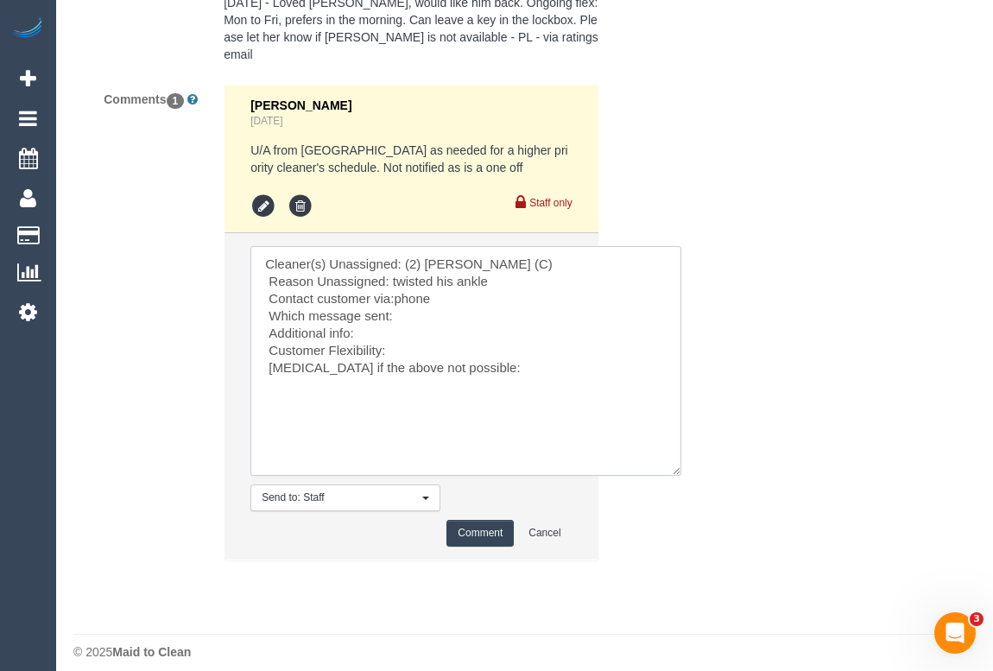
click at [414, 295] on textarea at bounding box center [465, 361] width 431 height 230
click at [368, 319] on textarea at bounding box center [465, 361] width 431 height 230
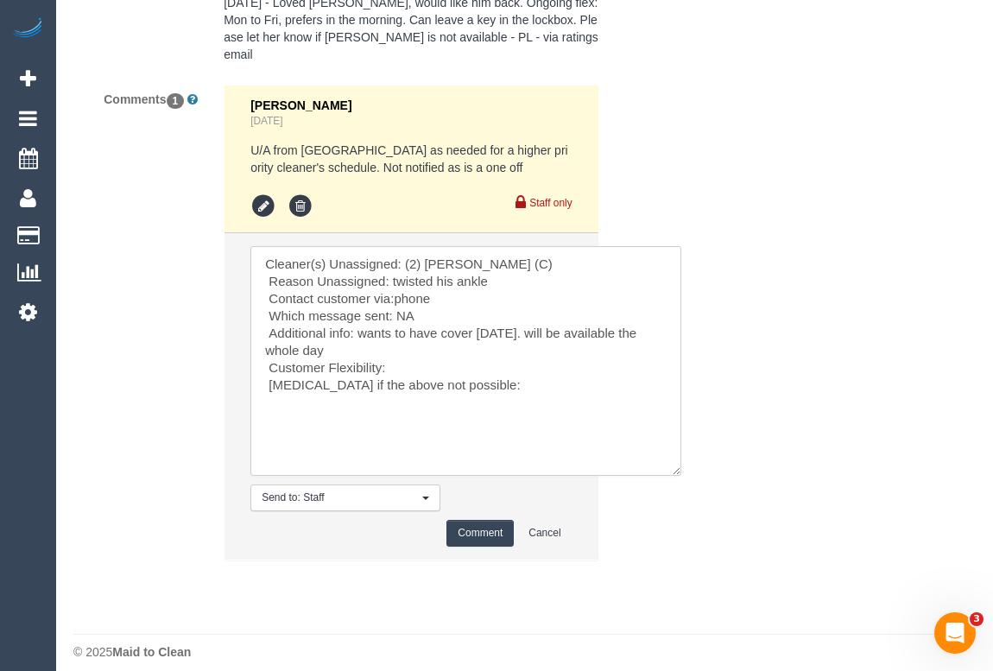
click at [401, 350] on textarea at bounding box center [465, 361] width 431 height 230
click at [477, 366] on textarea at bounding box center [465, 361] width 431 height 230
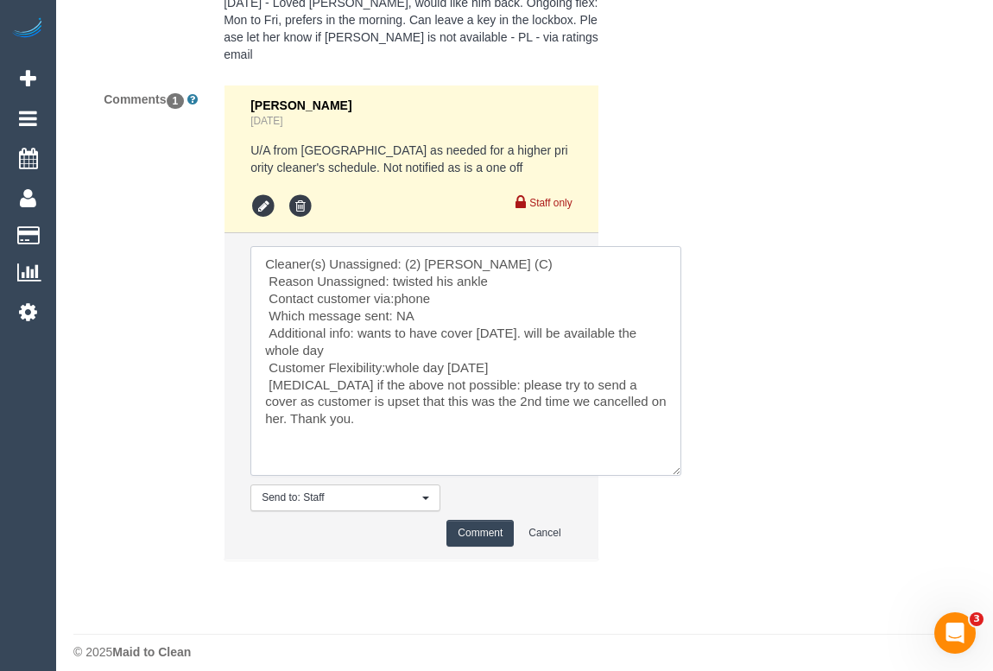
type textarea "Cleaner(s) Unassigned: (2) [PERSON_NAME] (C) Reason Unassigned: twisted his ank…"
click at [465, 521] on button "Comment" at bounding box center [479, 533] width 67 height 27
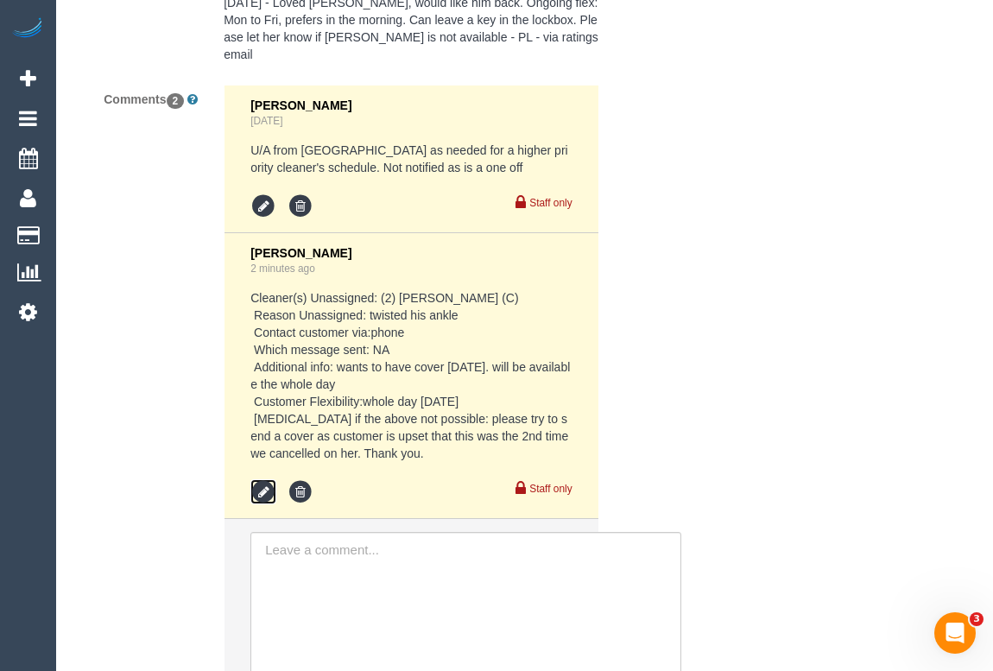
click at [268, 479] on icon at bounding box center [263, 492] width 26 height 26
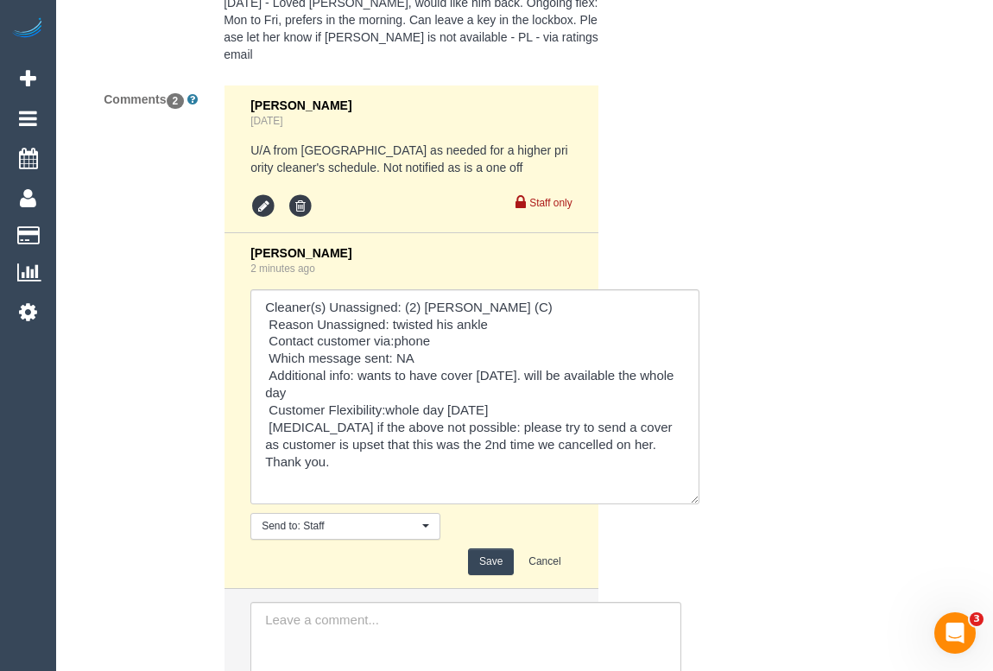
drag, startPoint x: 567, startPoint y: 323, endPoint x: 695, endPoint y: 484, distance: 205.9
click at [695, 484] on textarea at bounding box center [474, 396] width 449 height 215
drag, startPoint x: 322, startPoint y: 410, endPoint x: 542, endPoint y: 433, distance: 221.3
click at [542, 433] on textarea at bounding box center [474, 396] width 449 height 215
click at [586, 431] on textarea at bounding box center [474, 396] width 449 height 215
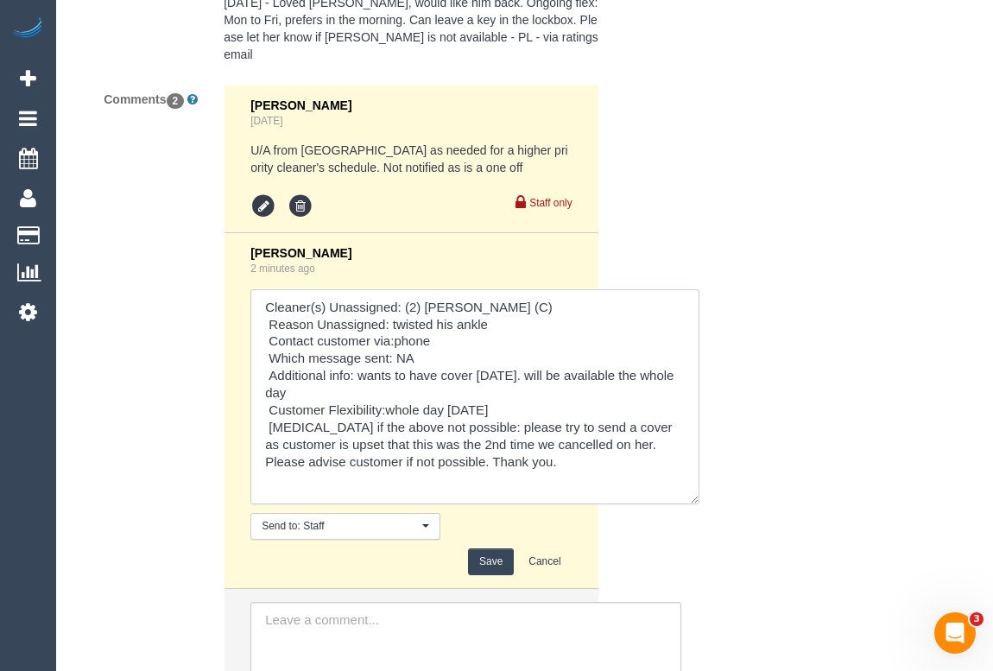
drag, startPoint x: 587, startPoint y: 427, endPoint x: 408, endPoint y: 446, distance: 180.6
click at [408, 446] on textarea at bounding box center [474, 396] width 449 height 215
type textarea "Cleaner(s) Unassigned: (2) [PERSON_NAME] (C) Reason Unassigned: twisted his ank…"
click at [486, 551] on button "Save" at bounding box center [491, 561] width 46 height 27
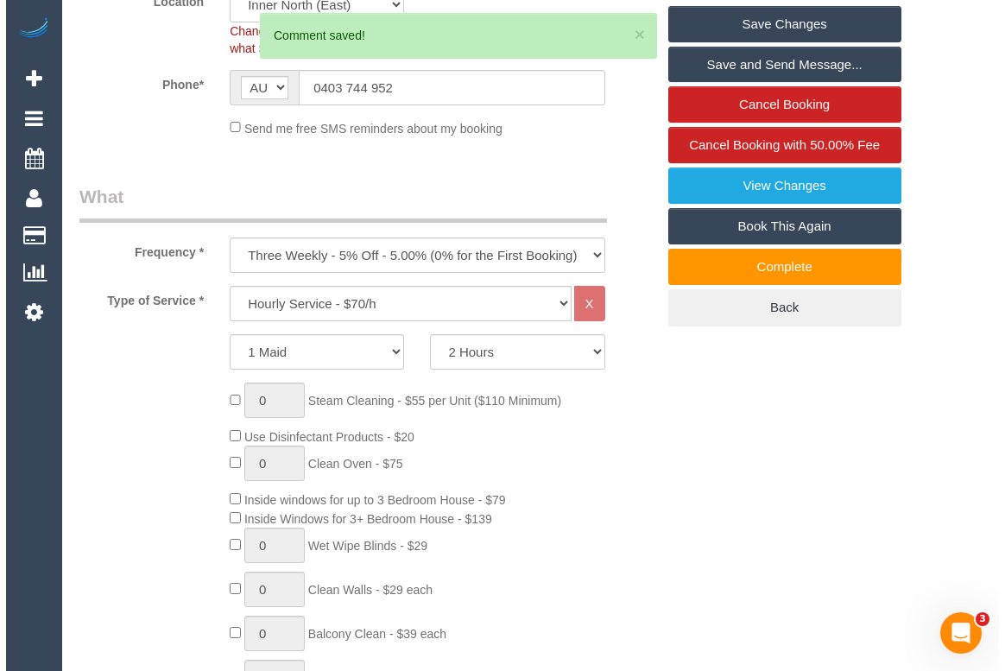
scroll to position [0, 0]
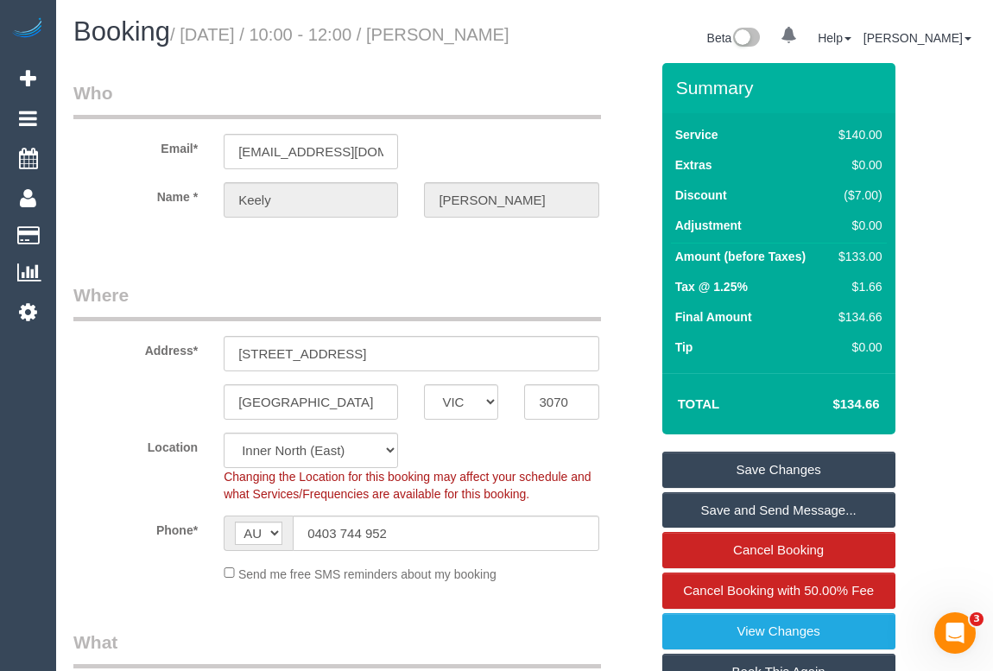
click at [762, 483] on link "Save Changes" at bounding box center [778, 470] width 233 height 36
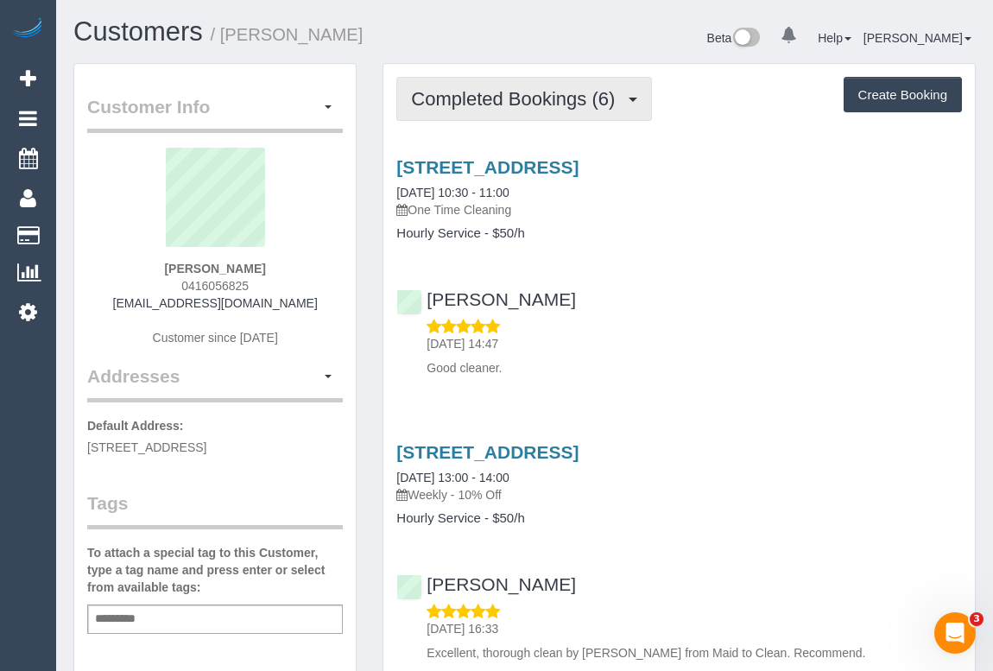
click at [509, 93] on span "Completed Bookings (6)" at bounding box center [517, 99] width 212 height 22
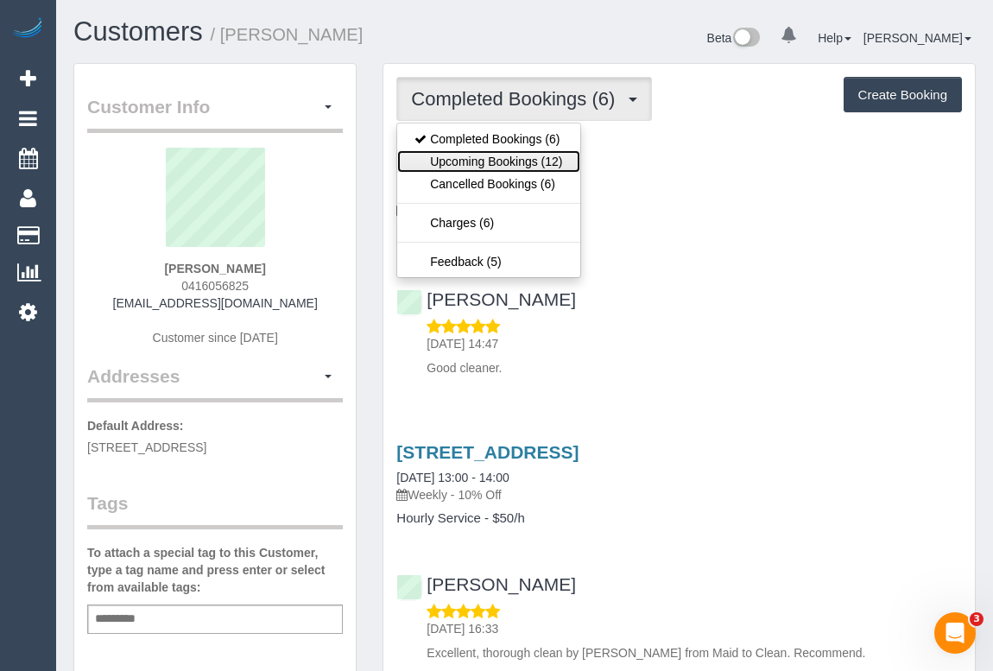
click at [503, 162] on link "Upcoming Bookings (12)" at bounding box center [488, 161] width 182 height 22
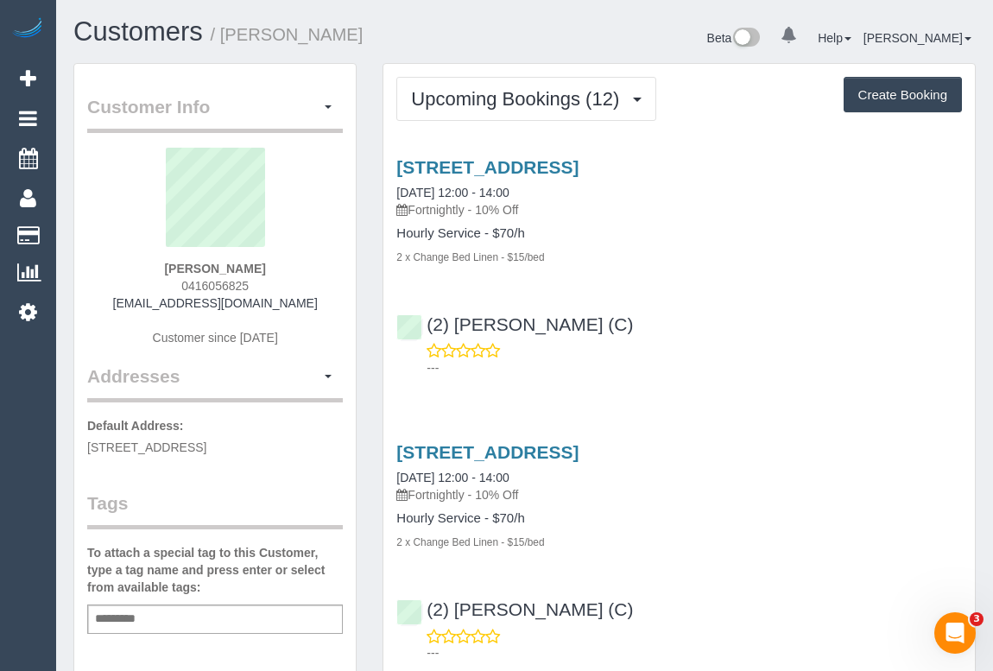
click at [708, 328] on div "(2) Harry Dhasmana (C) ---" at bounding box center [678, 339] width 591 height 78
click at [560, 167] on link "591 Upper Heidelberg Rd, Heidelberg Heights, VIC 3081" at bounding box center [487, 167] width 182 height 20
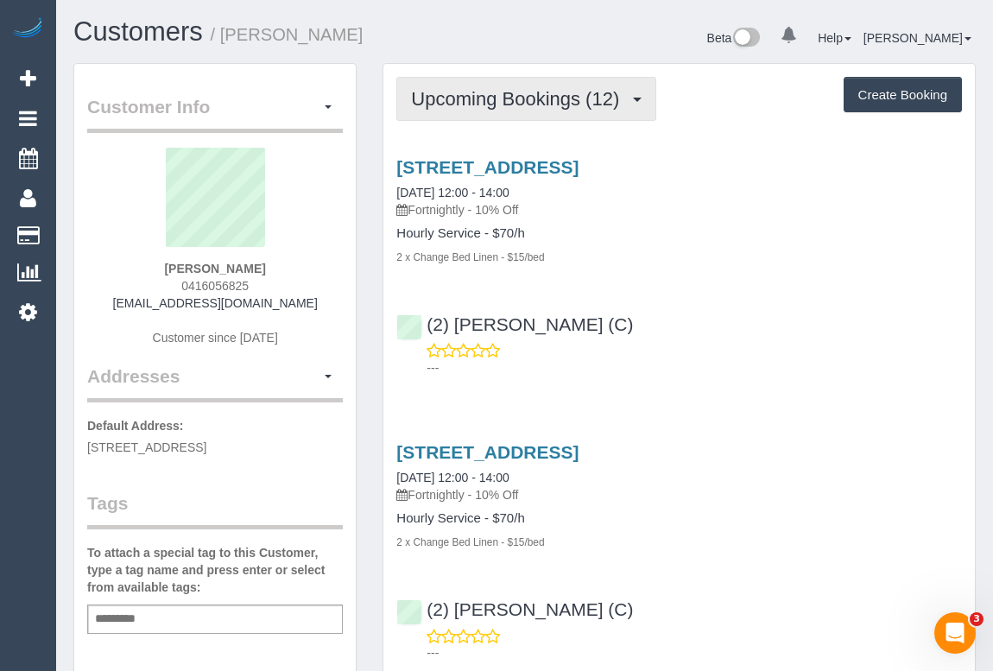
click at [528, 109] on button "Upcoming Bookings (12)" at bounding box center [526, 99] width 260 height 44
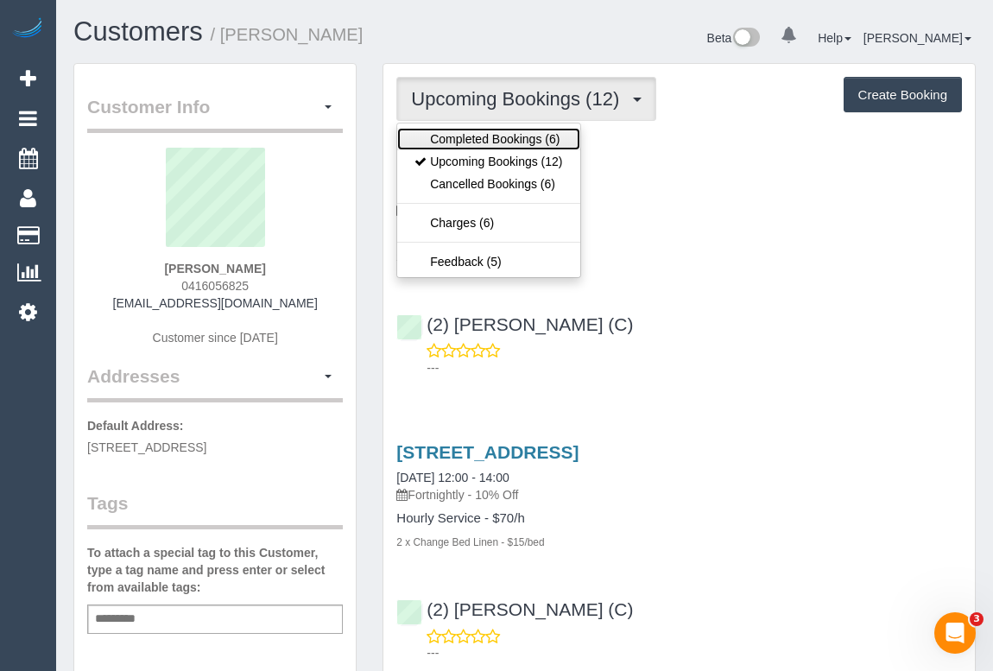
click at [515, 138] on link "Completed Bookings (6)" at bounding box center [488, 139] width 182 height 22
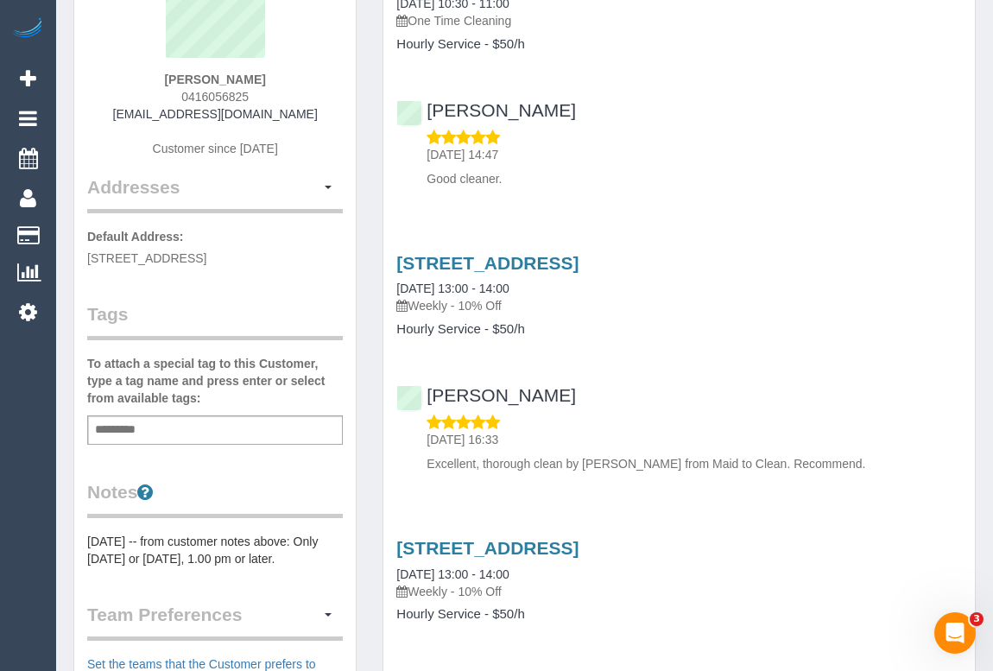
scroll to position [78, 0]
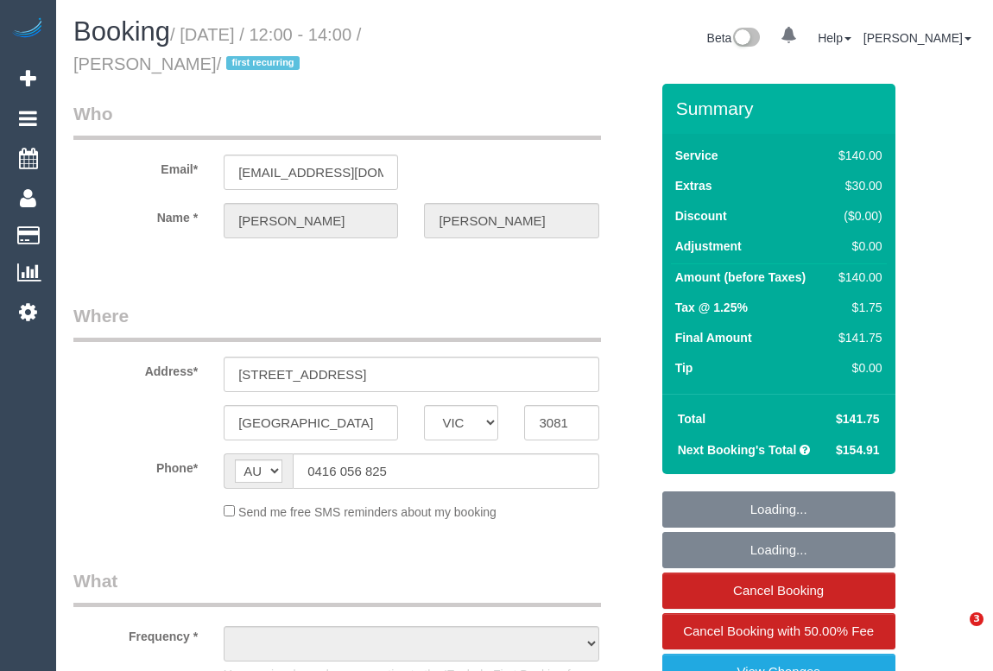
select select "VIC"
select select "string:stripe-pm_1S8B8I2GScqysDRVMGqTbHlq"
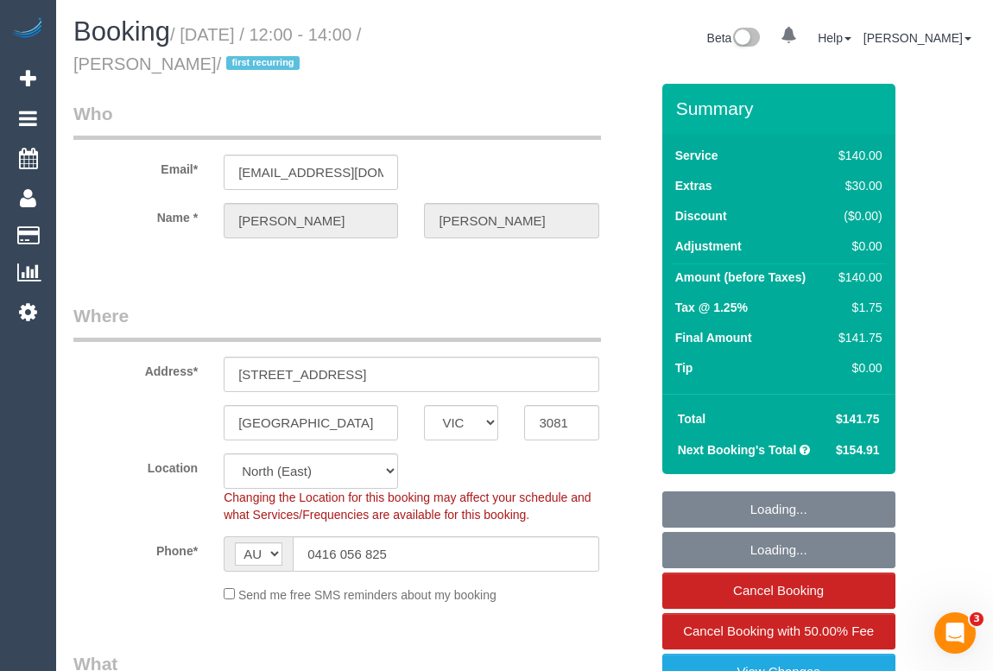
select select "object:605"
select select "number:27"
select select "number:14"
select select "number:18"
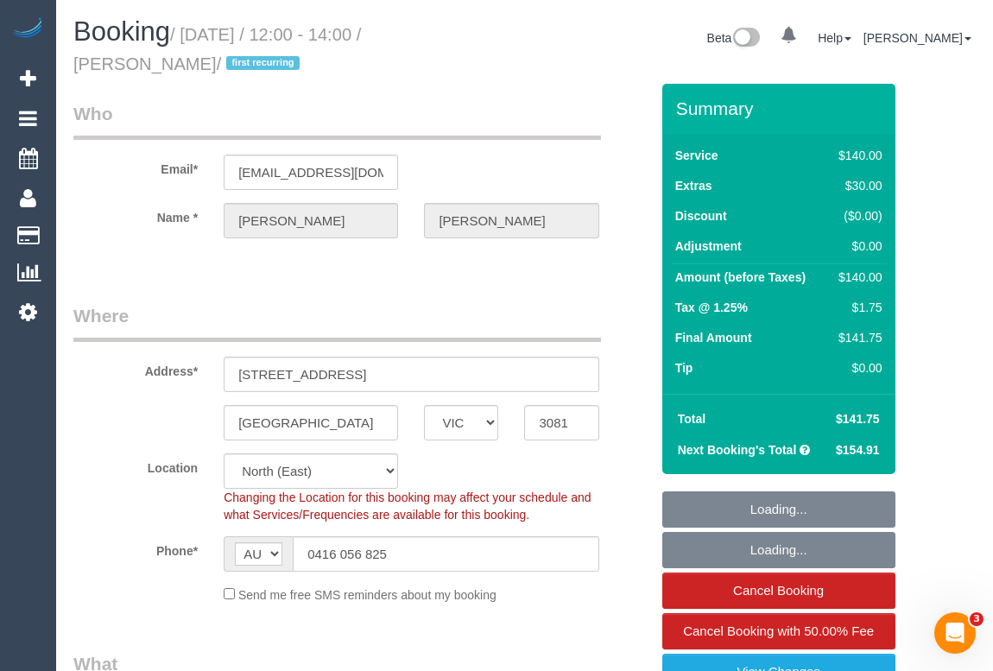
select select "number:25"
select select "number:34"
select select "number:11"
select select "object:1559"
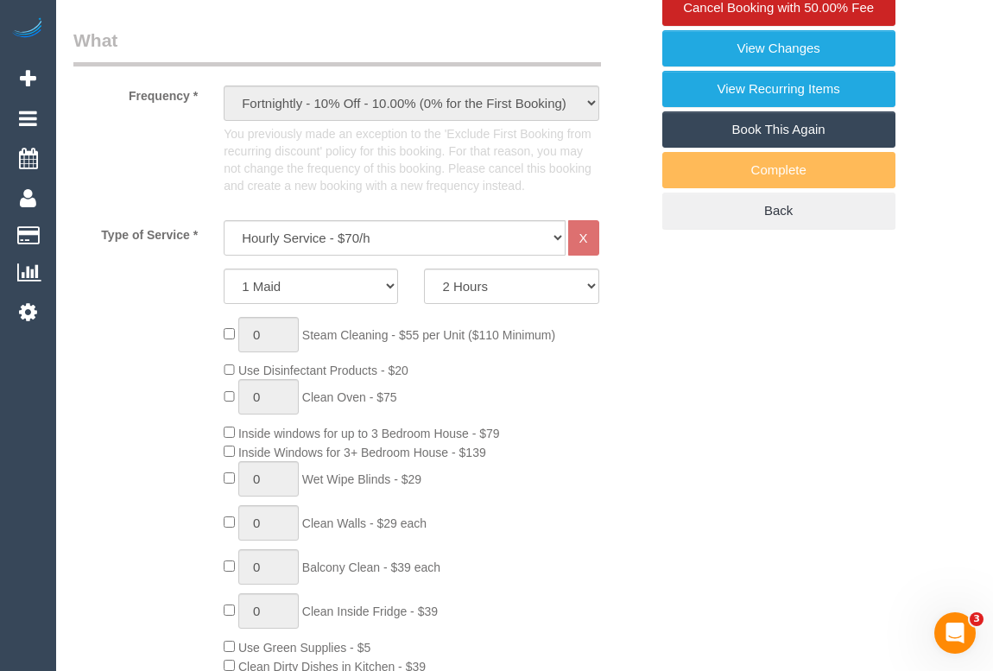
scroll to position [628, 0]
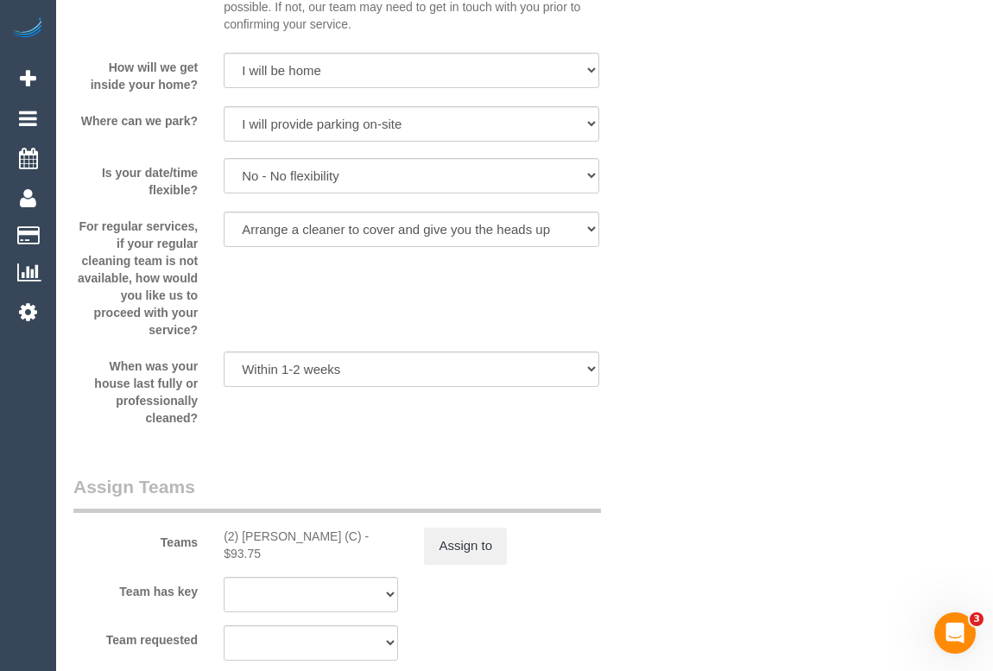
scroll to position [2668, 0]
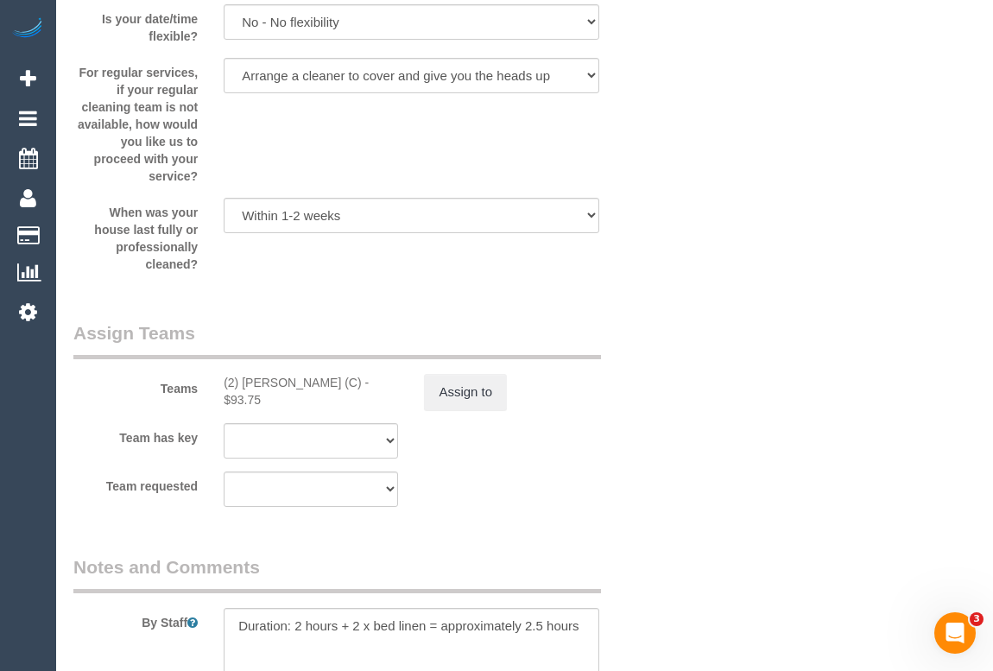
drag, startPoint x: 221, startPoint y: 384, endPoint x: 355, endPoint y: 381, distance: 133.9
click at [355, 381] on div "(2) [PERSON_NAME] (C) - $93.75" at bounding box center [311, 391] width 200 height 35
copy div "(2) [PERSON_NAME] (C)"
click at [474, 395] on button "Assign to" at bounding box center [465, 392] width 83 height 36
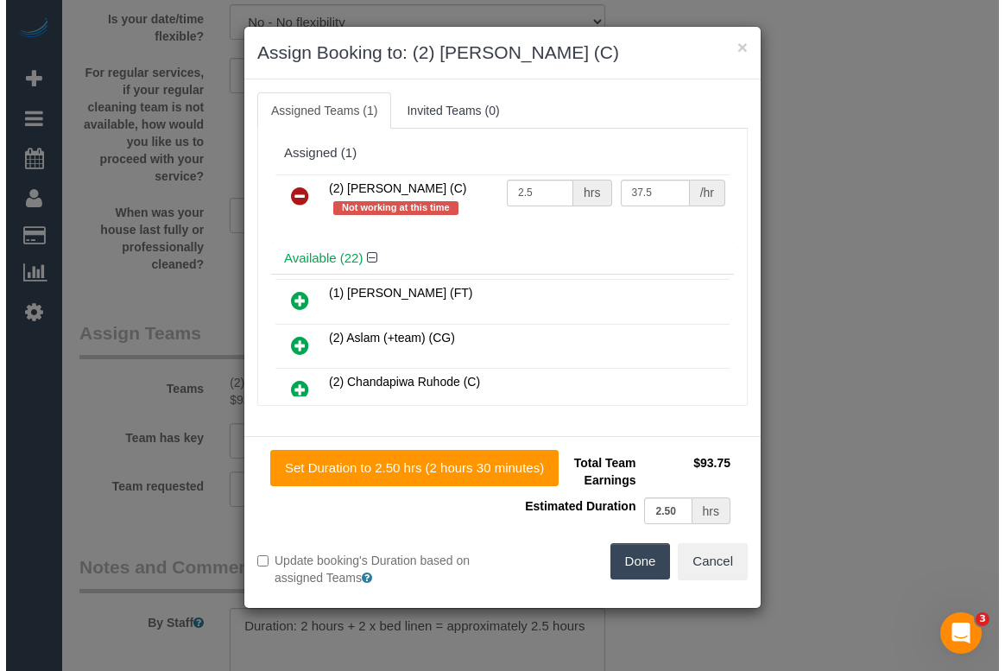
scroll to position [2651, 0]
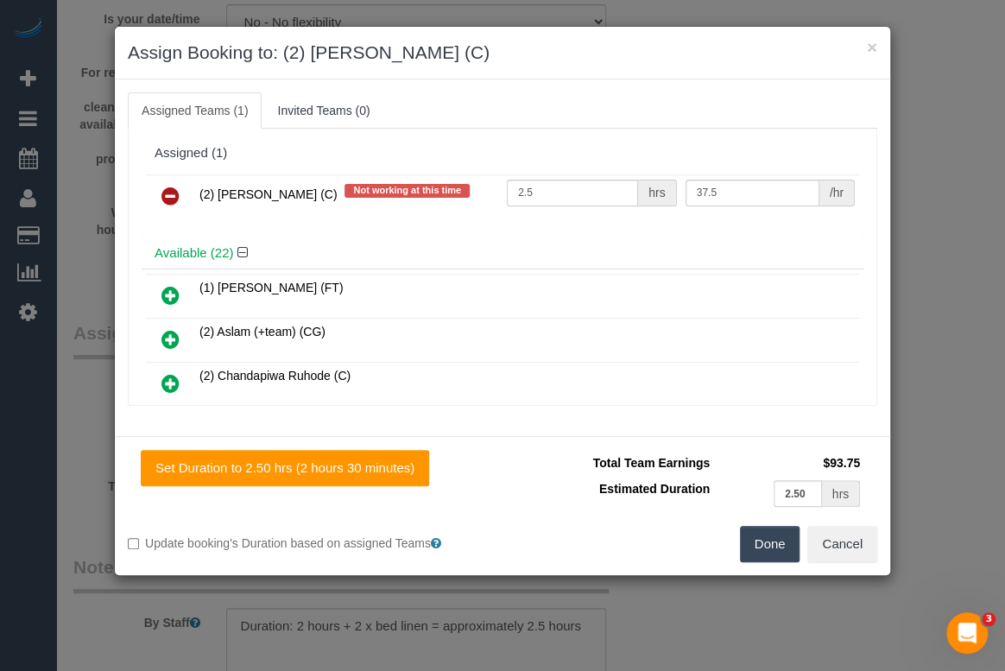
click at [172, 193] on icon at bounding box center [170, 196] width 18 height 21
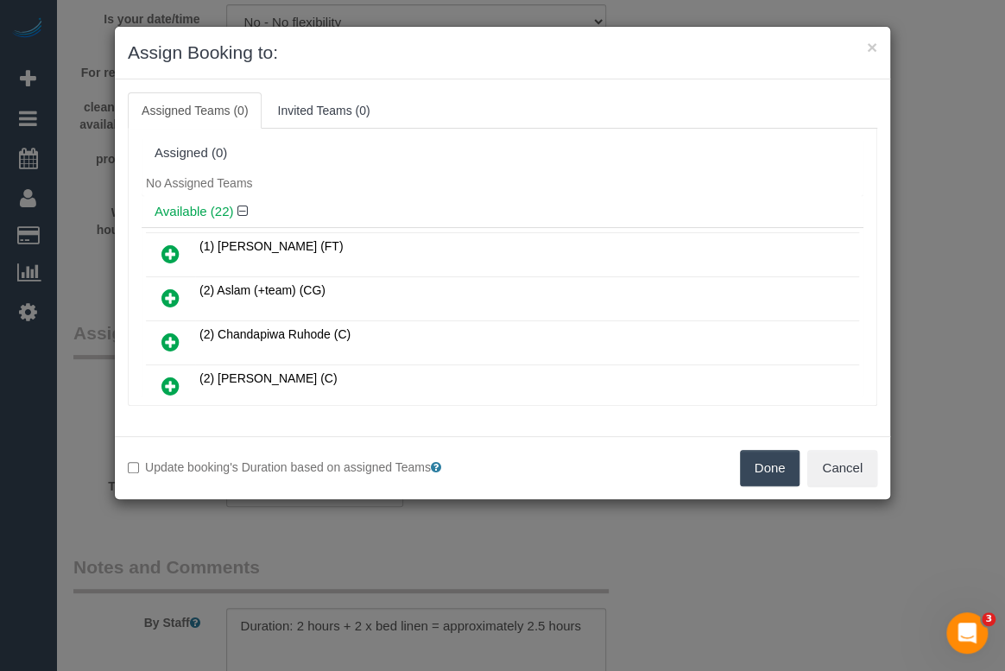
click at [774, 469] on button "Done" at bounding box center [770, 468] width 60 height 36
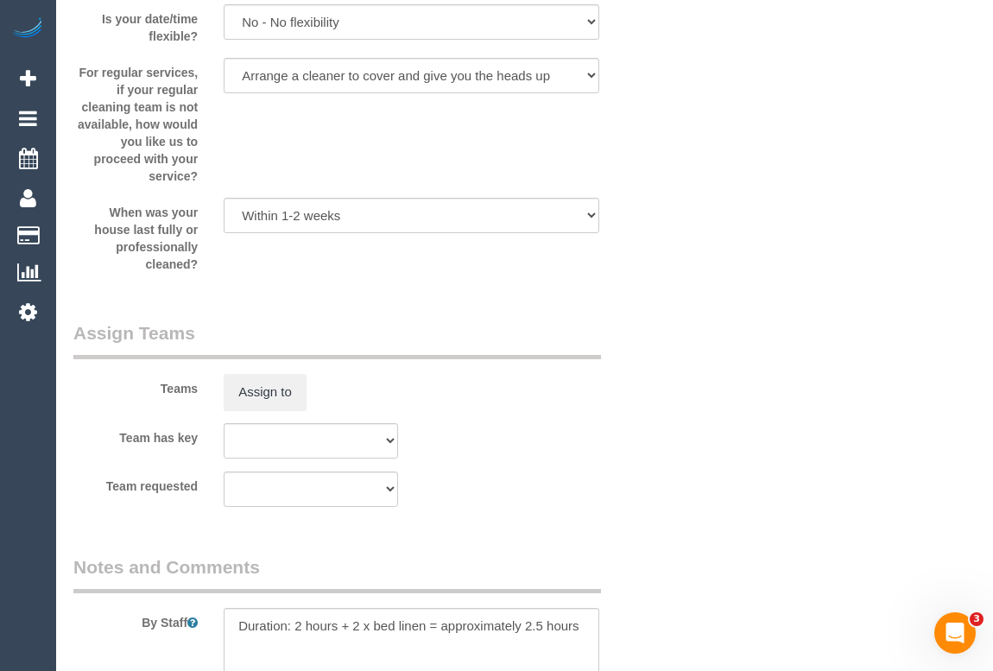
click at [689, 553] on div "× Assign Booking to: Assigned Teams (0) Invited Teams (0) Assigned (0) No Assig…" at bounding box center [496, 335] width 993 height 671
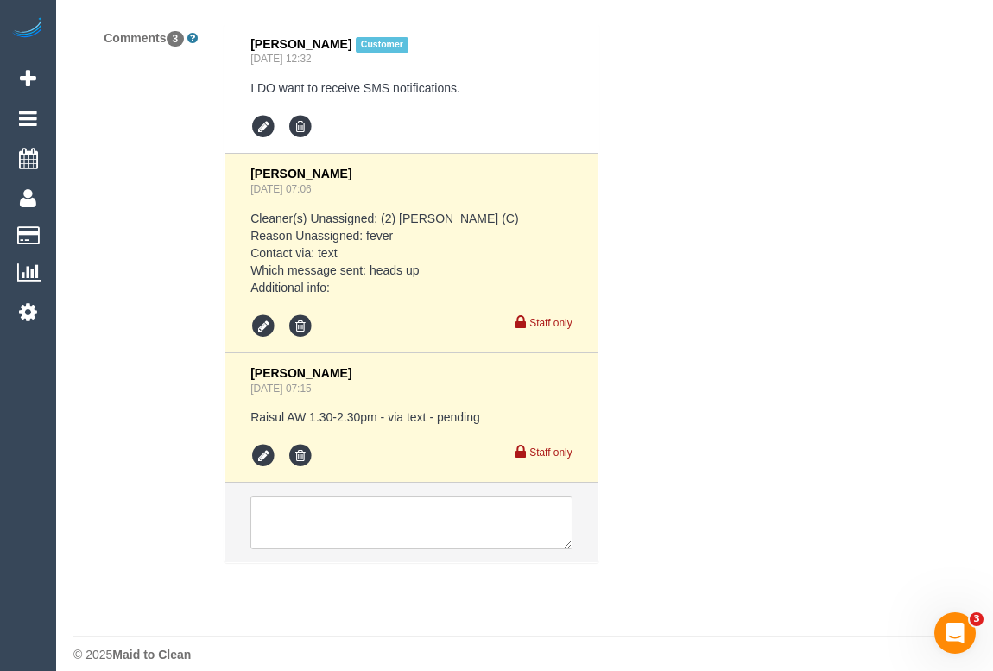
scroll to position [3499, 0]
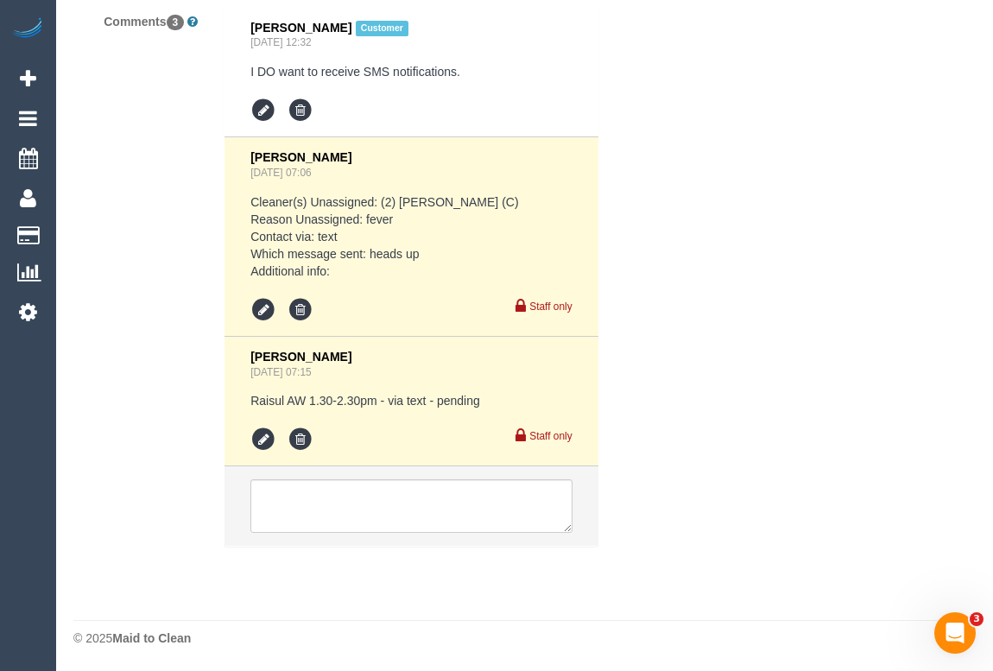
click at [397, 476] on li at bounding box center [410, 505] width 373 height 79
click at [378, 505] on textarea at bounding box center [410, 506] width 321 height 54
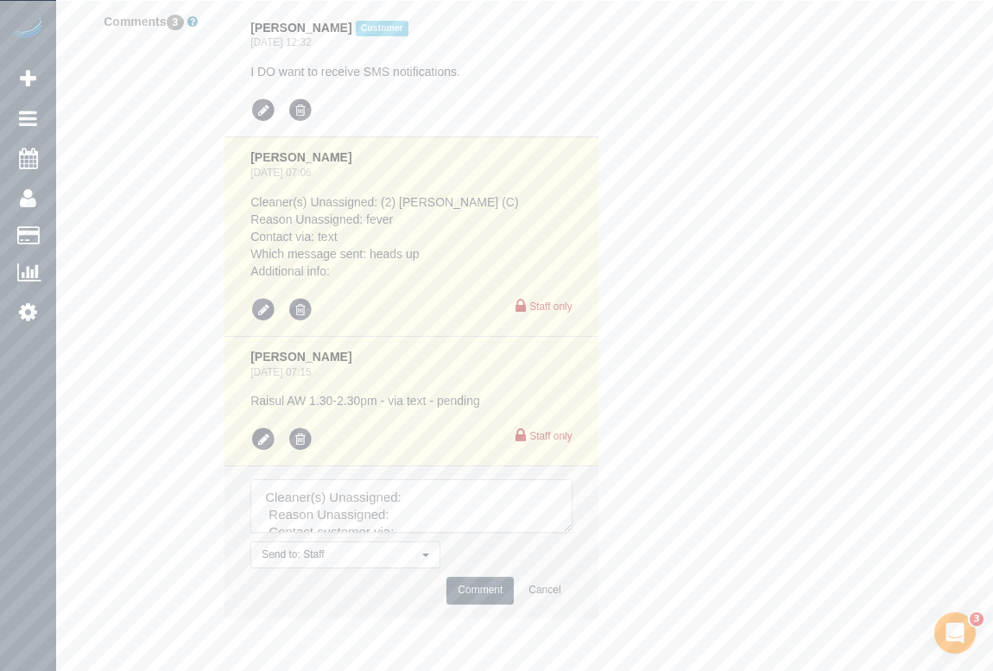
click at [457, 495] on textarea at bounding box center [410, 506] width 321 height 54
paste textarea "(2) [PERSON_NAME] (C)"
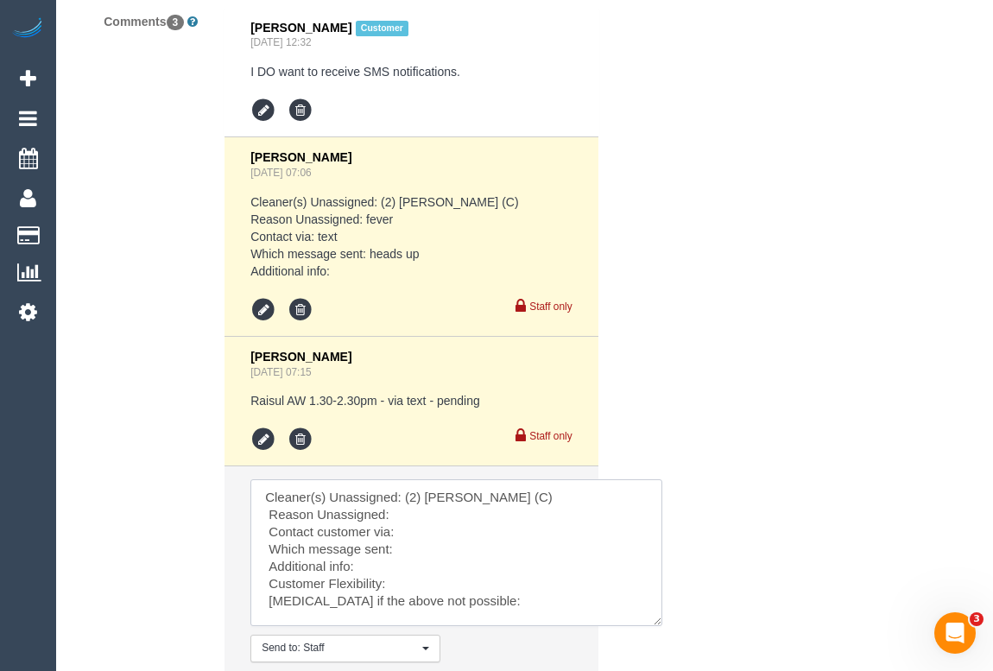
drag, startPoint x: 564, startPoint y: 527, endPoint x: 668, endPoint y: 637, distance: 152.1
click at [662, 626] on textarea at bounding box center [456, 552] width 412 height 147
click at [406, 518] on textarea at bounding box center [462, 561] width 425 height 164
click at [414, 529] on textarea at bounding box center [462, 561] width 425 height 164
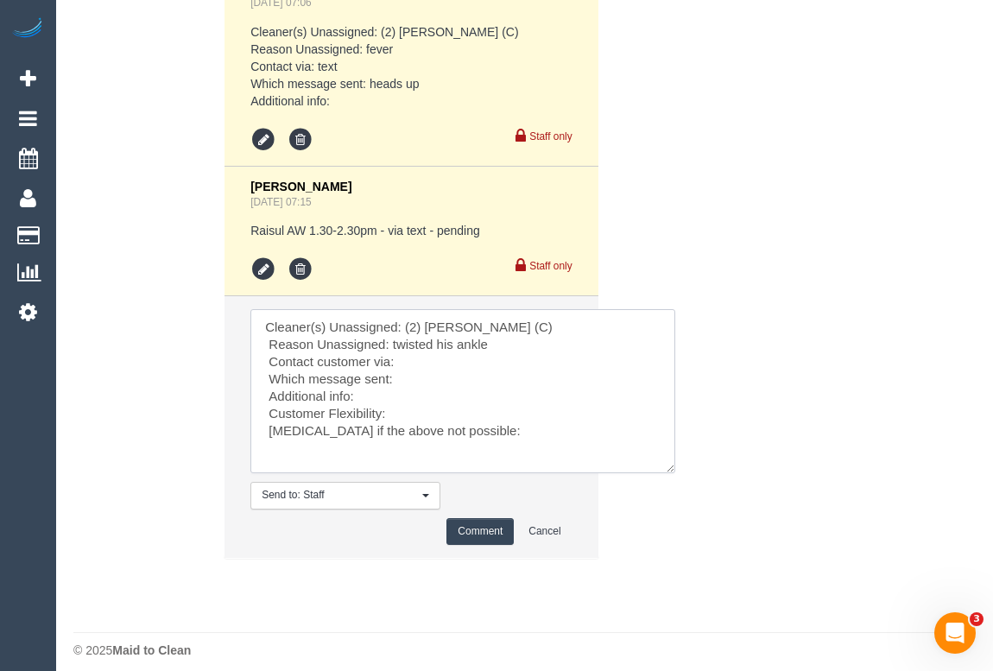
scroll to position [3681, 0]
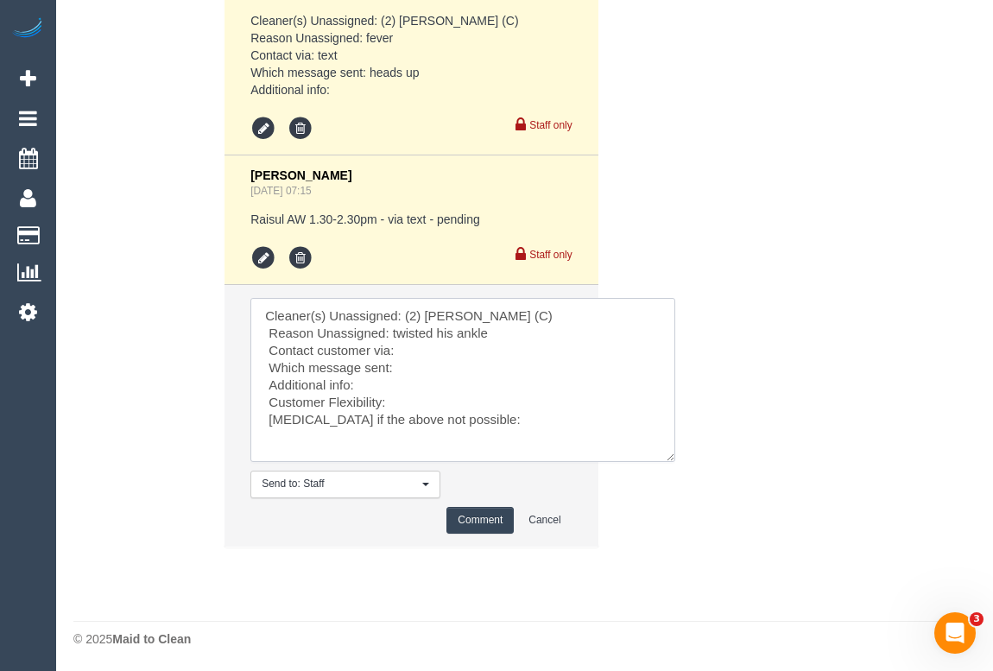
click at [407, 349] on textarea at bounding box center [462, 380] width 425 height 164
click at [420, 369] on textarea at bounding box center [462, 380] width 425 height 164
drag, startPoint x: 397, startPoint y: 348, endPoint x: 485, endPoint y: 349, distance: 88.1
click at [485, 349] on textarea at bounding box center [462, 380] width 425 height 164
drag, startPoint x: 392, startPoint y: 364, endPoint x: 423, endPoint y: 367, distance: 31.2
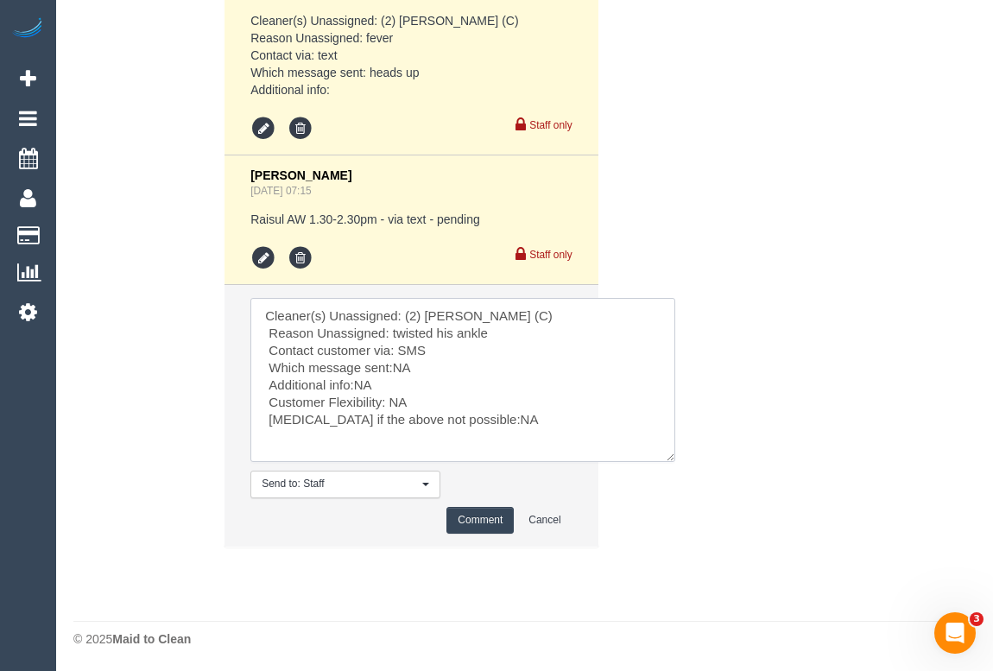
click at [423, 367] on textarea at bounding box center [462, 380] width 425 height 164
paste textarea "Heads Up SMS"
type textarea "Cleaner(s) Unassigned: (2) Harry Dhasmana (C) Reason Unassigned: twisted his an…"
click at [472, 519] on button "Comment" at bounding box center [479, 520] width 67 height 27
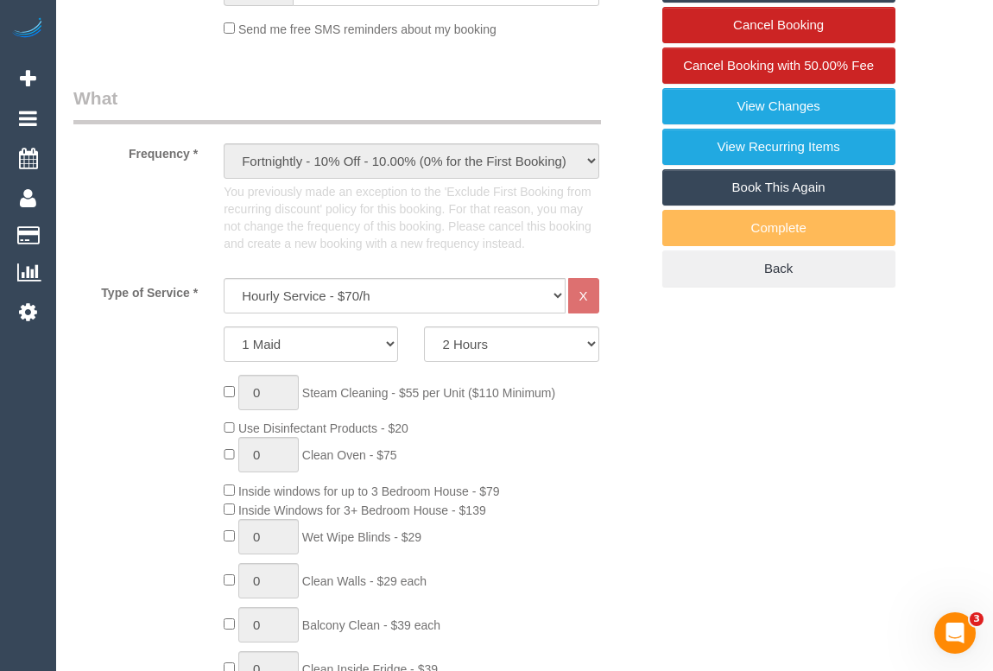
scroll to position [306, 0]
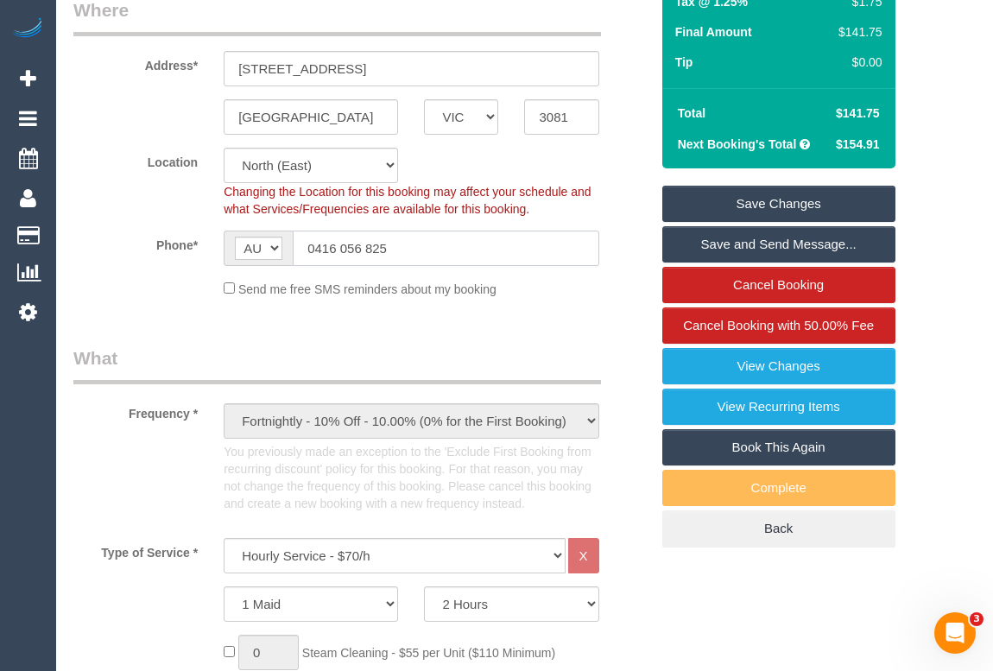
drag, startPoint x: 416, startPoint y: 242, endPoint x: 263, endPoint y: 241, distance: 152.8
click at [263, 241] on div "AF AL DZ AD AO AI AQ AG AR AM AW AU AT AZ BS BH BD BB BY BE BZ BJ BM BT BO BA B…" at bounding box center [411, 248] width 375 height 35
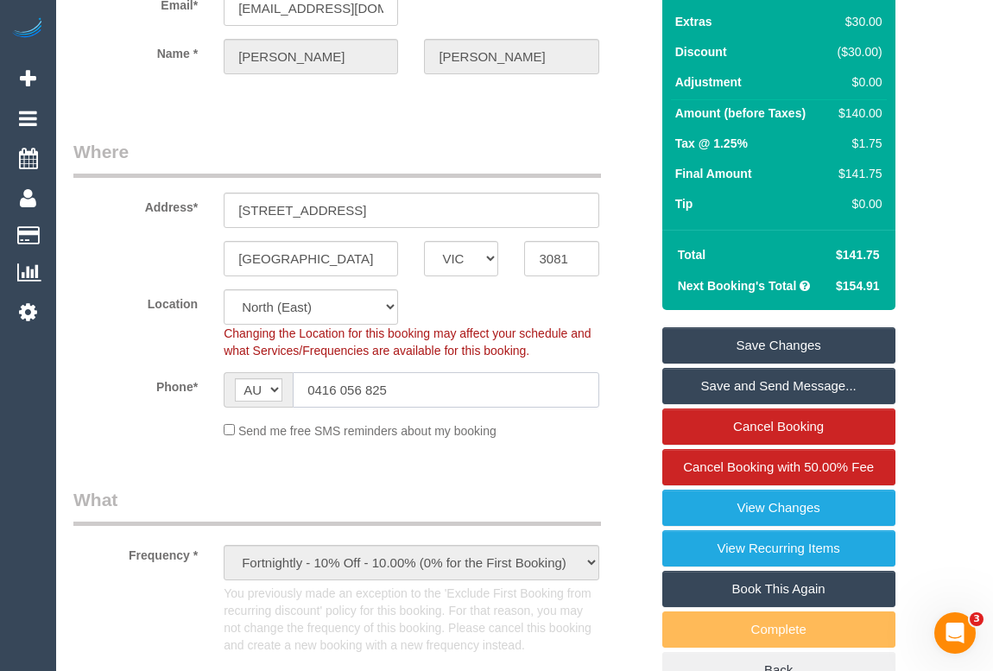
scroll to position [0, 0]
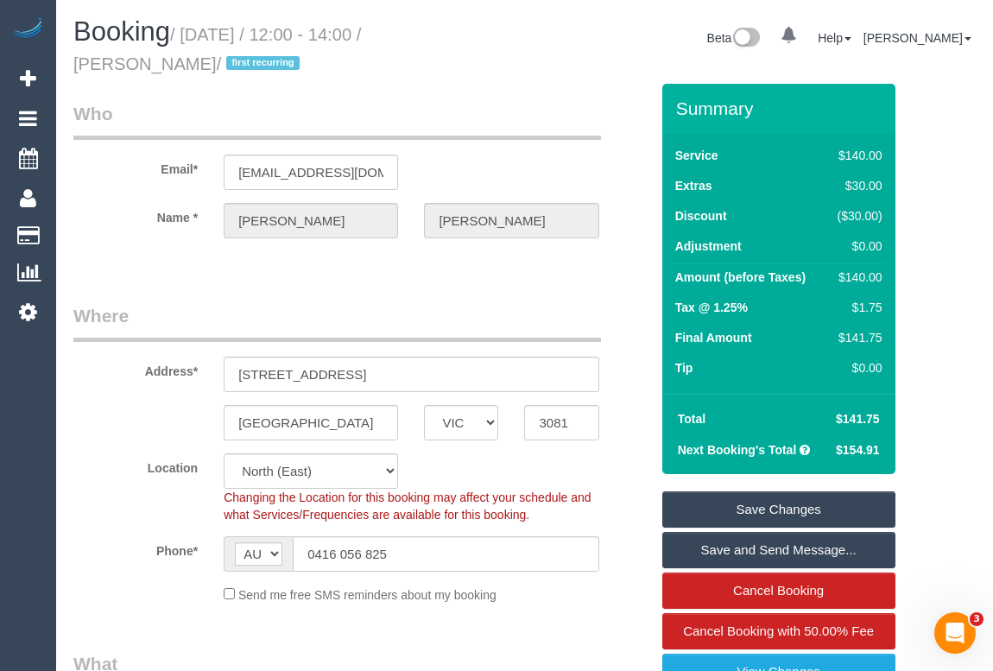
drag, startPoint x: 456, startPoint y: 39, endPoint x: 537, endPoint y: 38, distance: 81.2
click at [537, 38] on div "Booking / October 03, 2025 / 12:00 - 14:00 / Louise Connolly / first recurring …" at bounding box center [524, 50] width 928 height 66
copy div "Louise Connolly / first recurring"
click at [527, 60] on div "Beta 0 Your Notifications You have 0 alerts Help Help Docs Take a Tour Contact …" at bounding box center [757, 40] width 465 height 46
drag, startPoint x: 517, startPoint y: 31, endPoint x: 454, endPoint y: 23, distance: 63.5
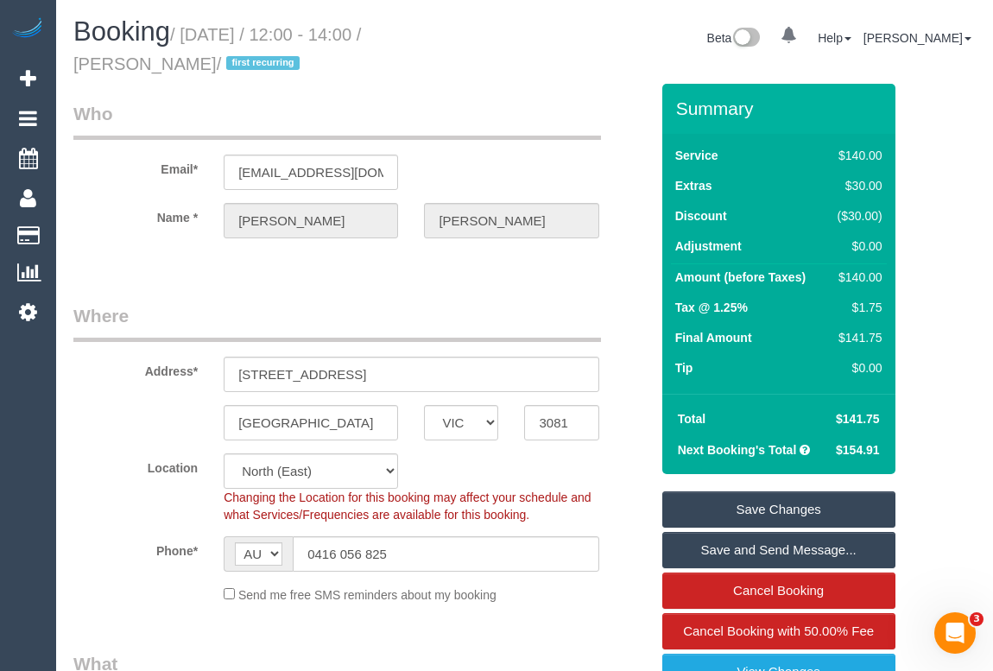
click at [454, 23] on div "Booking / October 03, 2025 / 12:00 - 14:00 / Louise Connolly / first recurring" at bounding box center [292, 50] width 465 height 66
copy small "Louise"
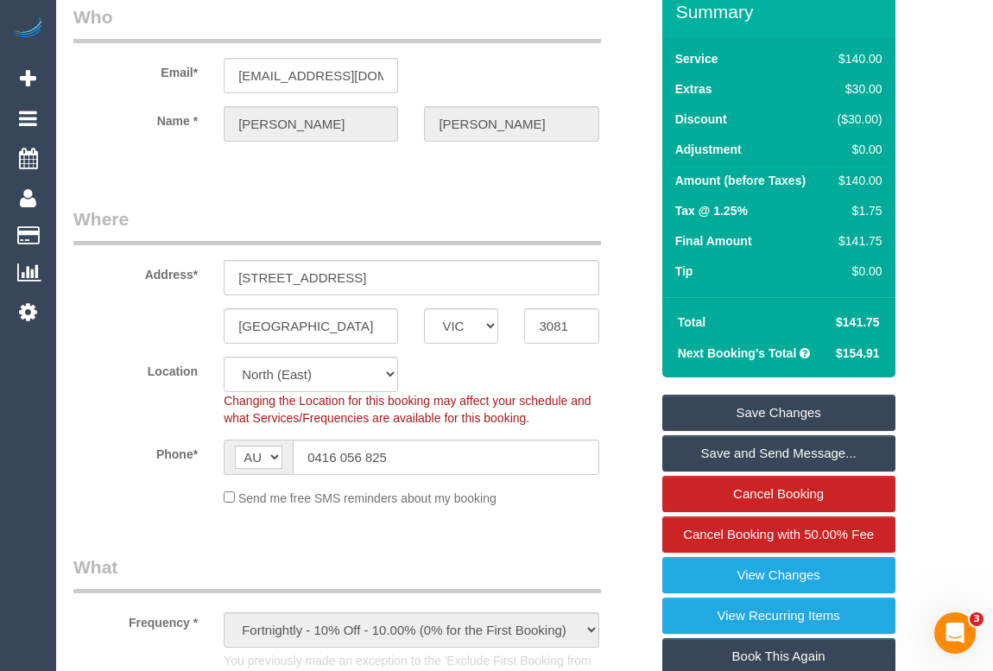
scroll to position [235, 0]
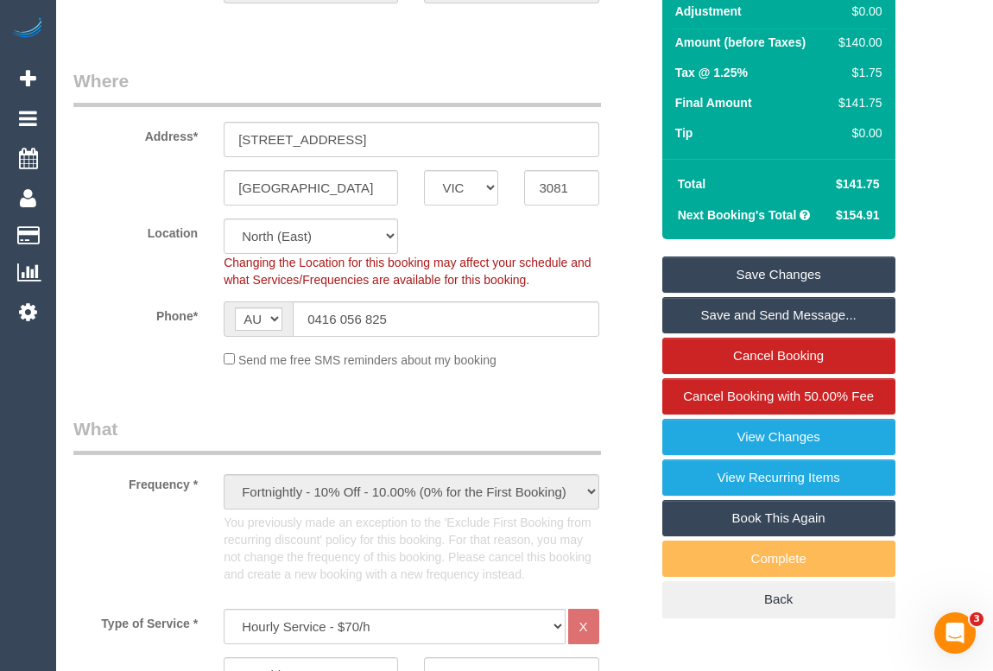
click at [780, 277] on link "Save Changes" at bounding box center [778, 274] width 233 height 36
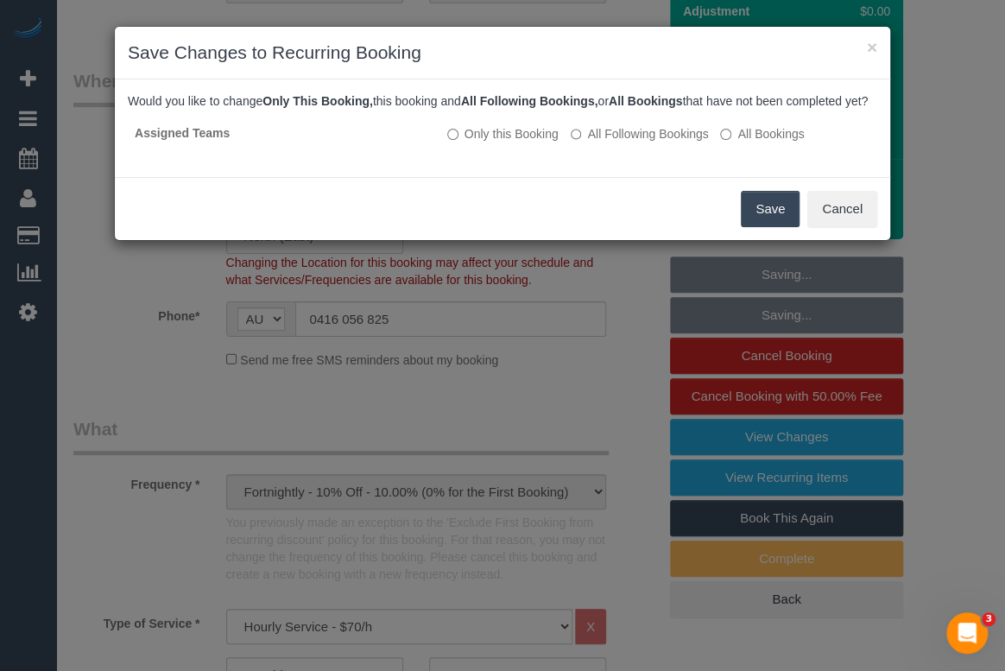
click at [763, 227] on button "Save" at bounding box center [770, 209] width 59 height 36
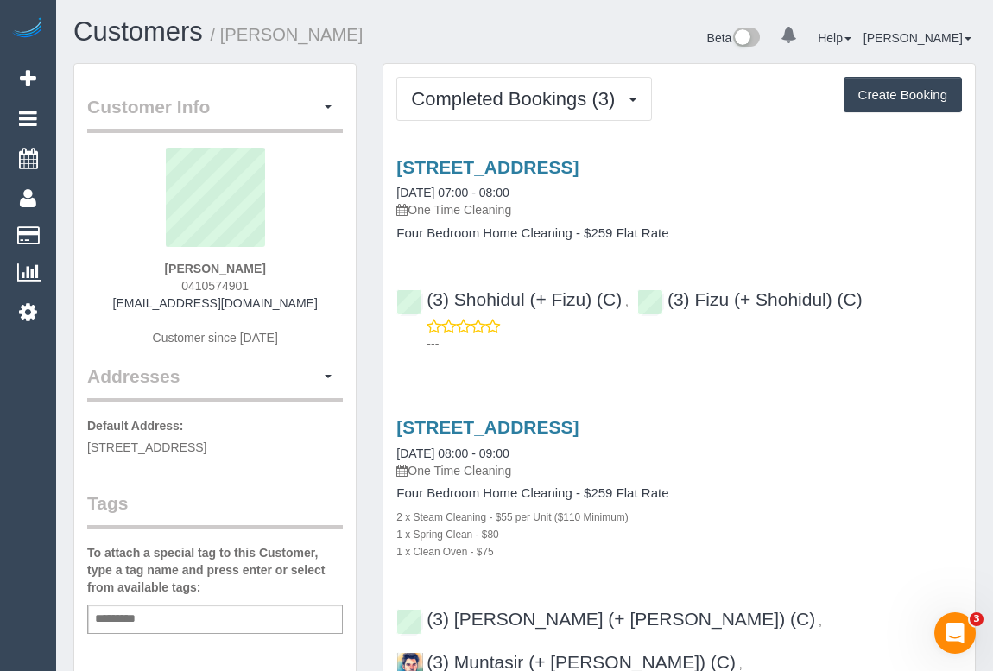
drag, startPoint x: 127, startPoint y: 302, endPoint x: 332, endPoint y: 306, distance: 204.7
click at [332, 306] on div "[PERSON_NAME] 0410574901 [EMAIL_ADDRESS][DOMAIN_NAME] Customer since [DATE]" at bounding box center [215, 256] width 256 height 216
copy link "[EMAIL_ADDRESS][DOMAIN_NAME]"
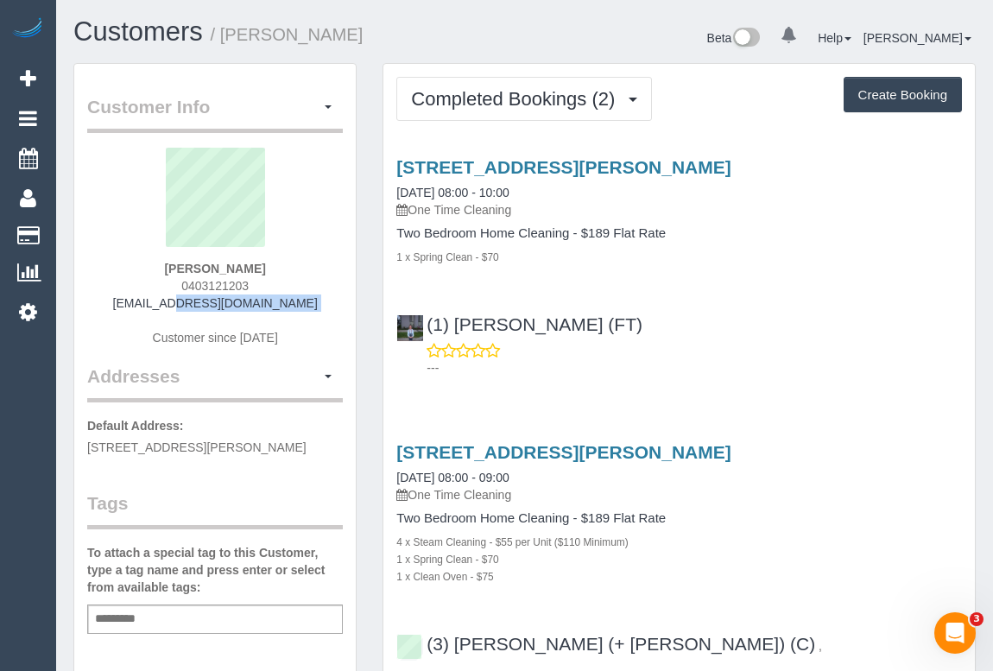
drag, startPoint x: 130, startPoint y: 302, endPoint x: 302, endPoint y: 313, distance: 172.2
click at [302, 313] on div "[PERSON_NAME] 0403121203 [EMAIL_ADDRESS][DOMAIN_NAME] Customer since [DATE]" at bounding box center [215, 256] width 256 height 216
copy div "[EMAIL_ADDRESS][DOMAIN_NAME]"
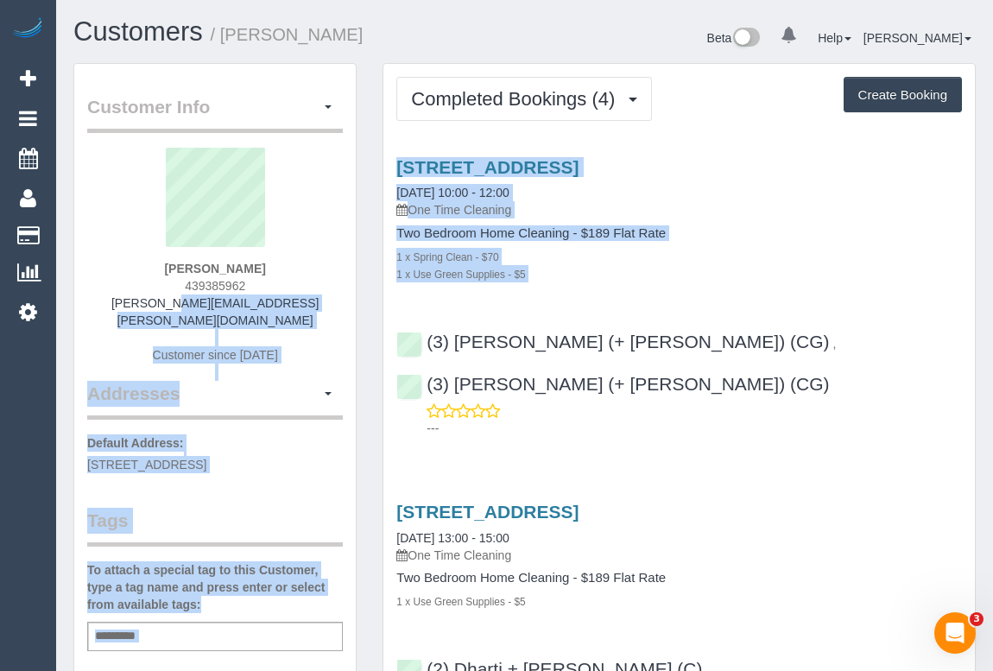
drag, startPoint x: 141, startPoint y: 302, endPoint x: 370, endPoint y: 305, distance: 229.7
copy div "loremi.dolorsita@conse.adi Elitsedd eiusm 9401 Temporinc Utlabo Etdolorem Ali E…"
click at [312, 303] on div "[PERSON_NAME] 439385962 [PERSON_NAME][EMAIL_ADDRESS][PERSON_NAME][DOMAIN_NAME] …" at bounding box center [215, 264] width 256 height 233
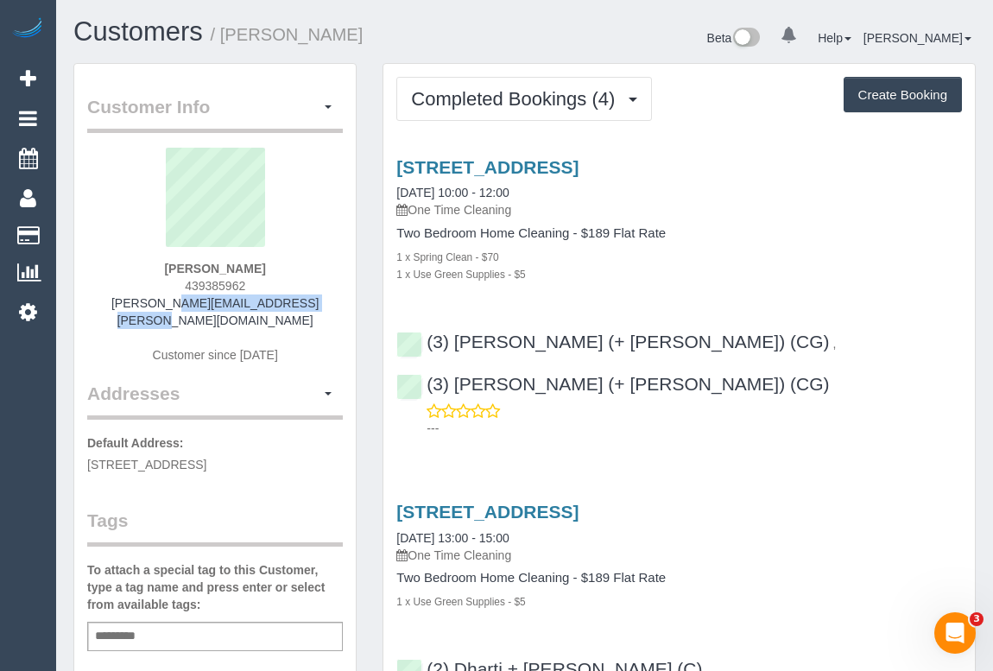
drag, startPoint x: 300, startPoint y: 302, endPoint x: 138, endPoint y: 301, distance: 162.3
click at [138, 301] on div "Sonali Reisinger 439385962 sonali.reisinger@gmail.com Customer since 2025" at bounding box center [215, 264] width 256 height 233
copy link "sonali.reisinger@gmail.com"
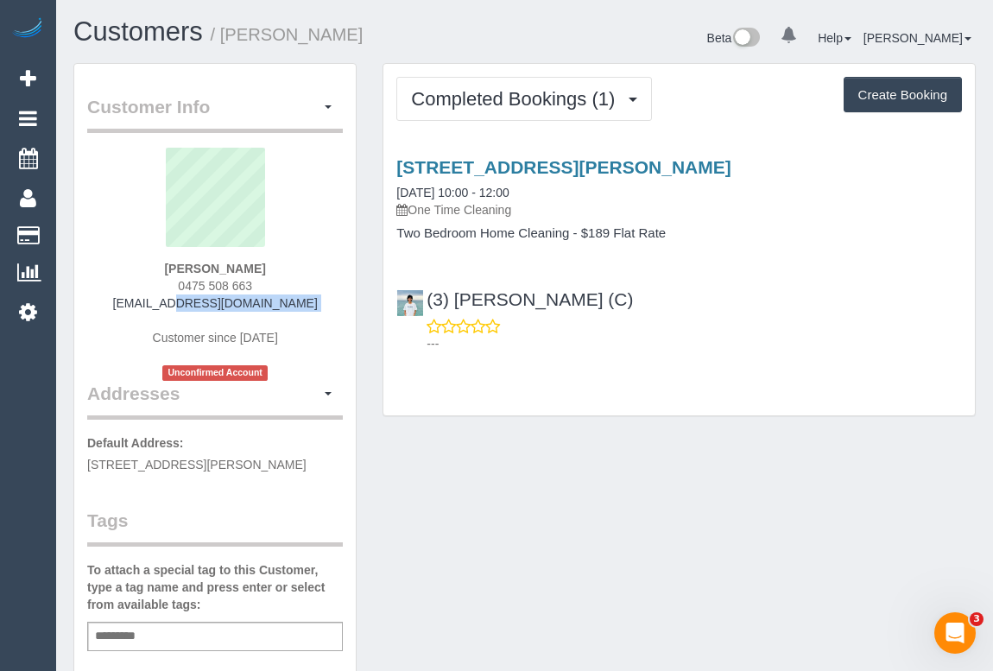
drag, startPoint x: 125, startPoint y: 308, endPoint x: 319, endPoint y: 311, distance: 194.3
click at [319, 311] on div "[PERSON_NAME] 0475 508 663 [EMAIL_ADDRESS][DOMAIN_NAME] Customer since [DATE] U…" at bounding box center [215, 264] width 256 height 233
copy div "[EMAIL_ADDRESS][DOMAIN_NAME]"
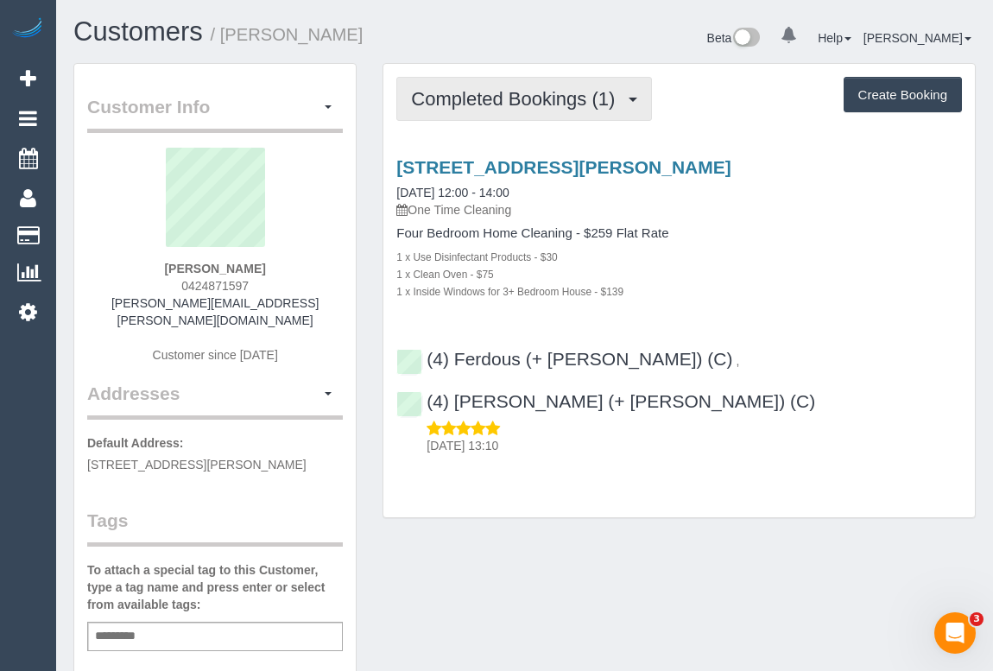
click at [509, 104] on span "Completed Bookings (1)" at bounding box center [517, 99] width 212 height 22
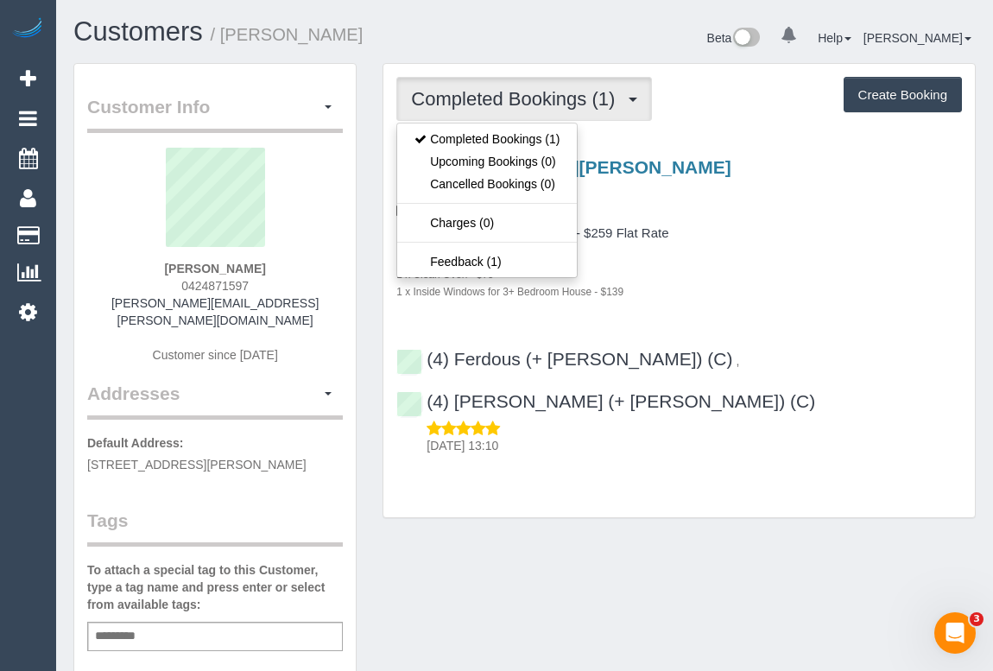
click at [649, 231] on h4 "Four Bedroom Home Cleaning - $259 Flat Rate" at bounding box center [679, 233] width 566 height 15
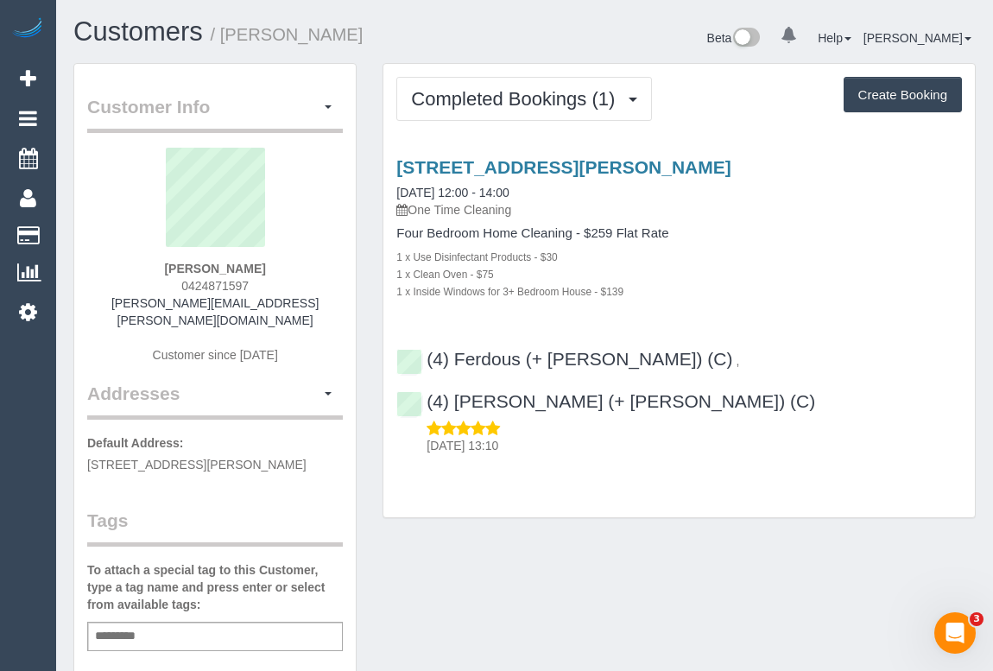
click at [793, 292] on div "1 x Inside Windows for 3+ Bedroom House - $139" at bounding box center [679, 290] width 566 height 17
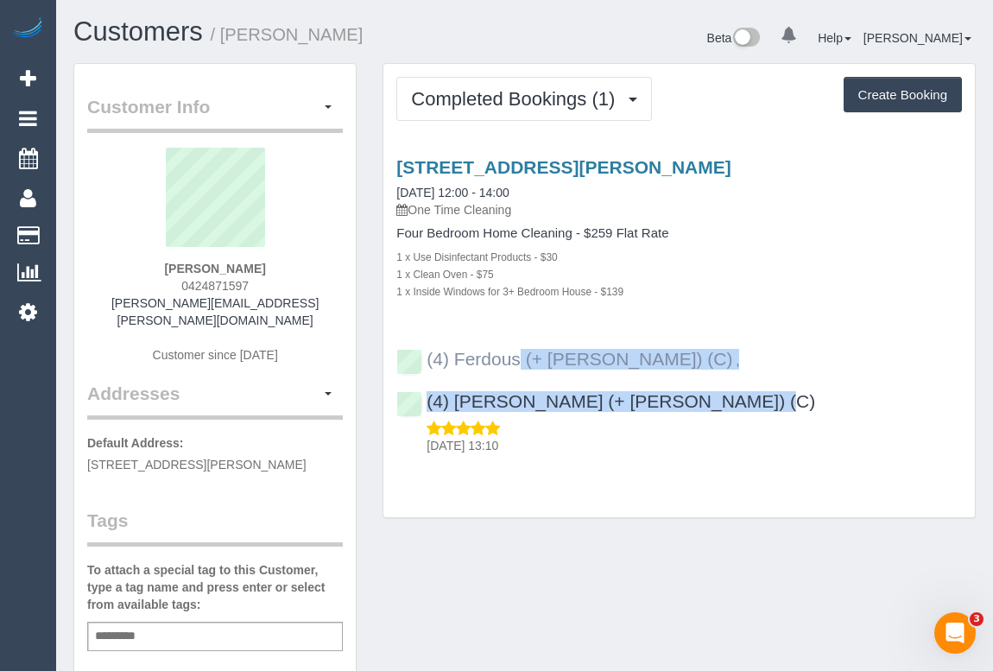
click at [413, 357] on div "(4) Ferdous (+ Forkan) (C) , (4) Forkan (+ Ferdous) (C) 02/10/2025 13:10" at bounding box center [678, 394] width 591 height 120
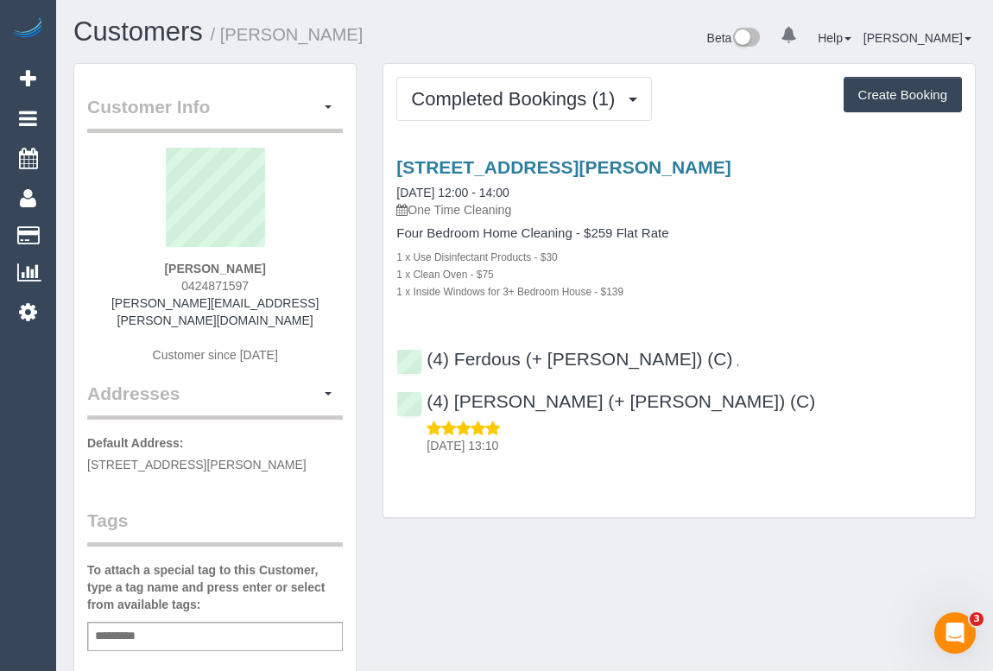
click at [637, 468] on div "Completed Bookings (1) Completed Bookings (1) Upcoming Bookings (0) Cancelled B…" at bounding box center [678, 291] width 591 height 454
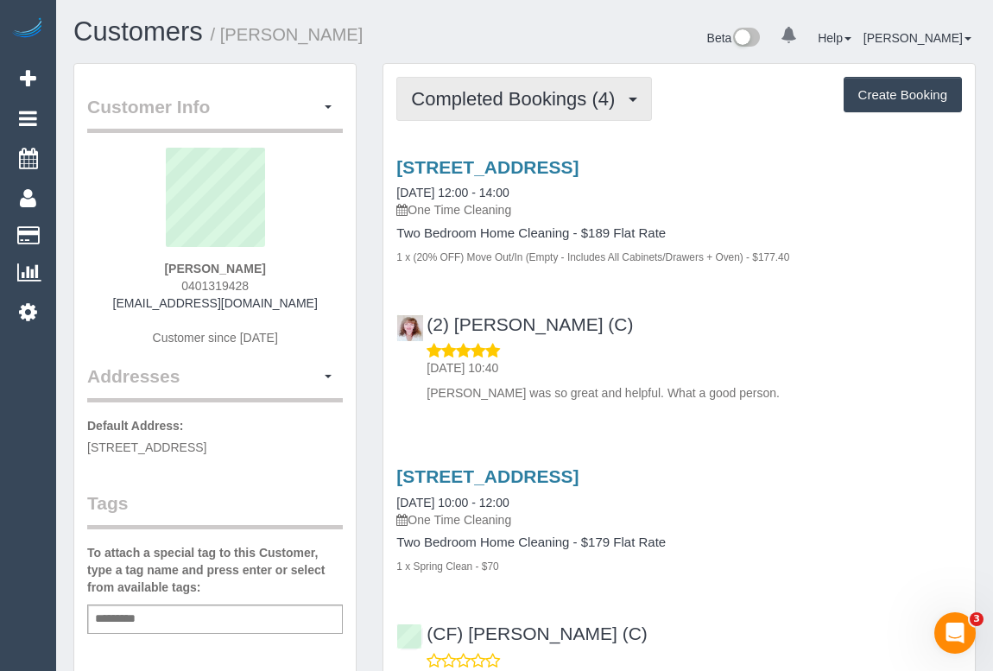
click at [519, 94] on span "Completed Bookings (4)" at bounding box center [517, 99] width 212 height 22
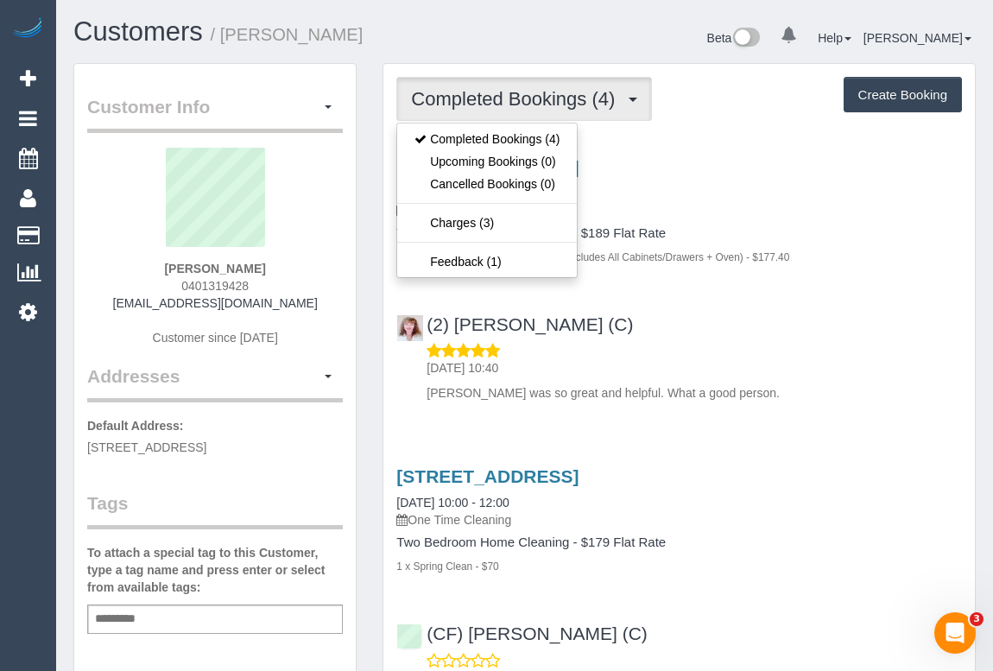
click at [867, 396] on p "[PERSON_NAME] was so great and helpful. What a good person." at bounding box center [694, 392] width 535 height 17
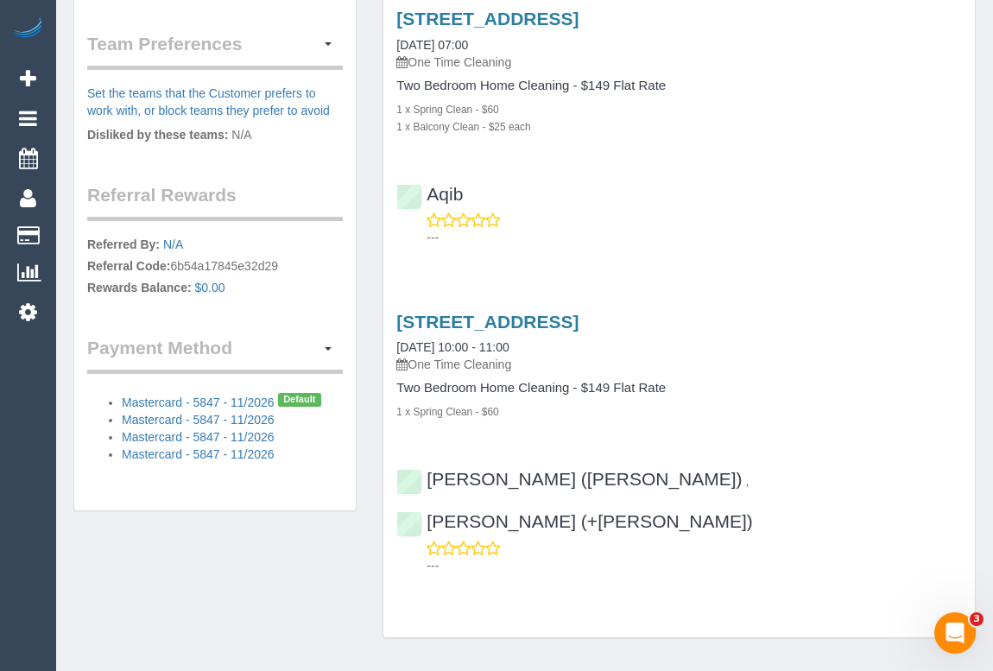
scroll to position [428, 0]
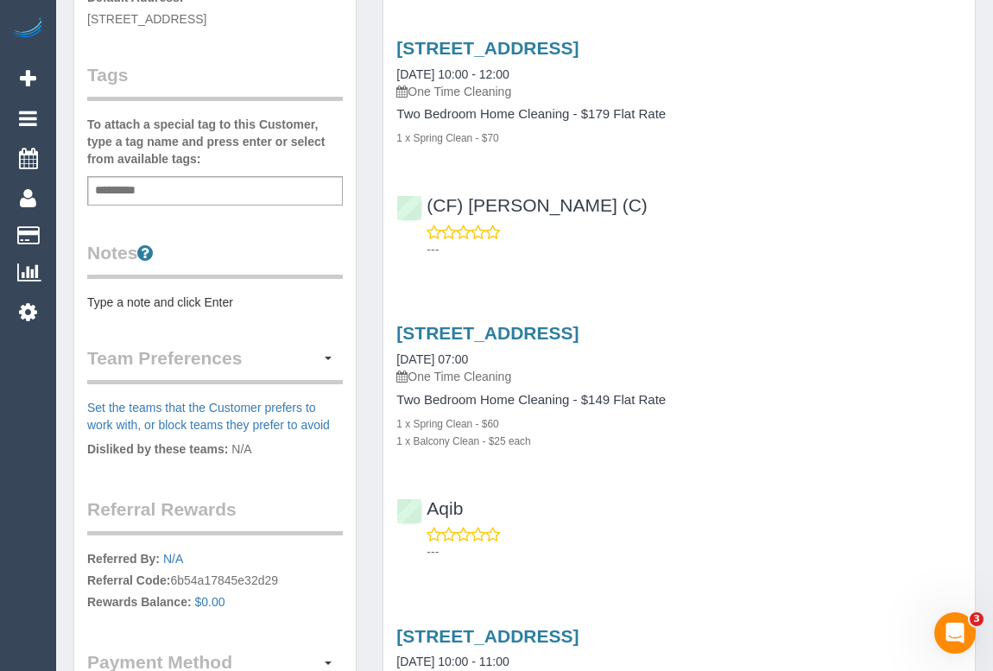
click at [699, 255] on p "---" at bounding box center [694, 249] width 535 height 17
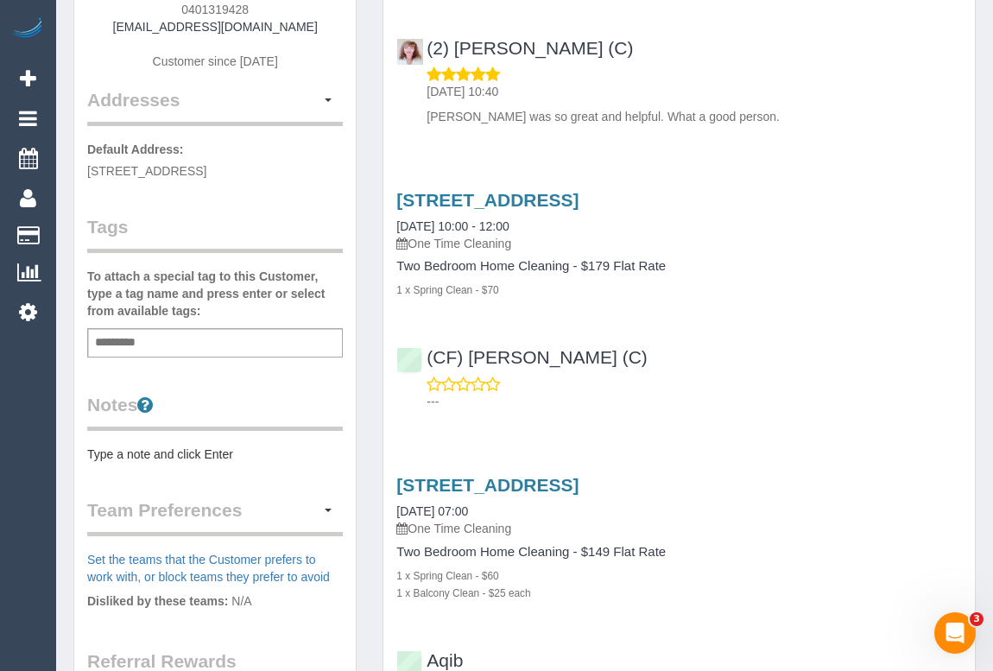
scroll to position [114, 0]
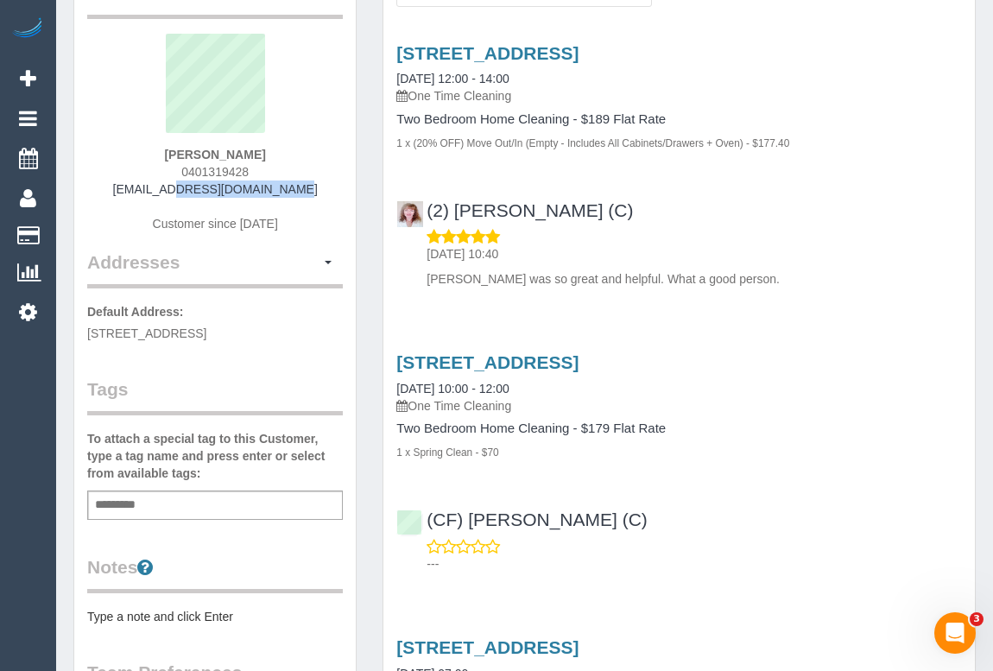
drag, startPoint x: 149, startPoint y: 189, endPoint x: 321, endPoint y: 189, distance: 171.8
click at [321, 189] on div "[PERSON_NAME] 0401319428 [EMAIL_ADDRESS][DOMAIN_NAME] Customer since [DATE]" at bounding box center [215, 142] width 256 height 216
copy link "[EMAIL_ADDRESS][DOMAIN_NAME]"
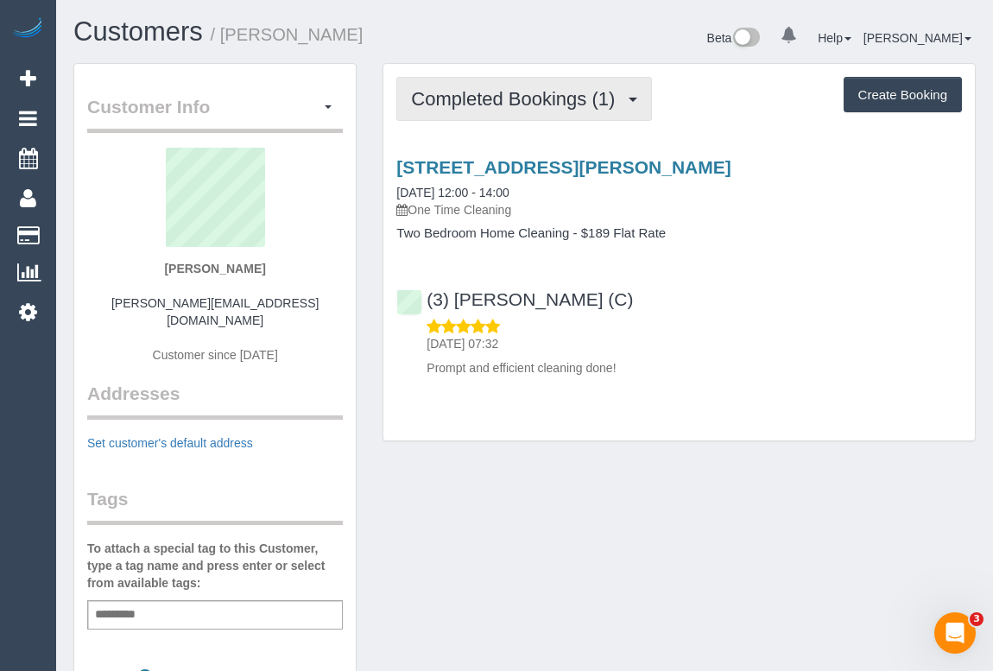
click at [569, 103] on span "Completed Bookings (1)" at bounding box center [517, 99] width 212 height 22
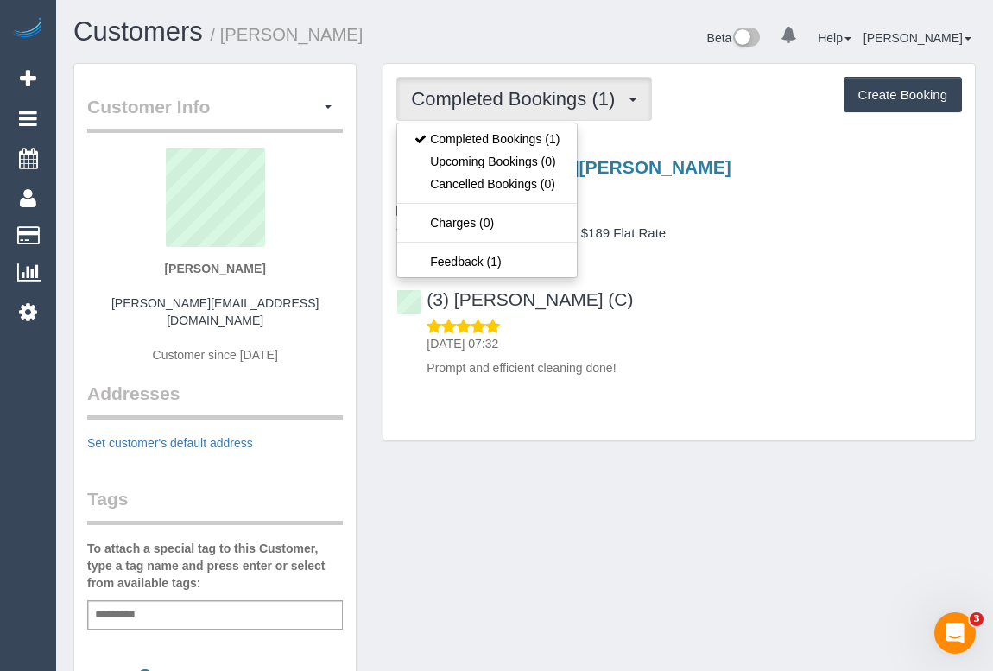
click at [726, 480] on div "Customer Info Edit Contact Info Send Message Email Preferences Special Sales Ta…" at bounding box center [524, 639] width 928 height 1153
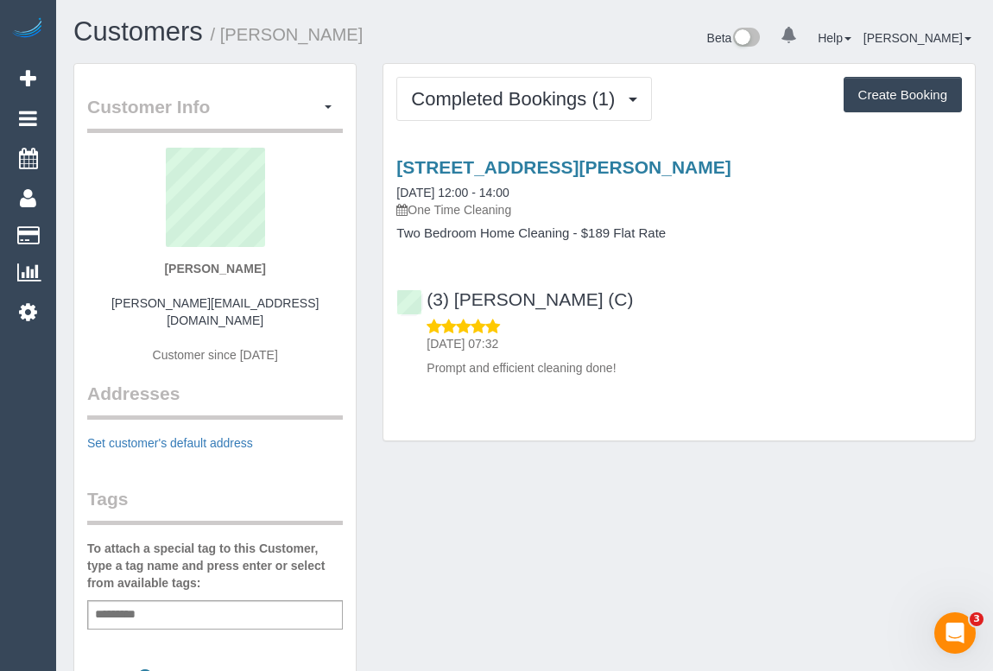
click at [562, 495] on div "Customer Info Edit Contact Info Send Message Email Preferences Special Sales Ta…" at bounding box center [524, 639] width 928 height 1153
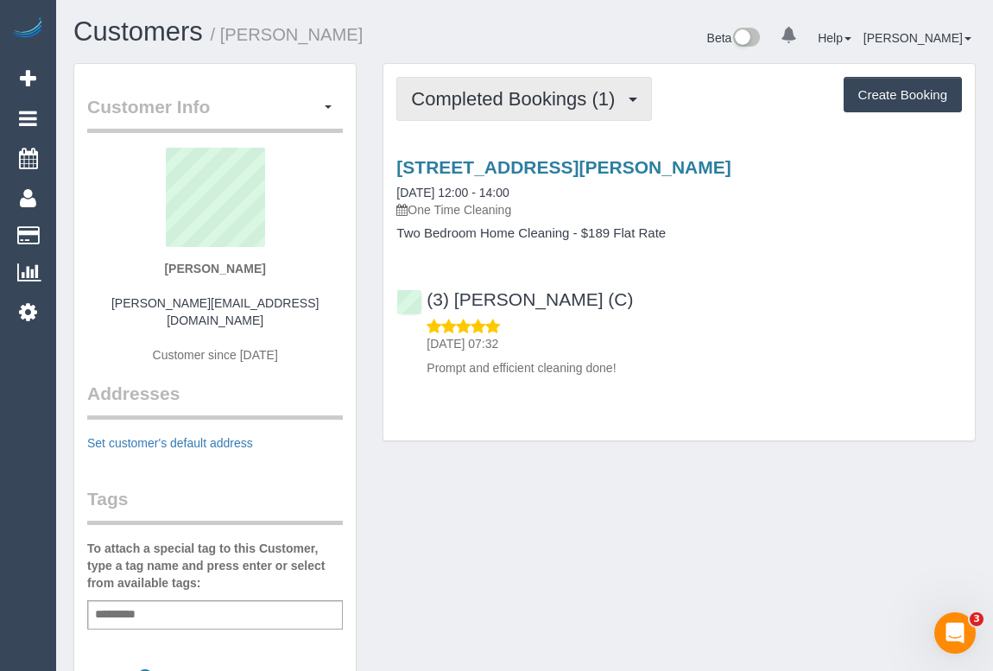
click at [422, 88] on span "Completed Bookings (1)" at bounding box center [517, 99] width 212 height 22
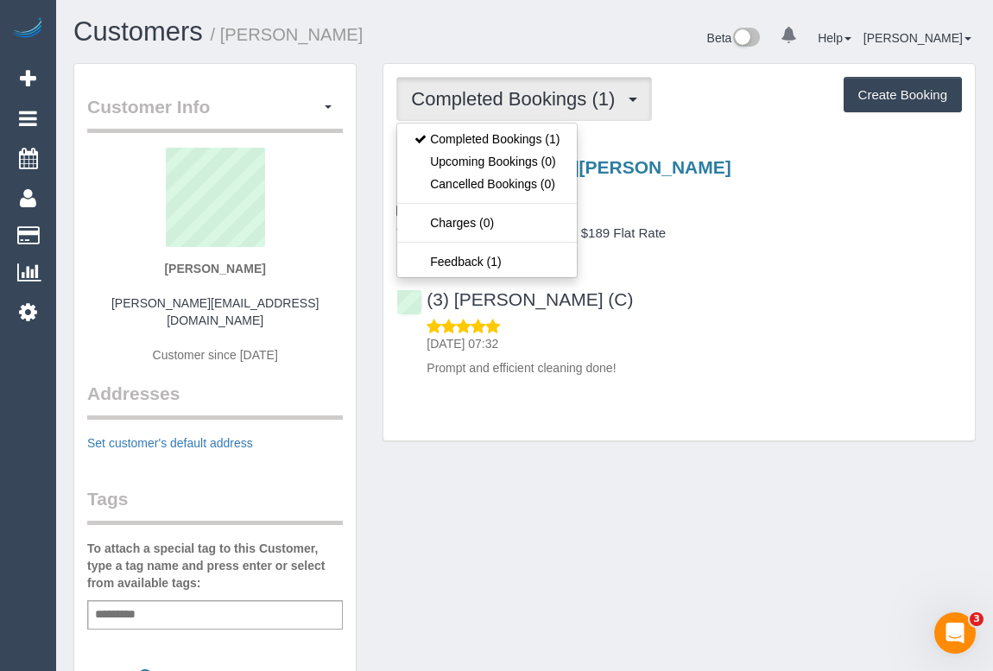
click at [815, 307] on div "(3) Damian Maynes (C) 01/10/2025 07:32 Prompt and efficient cleaning done!" at bounding box center [678, 326] width 591 height 102
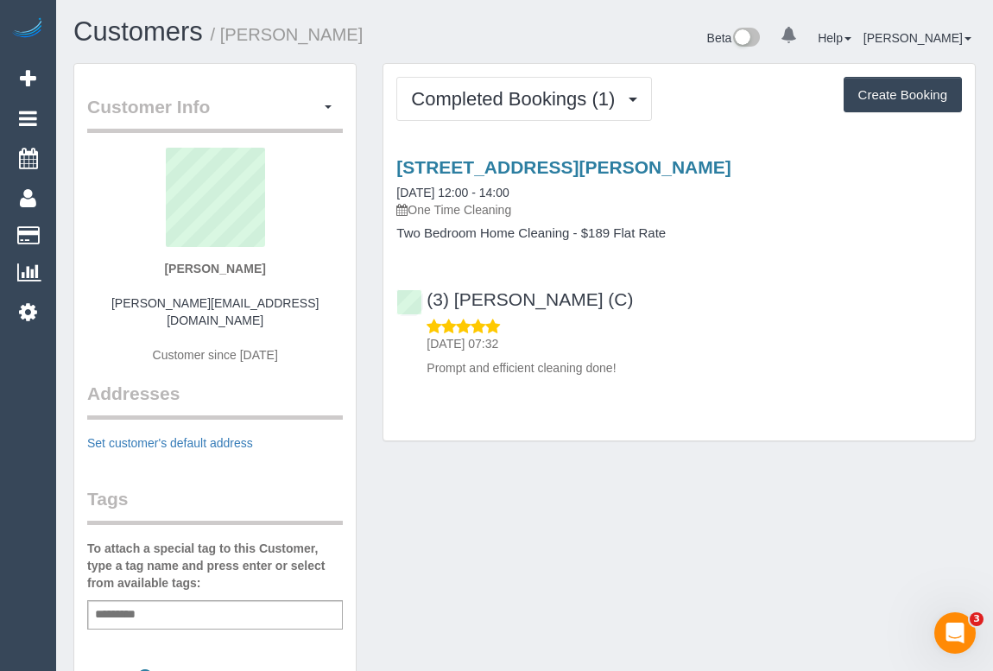
click at [720, 488] on div "Customer Info Edit Contact Info Send Message Email Preferences Special Sales Ta…" at bounding box center [524, 639] width 928 height 1153
click at [527, 561] on div "Customer Info Edit Contact Info Send Message Email Preferences Special Sales Ta…" at bounding box center [524, 639] width 928 height 1153
drag, startPoint x: 161, startPoint y: 269, endPoint x: 274, endPoint y: 270, distance: 113.1
click at [274, 270] on div "Harini Krishnan harini.akrishnan@gmail.com Customer since 2025" at bounding box center [215, 264] width 256 height 233
copy strong "Harini Krishnan"
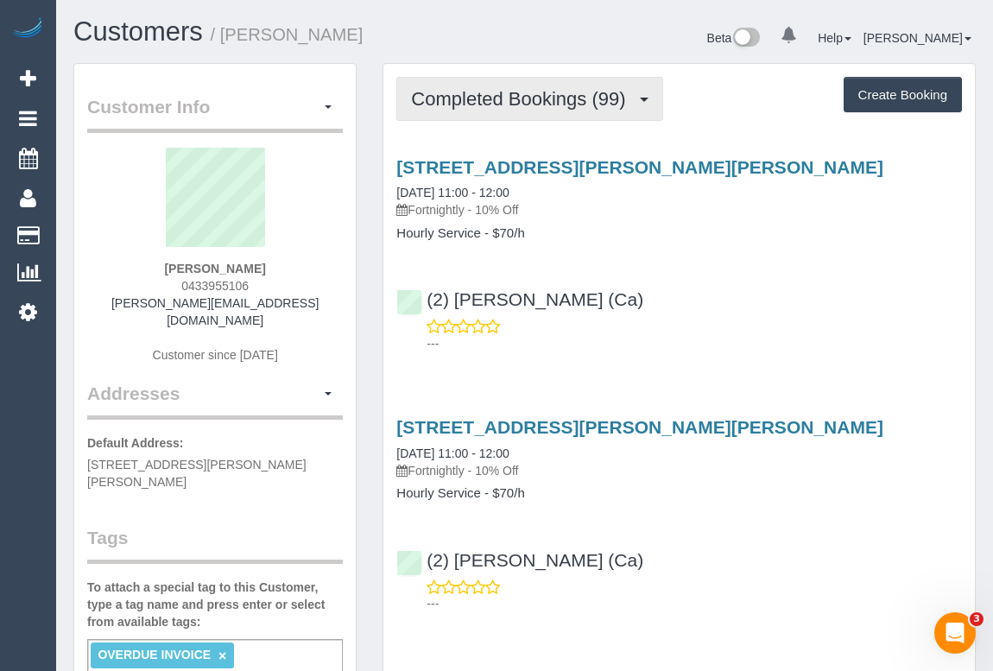
click at [509, 103] on span "Completed Bookings (99)" at bounding box center [522, 99] width 223 height 22
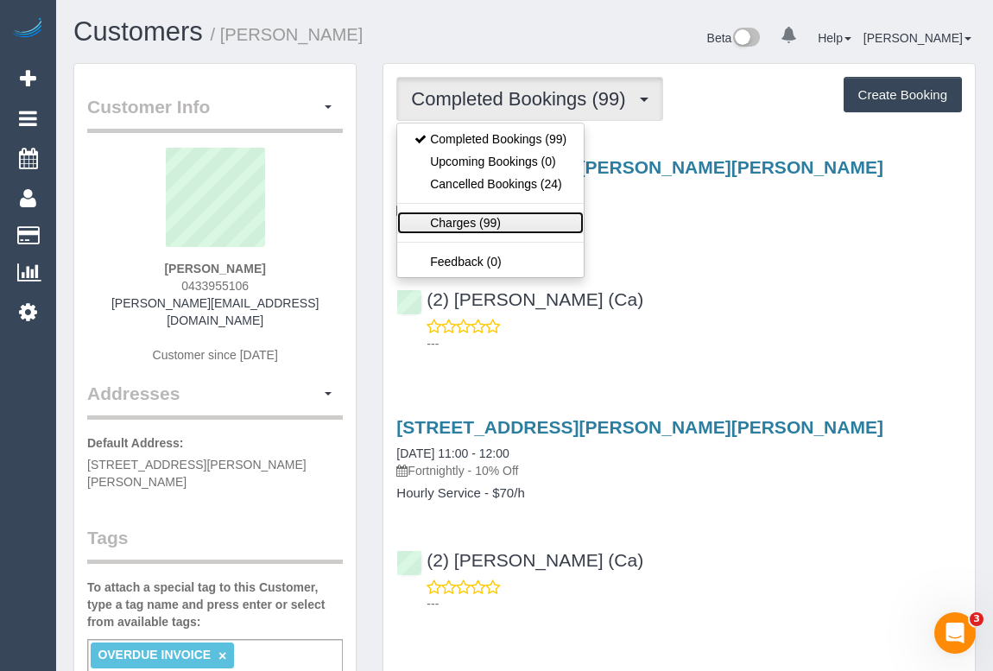
click at [462, 224] on link "Charges (99)" at bounding box center [490, 223] width 186 height 22
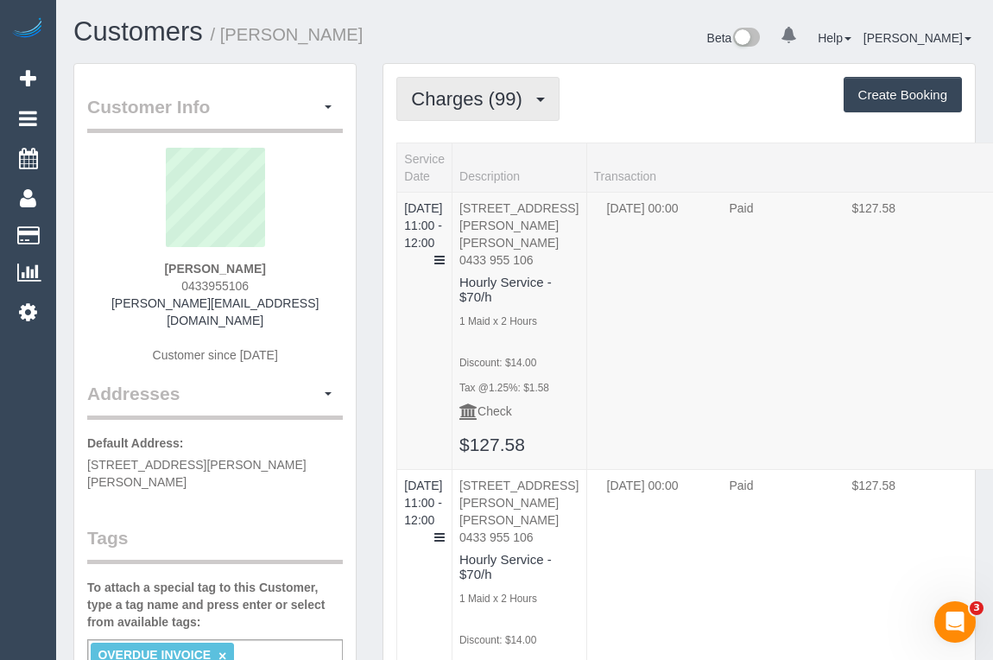
click at [474, 101] on span "Charges (99)" at bounding box center [470, 99] width 119 height 22
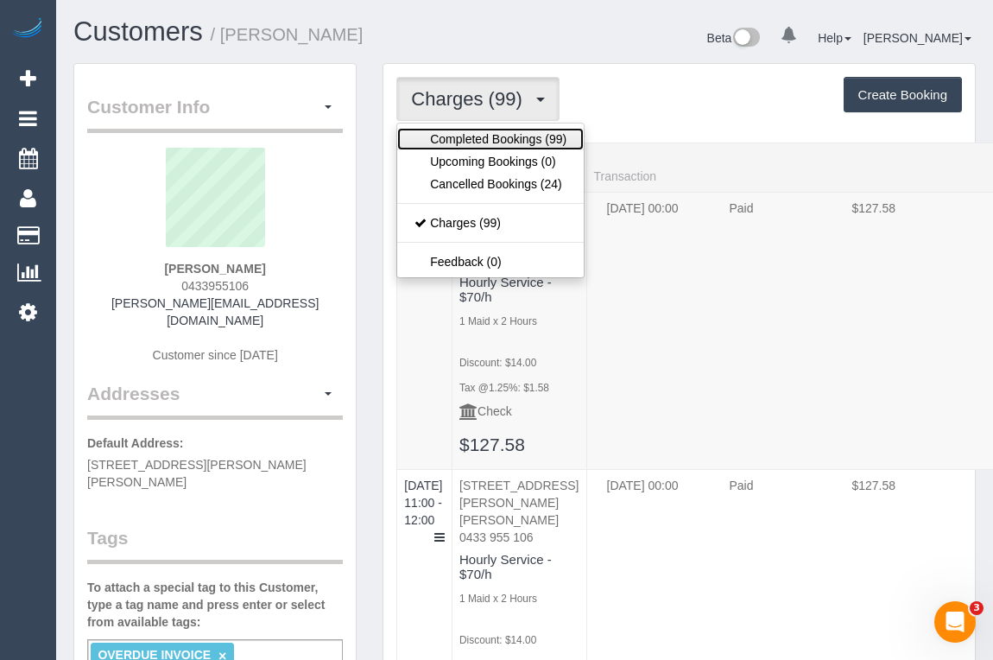
click at [454, 140] on link "Completed Bookings (99)" at bounding box center [490, 139] width 186 height 22
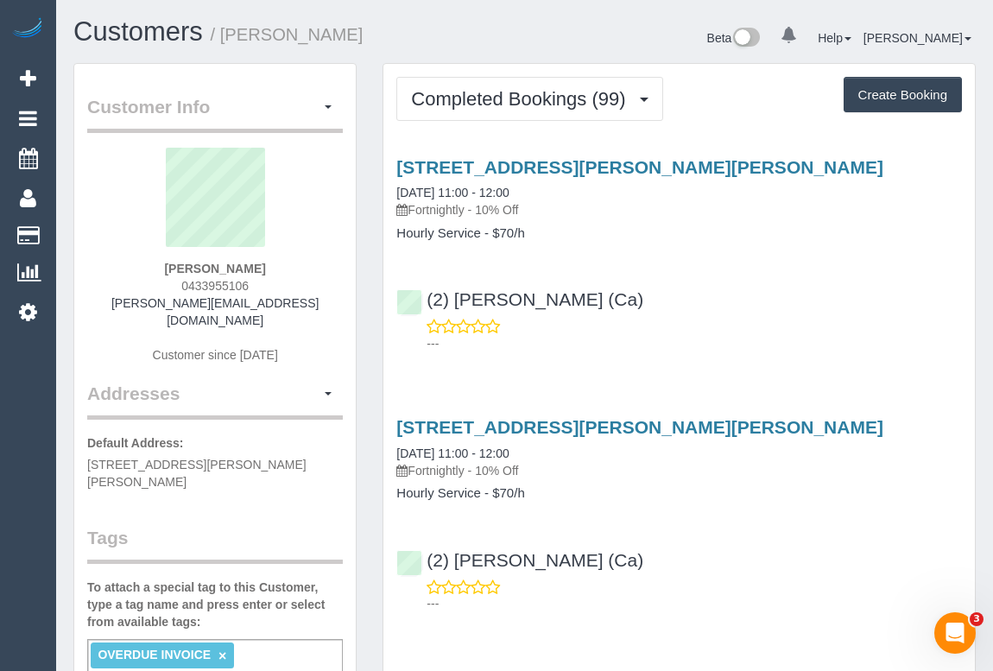
click at [673, 340] on p "---" at bounding box center [694, 343] width 535 height 17
click at [695, 344] on p "---" at bounding box center [694, 343] width 535 height 17
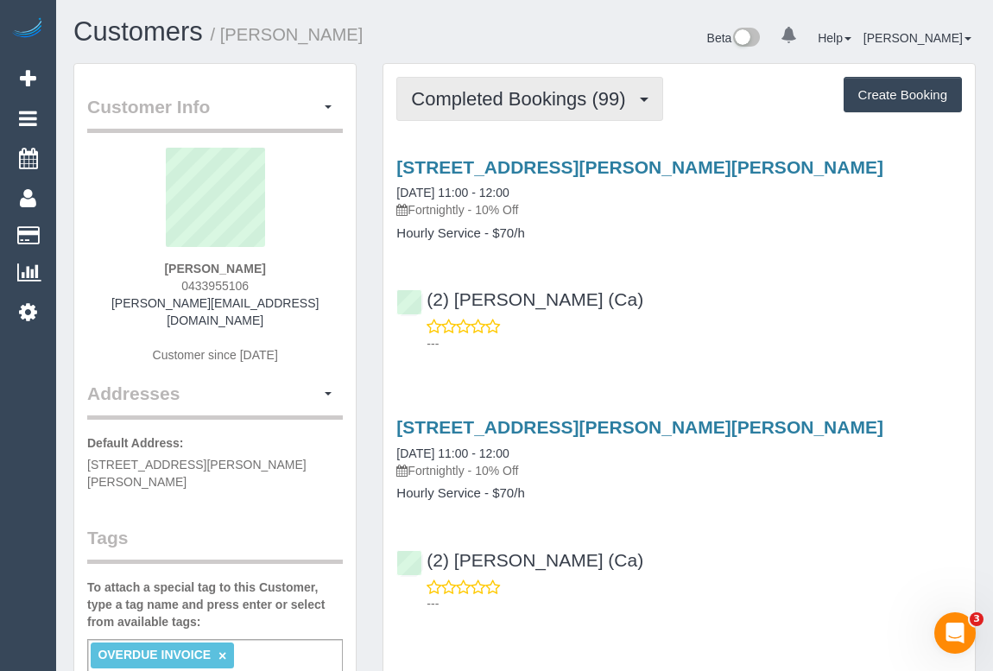
click at [517, 104] on span "Completed Bookings (99)" at bounding box center [522, 99] width 223 height 22
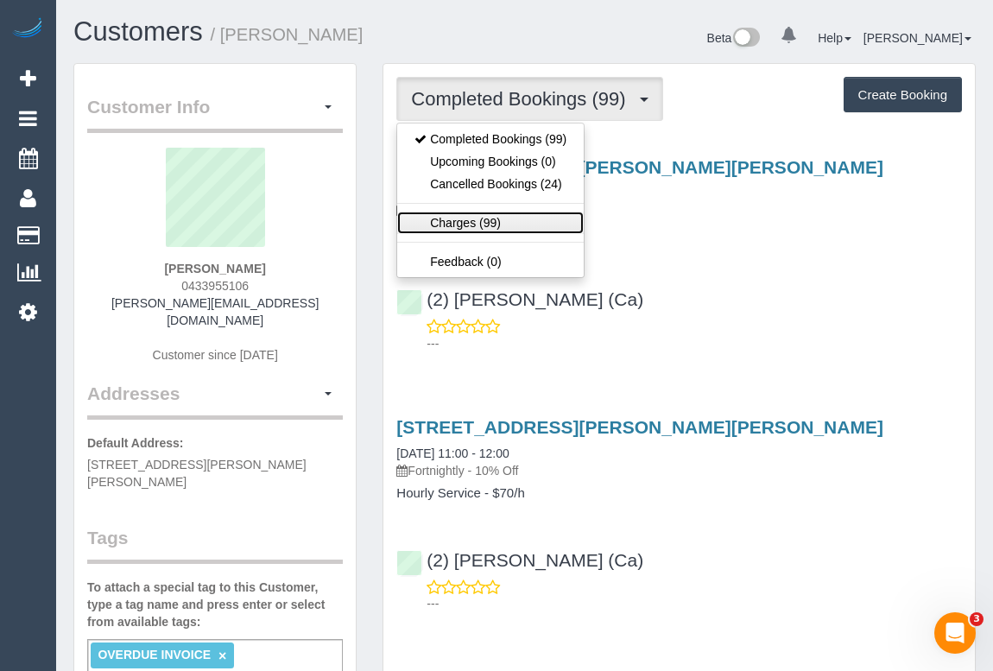
click at [465, 222] on link "Charges (99)" at bounding box center [490, 223] width 186 height 22
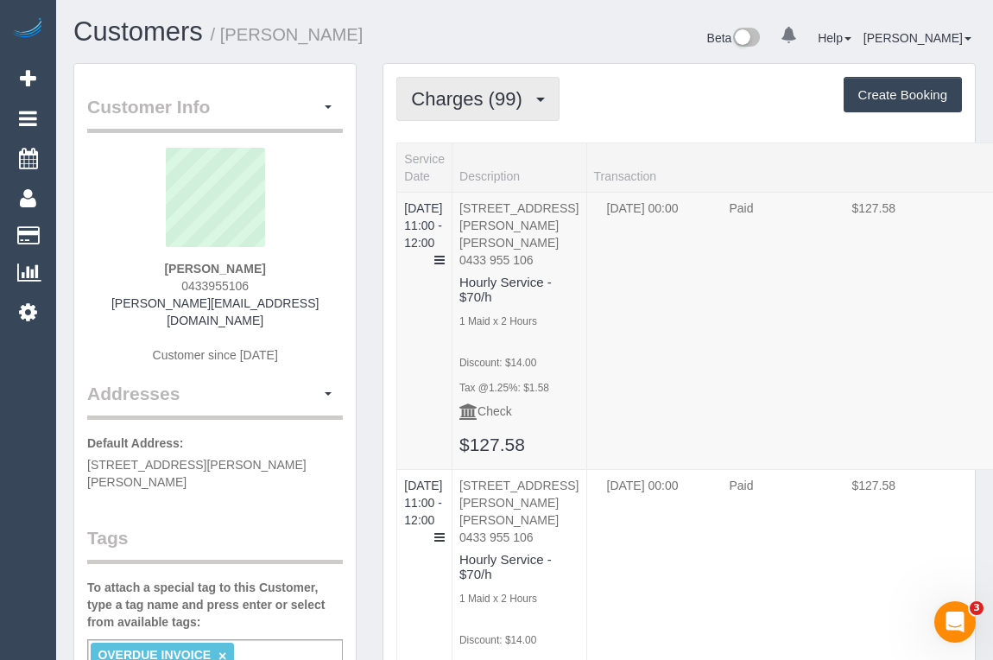
drag, startPoint x: 458, startPoint y: 98, endPoint x: 458, endPoint y: 130, distance: 31.1
click at [458, 98] on span "Charges (99)" at bounding box center [470, 99] width 119 height 22
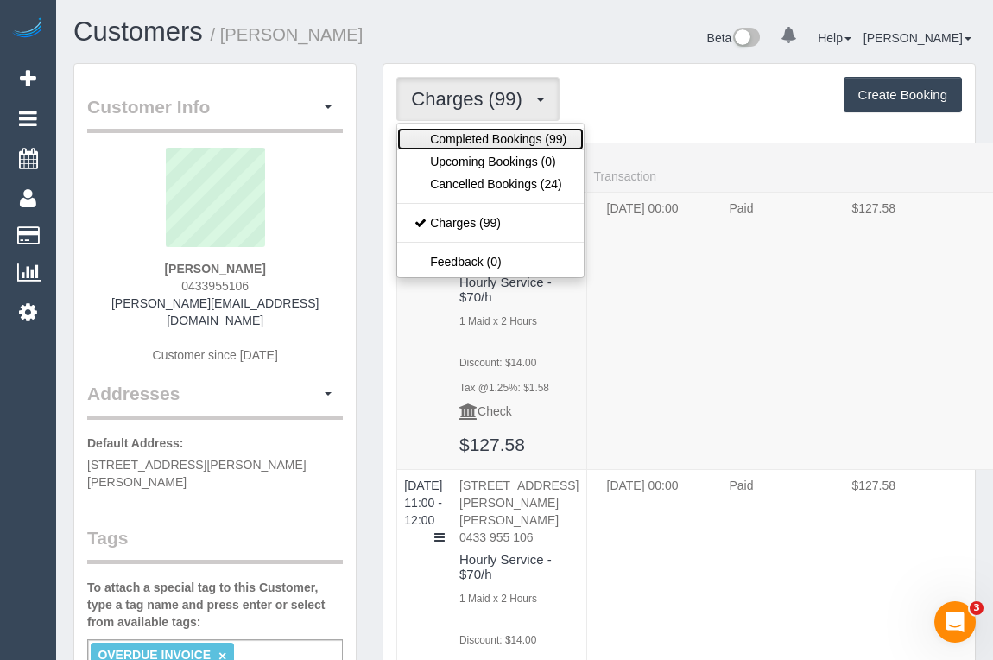
click at [462, 139] on link "Completed Bookings (99)" at bounding box center [490, 139] width 186 height 22
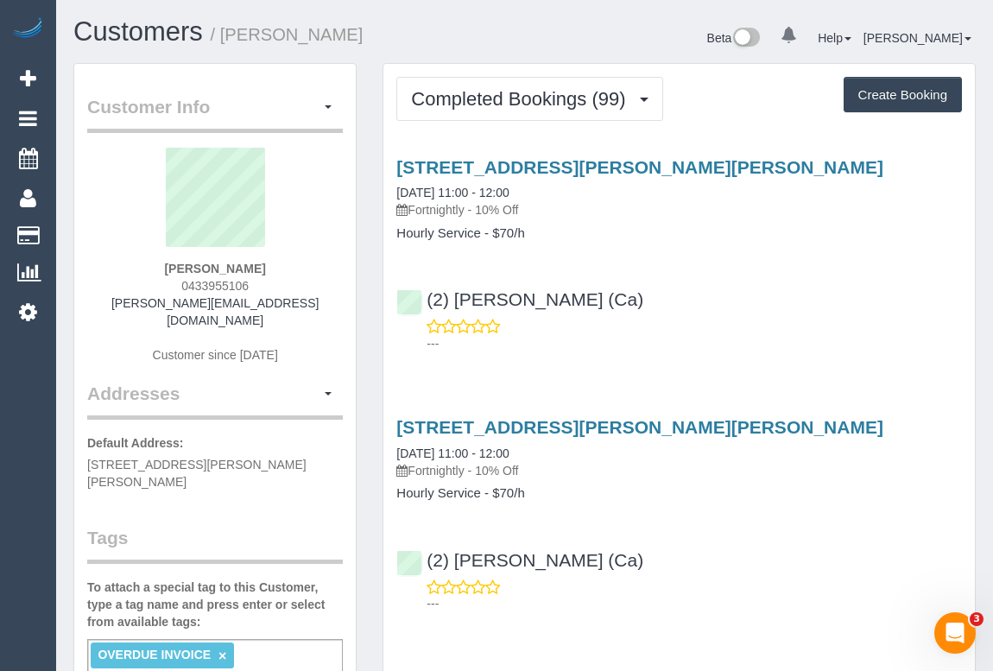
click at [743, 311] on div "(2) Suzi Belas (Ca) ---" at bounding box center [678, 314] width 591 height 78
drag, startPoint x: 269, startPoint y: 264, endPoint x: 328, endPoint y: 264, distance: 59.6
click at [328, 264] on div "Nathan Liascos 0433955106 nathan@3ravens.com.au Customer since 2019" at bounding box center [215, 264] width 256 height 233
copy strong "Nathan Liascos"
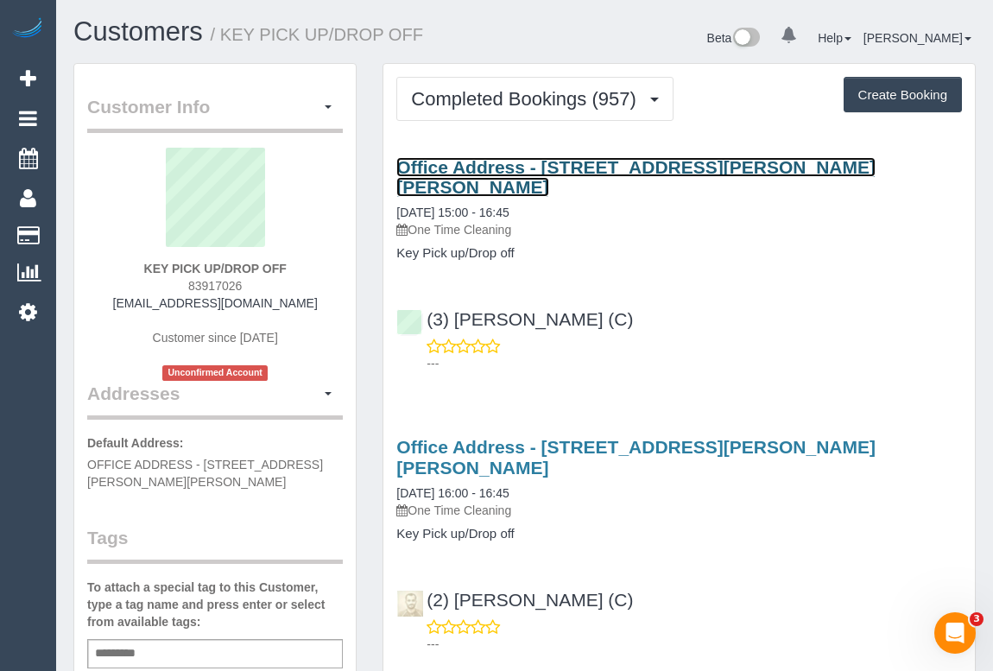
click at [604, 173] on link "Office Address - [STREET_ADDRESS][PERSON_NAME][PERSON_NAME]" at bounding box center [635, 177] width 479 height 40
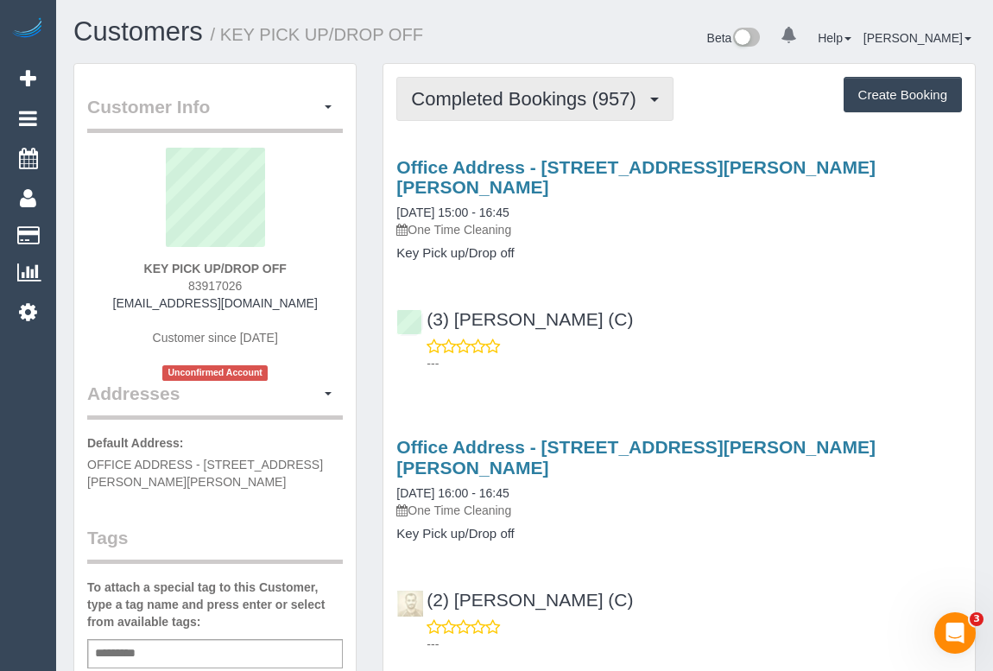
click at [560, 106] on span "Completed Bookings (957)" at bounding box center [527, 99] width 233 height 22
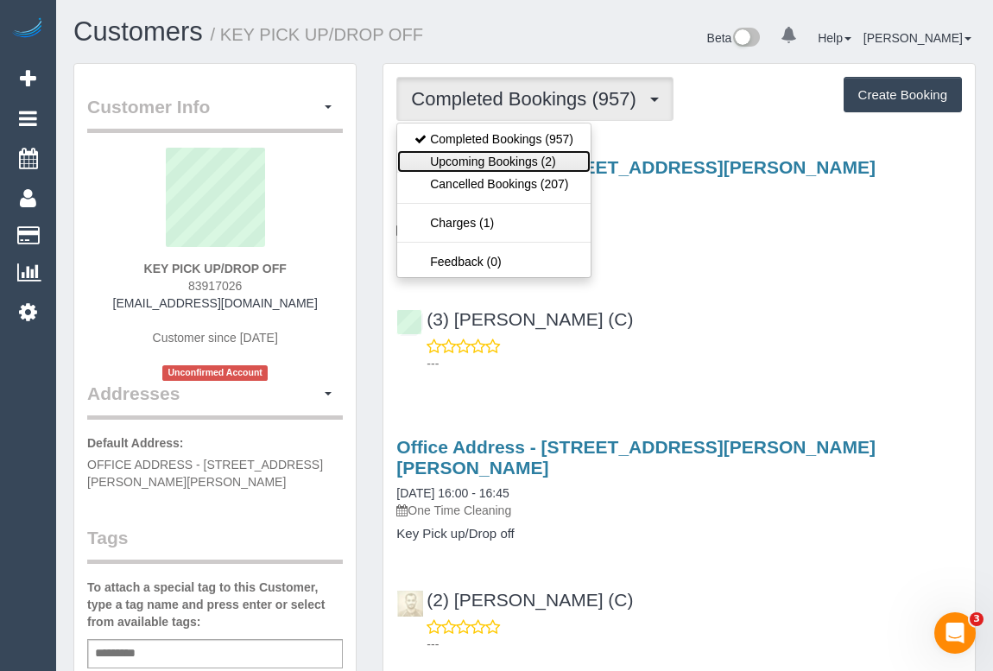
click at [527, 155] on link "Upcoming Bookings (2)" at bounding box center [493, 161] width 193 height 22
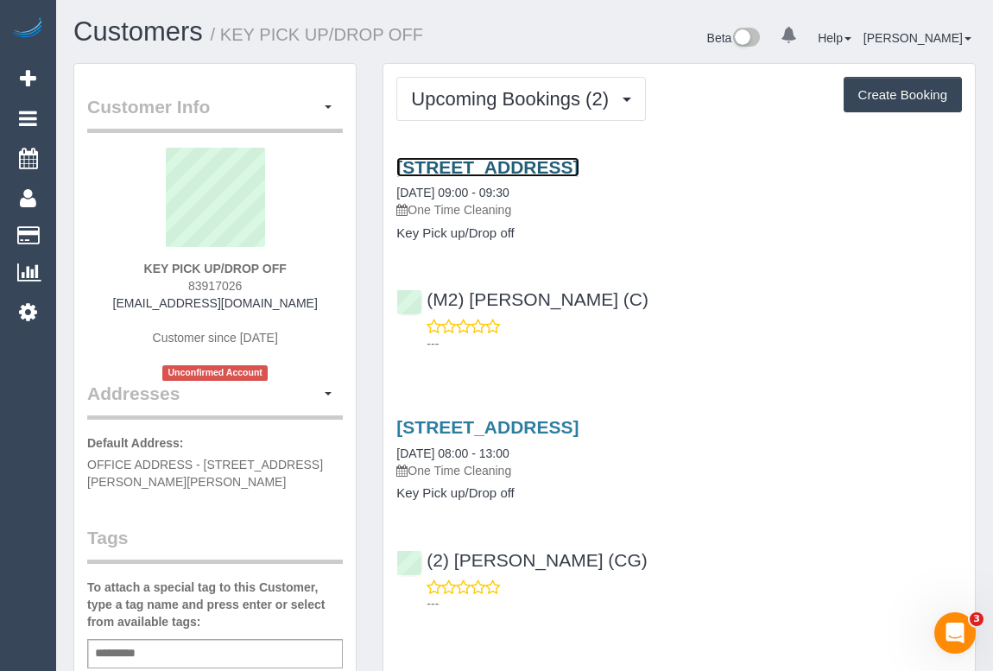
click at [578, 170] on link "[STREET_ADDRESS]" at bounding box center [487, 167] width 182 height 20
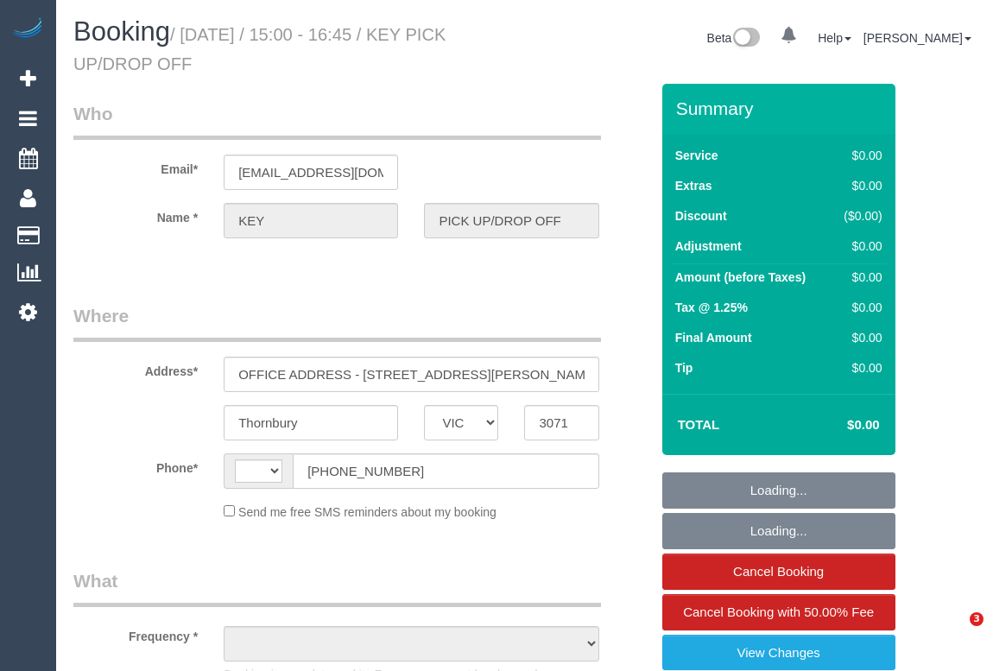
select select "VIC"
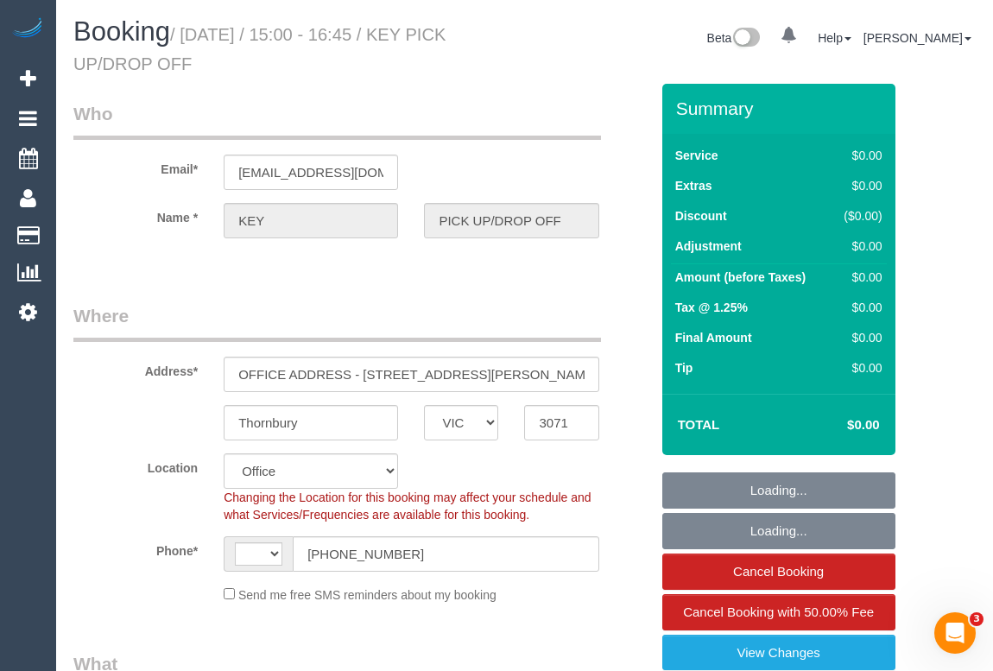
select select "string:AU"
select select "object:2085"
select select "VIC"
select select "number:28"
select select "object:2057"
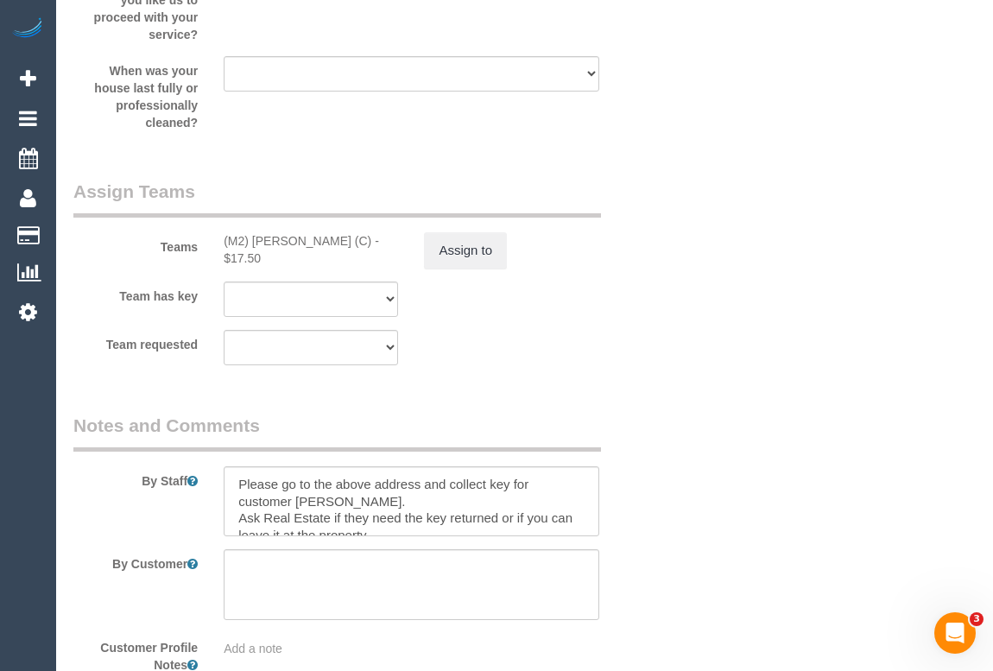
scroll to position [2098, 0]
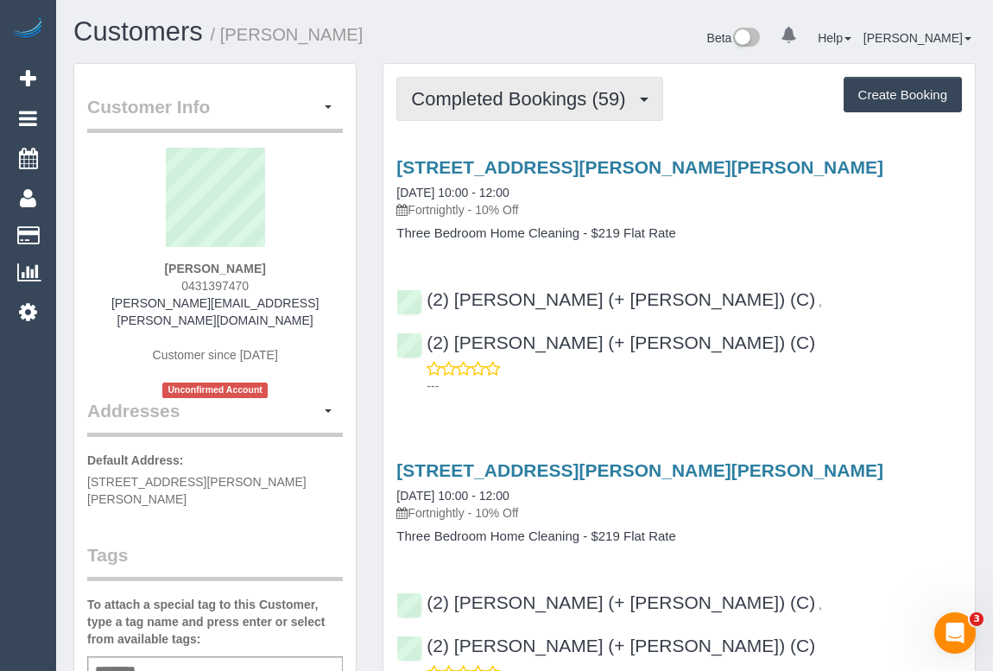
click at [482, 108] on button "Completed Bookings (59)" at bounding box center [529, 99] width 266 height 44
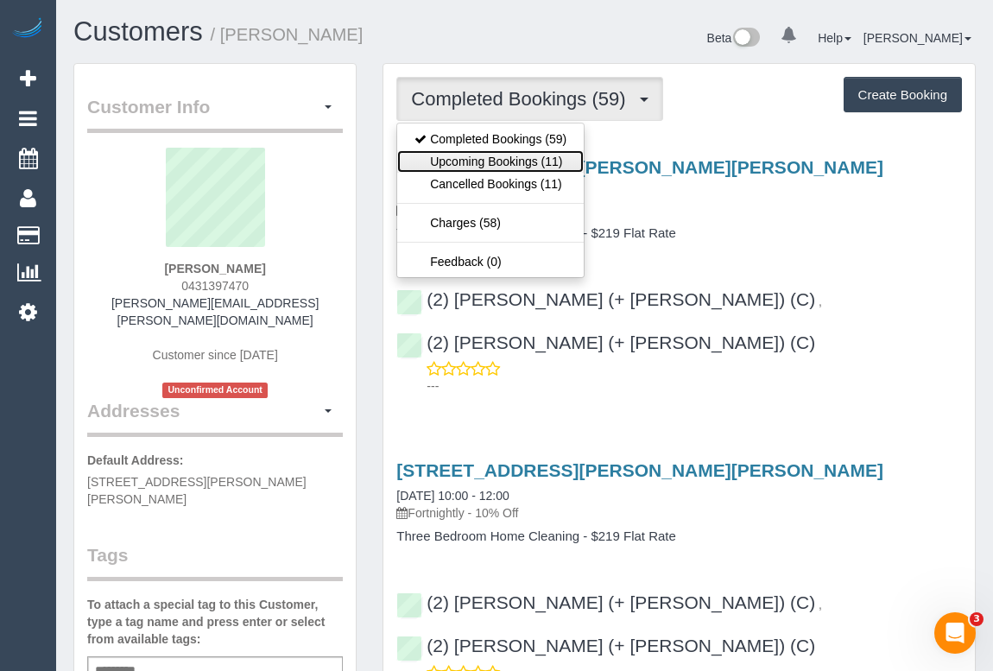
click at [481, 162] on link "Upcoming Bookings (11)" at bounding box center [490, 161] width 186 height 22
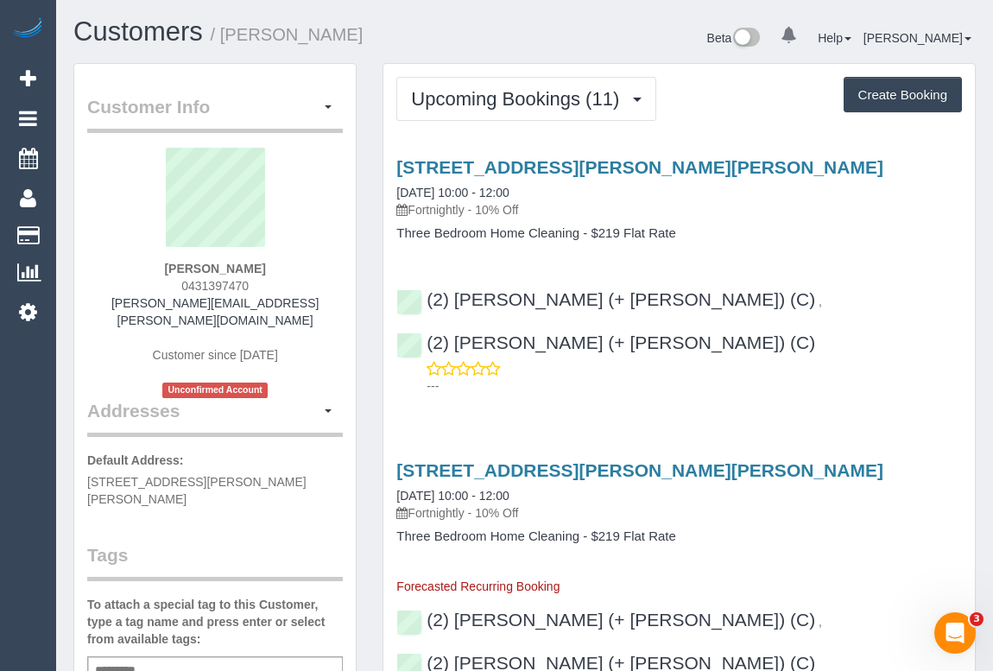
drag, startPoint x: 828, startPoint y: 408, endPoint x: 823, endPoint y: 317, distance: 91.7
click at [828, 446] on div "7a Harold St, Mckinnon, VIC 3204 17/10/2025 10:00 - 12:00 Fortnightly - 10% Off…" at bounding box center [678, 584] width 591 height 277
click at [807, 212] on p "Fortnightly - 10% Off" at bounding box center [679, 209] width 566 height 17
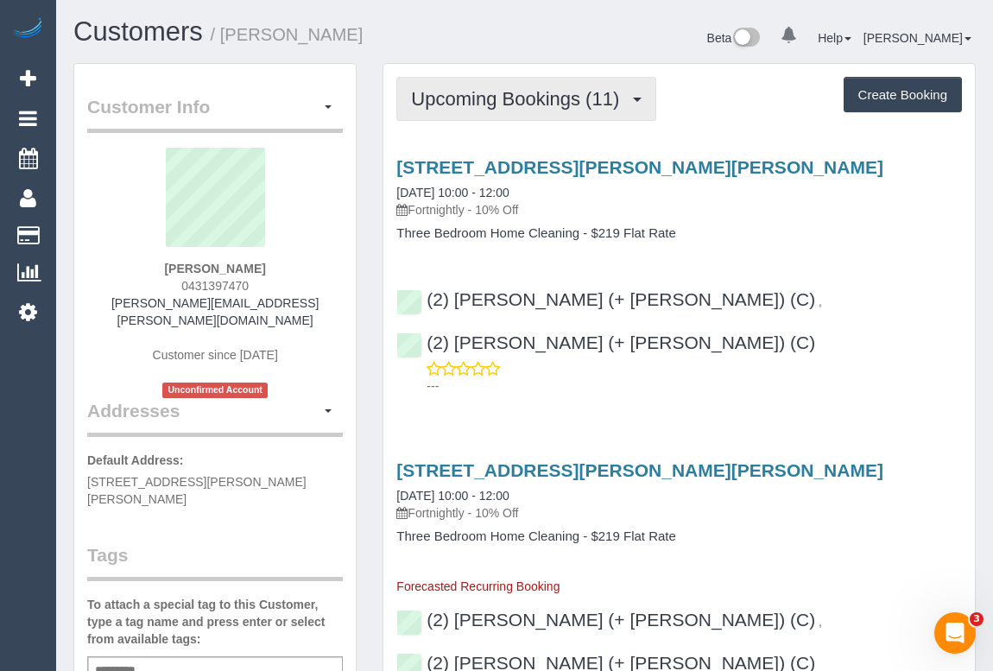
click at [501, 112] on button "Upcoming Bookings (11)" at bounding box center [526, 99] width 260 height 44
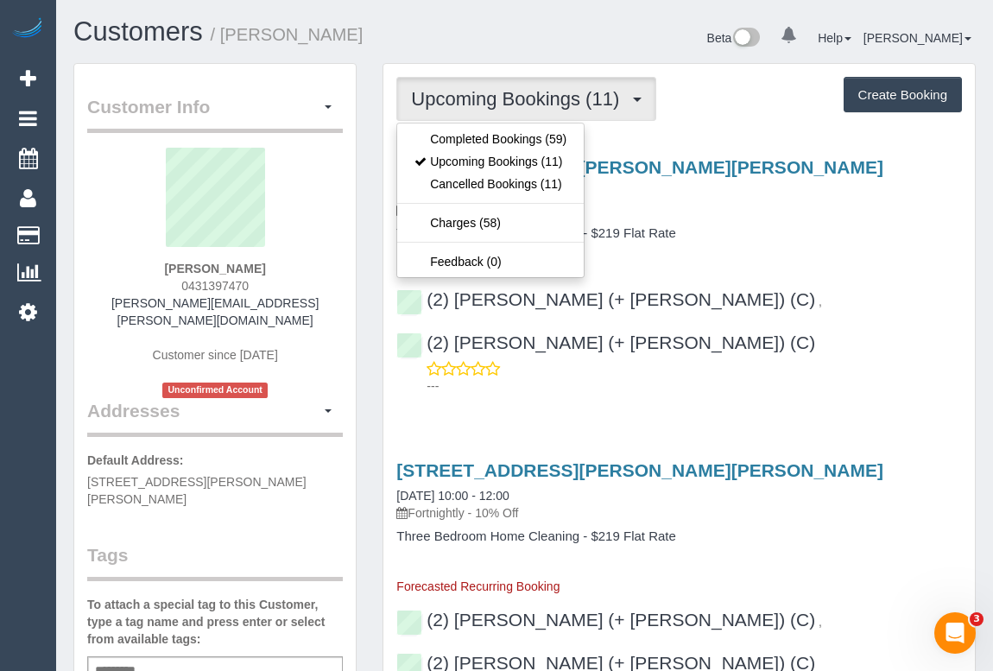
click at [744, 175] on h3 "7a Harold St, Mckinnon, VIC 3204" at bounding box center [679, 167] width 566 height 20
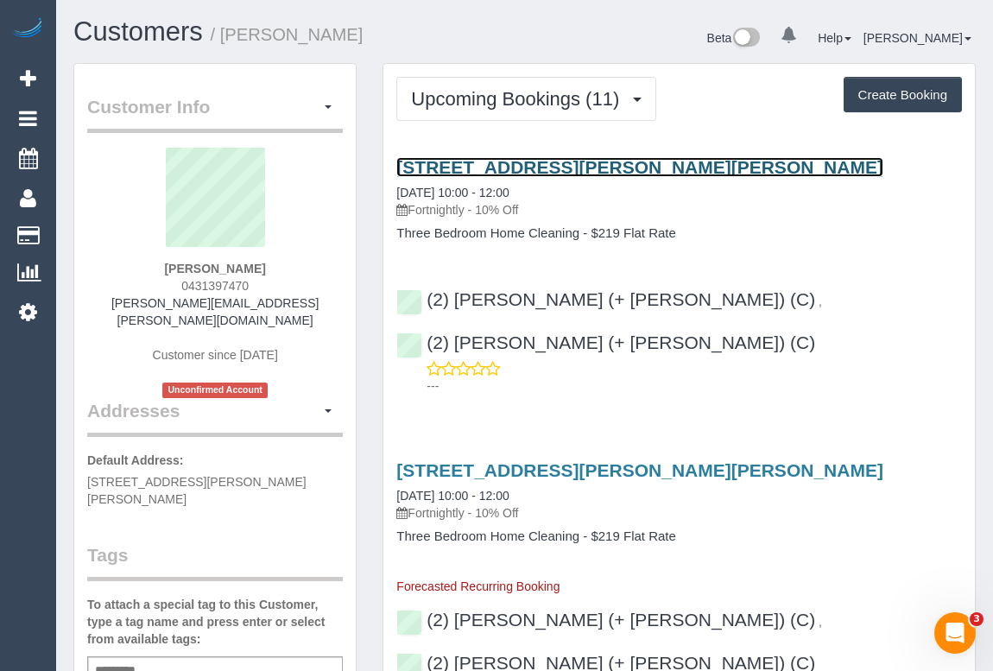
click at [528, 165] on link "7a Harold St, Mckinnon, VIC 3204" at bounding box center [639, 167] width 487 height 20
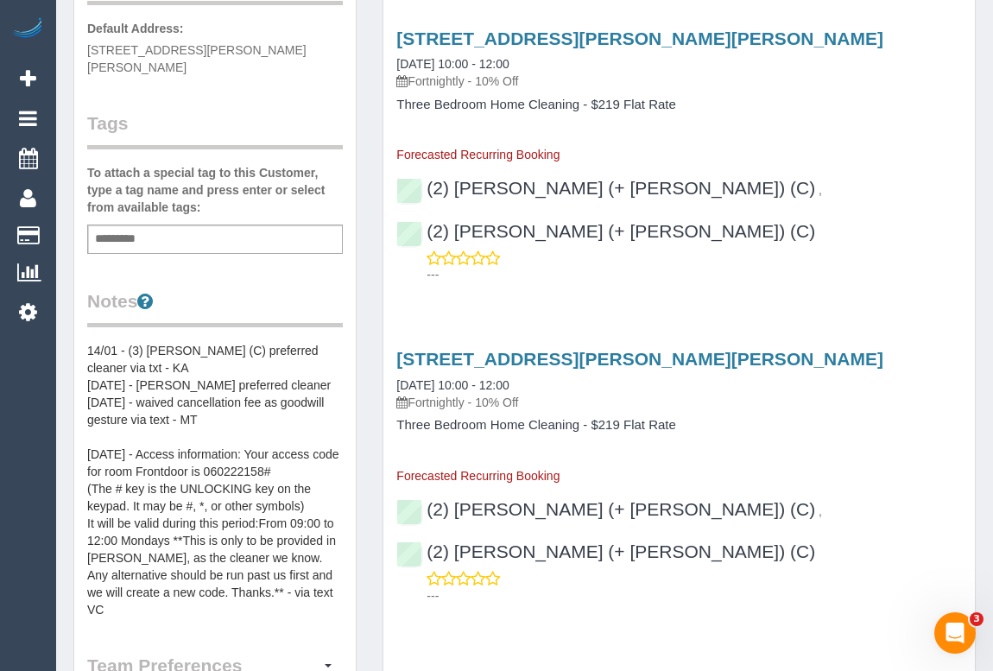
scroll to position [313, 0]
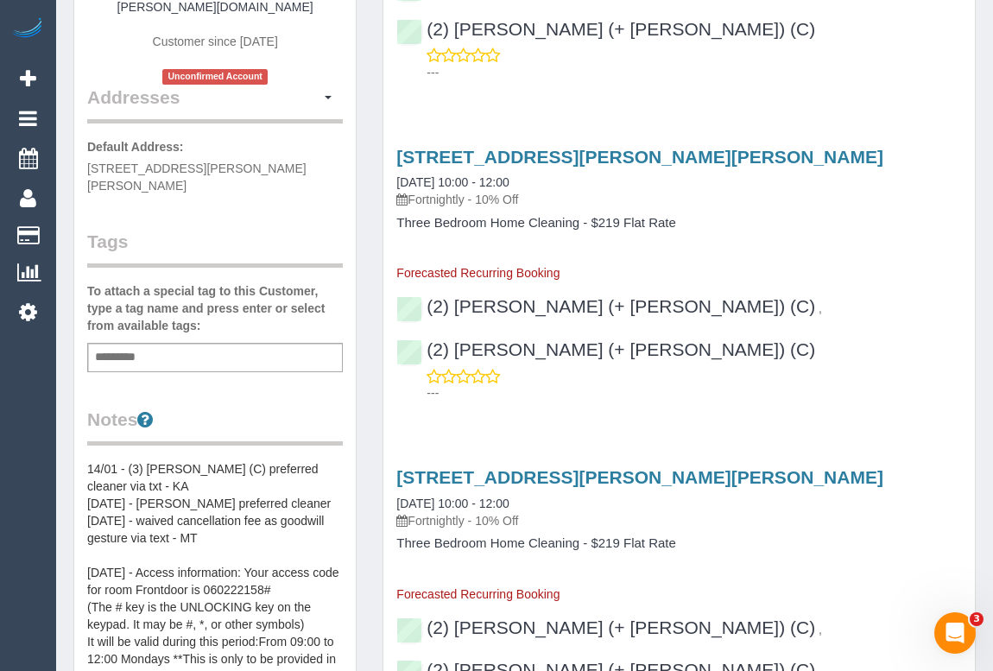
click at [87, 460] on pre "14/01 - (3) Ruwan Weerawandana (C) preferred cleaner via txt - KA 30/12/24 - Sa…" at bounding box center [215, 598] width 256 height 276
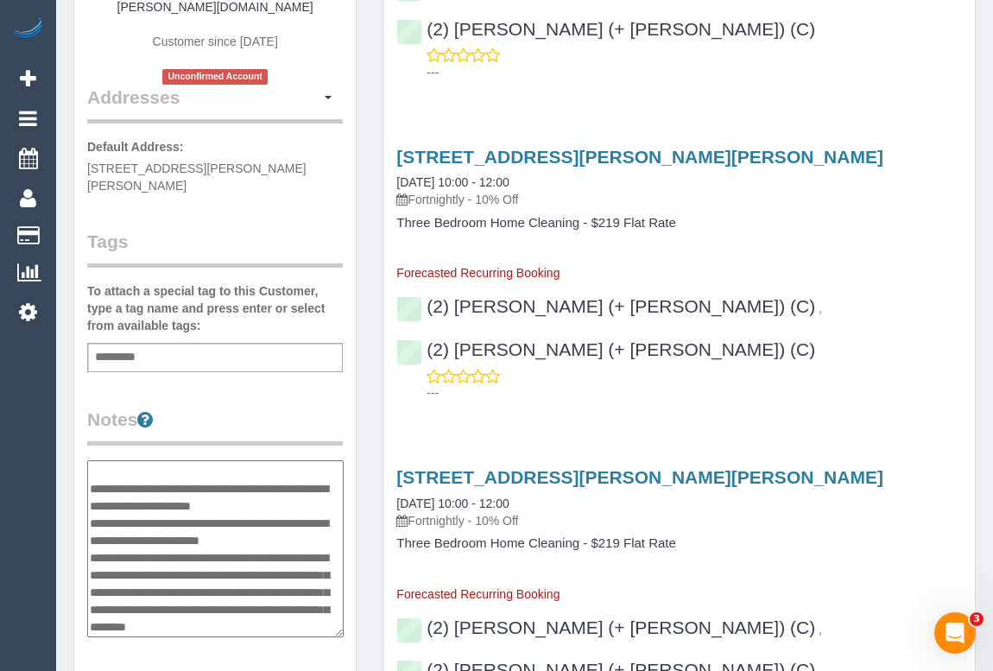
scroll to position [0, 0]
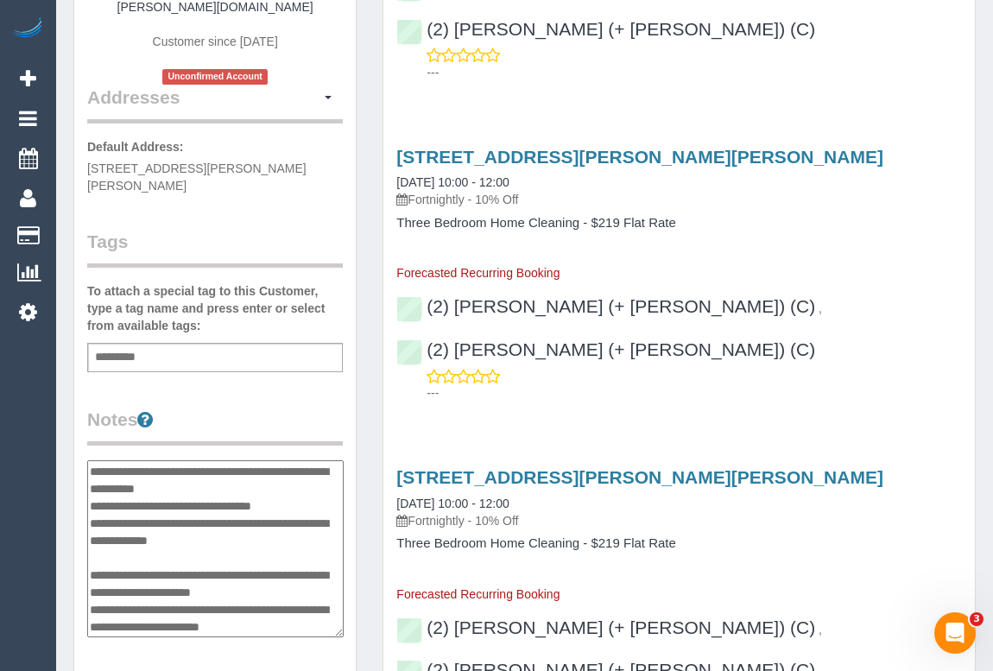
click at [91, 460] on textarea "**********" at bounding box center [215, 549] width 256 height 178
click at [104, 460] on textarea "**********" at bounding box center [215, 549] width 256 height 178
paste textarea "**********"
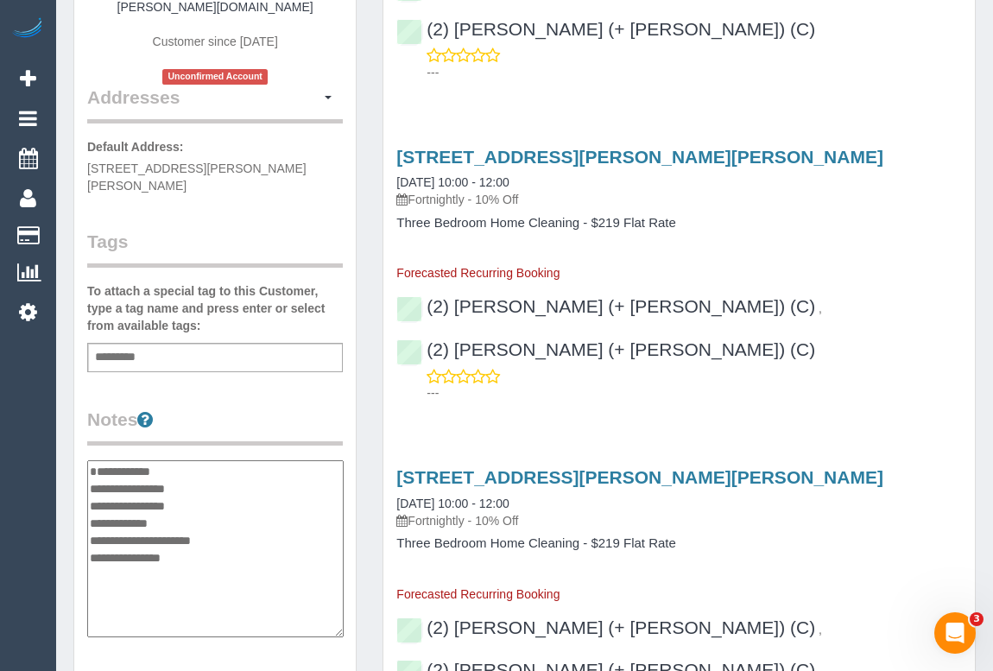
click at [175, 460] on textarea "**********" at bounding box center [215, 549] width 256 height 178
paste textarea "*****"
click at [209, 466] on textarea "**********" at bounding box center [215, 549] width 256 height 178
type textarea "**********"
click at [351, 383] on div "Customer Info Edit Contact Info Send Message Email Preferences Special Sales Ta…" at bounding box center [214, 431] width 281 height 1363
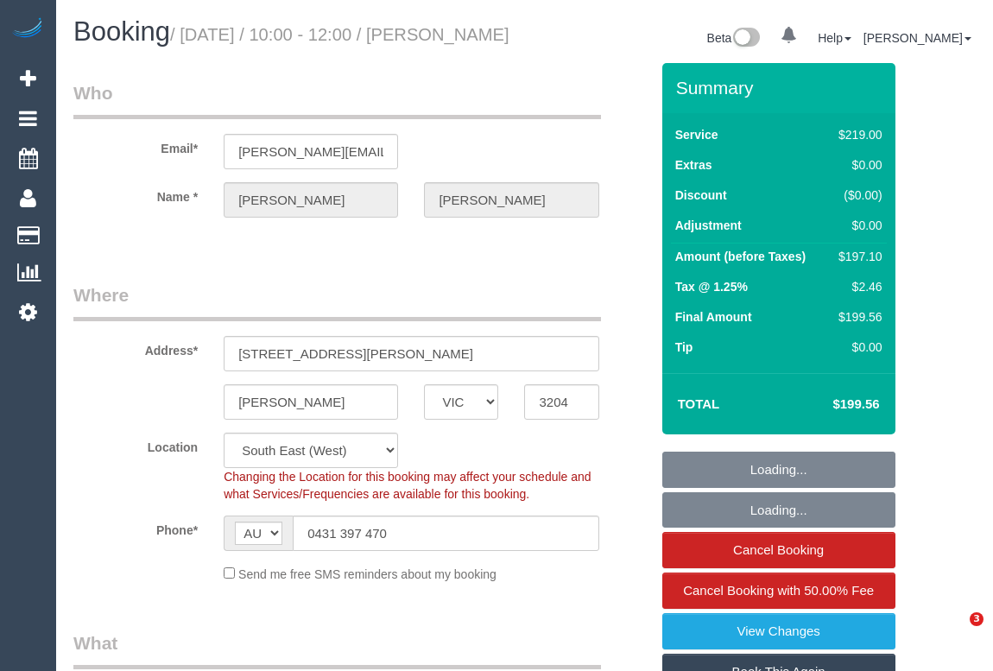
select select "VIC"
select select "number:29"
select select "number:14"
select select "number:19"
select select "number:22"
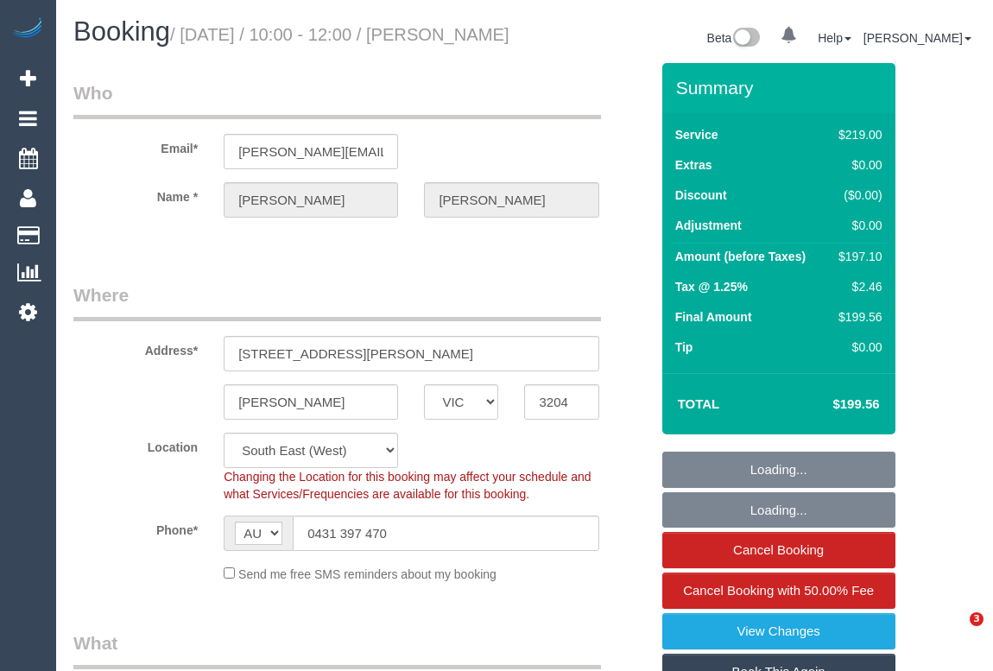
select select "number:34"
select select "number:13"
select select "object:785"
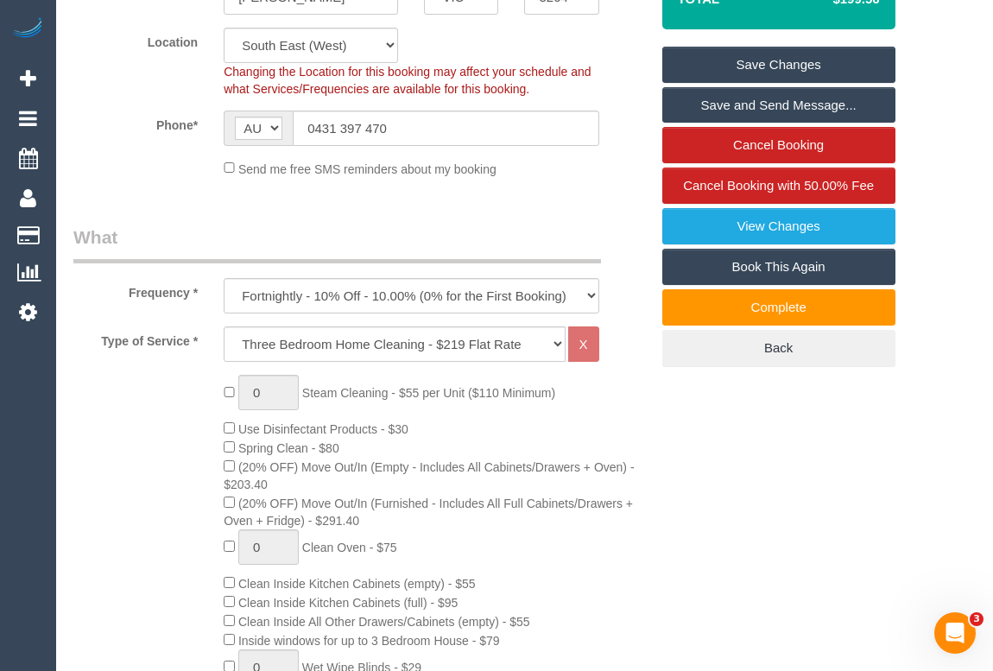
scroll to position [288, 0]
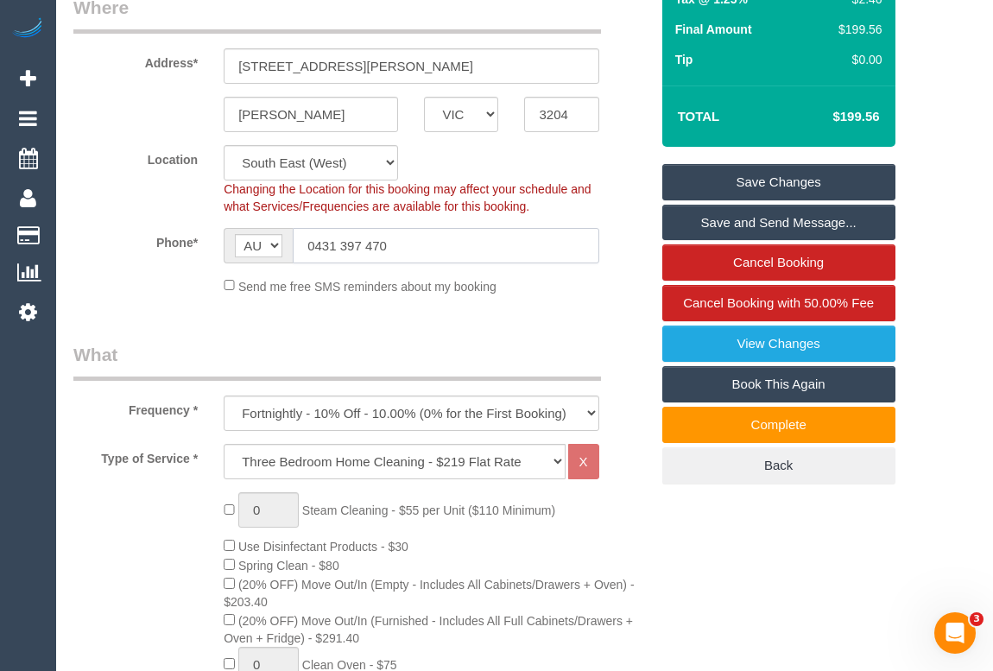
drag, startPoint x: 417, startPoint y: 265, endPoint x: 193, endPoint y: 264, distance: 224.5
click at [193, 263] on div "Phone* AF AL DZ AD AO AI AQ AG AR AM AW AU AT AZ BS BH BD BB BY BE BZ BJ BM BT …" at bounding box center [361, 245] width 602 height 35
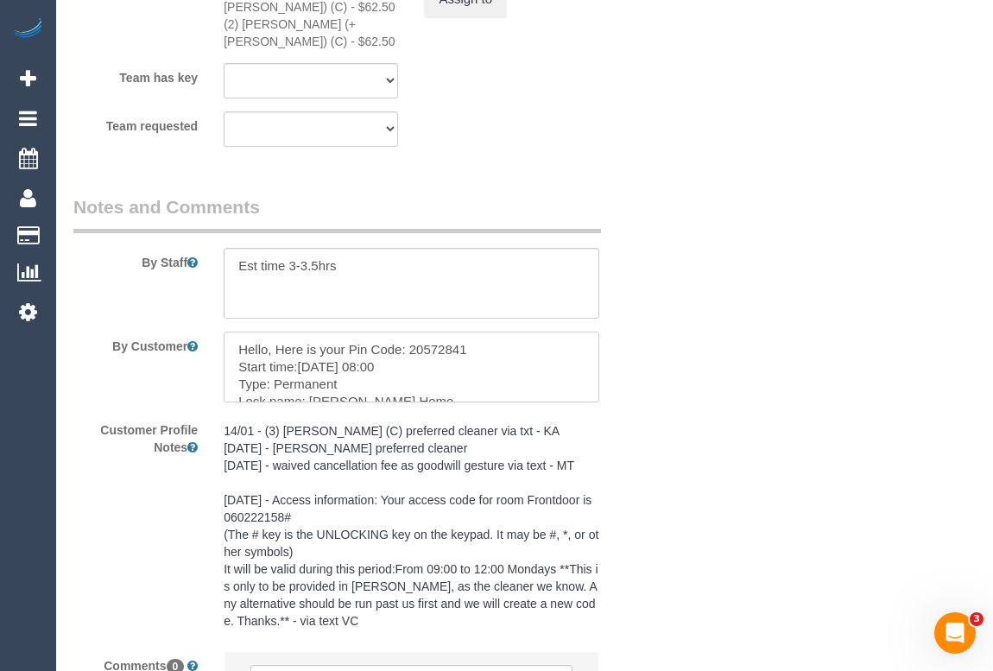
scroll to position [0, 0]
drag, startPoint x: 408, startPoint y: 373, endPoint x: 494, endPoint y: 374, distance: 86.3
click at [494, 374] on textarea at bounding box center [411, 367] width 375 height 71
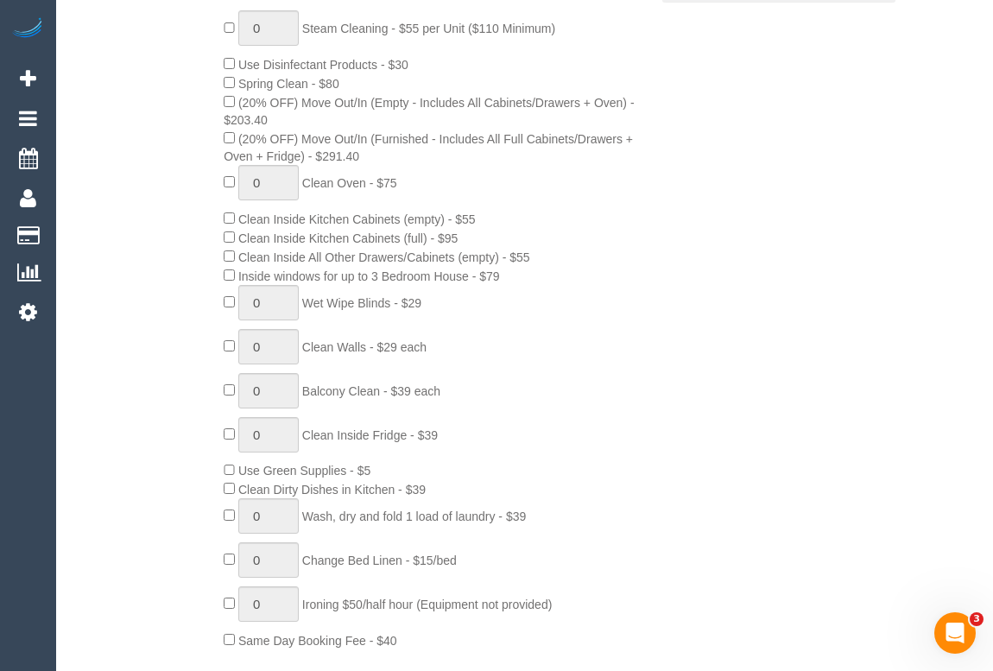
scroll to position [628, 0]
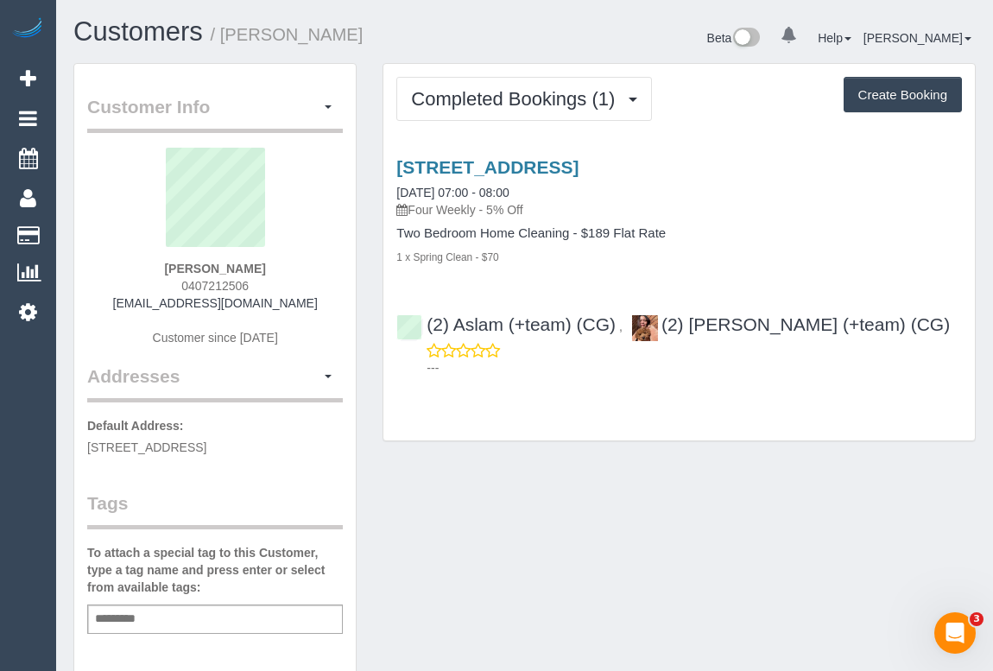
click at [587, 548] on div "Customer Info Edit Contact Info Send Message Email Preferences Special Sales Ta…" at bounding box center [524, 641] width 928 height 1157
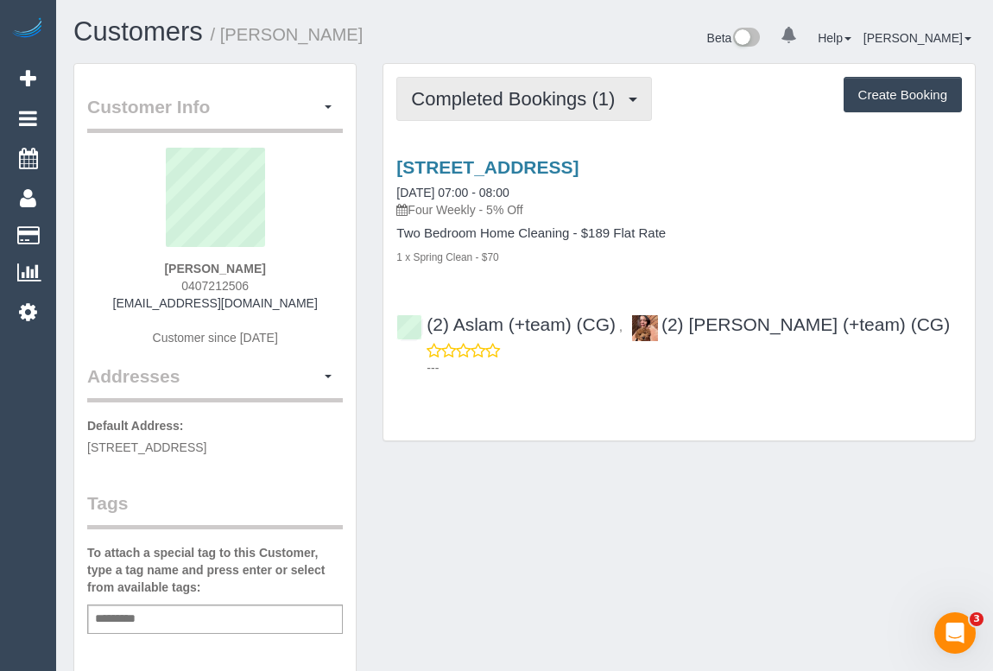
click at [501, 104] on span "Completed Bookings (1)" at bounding box center [517, 99] width 212 height 22
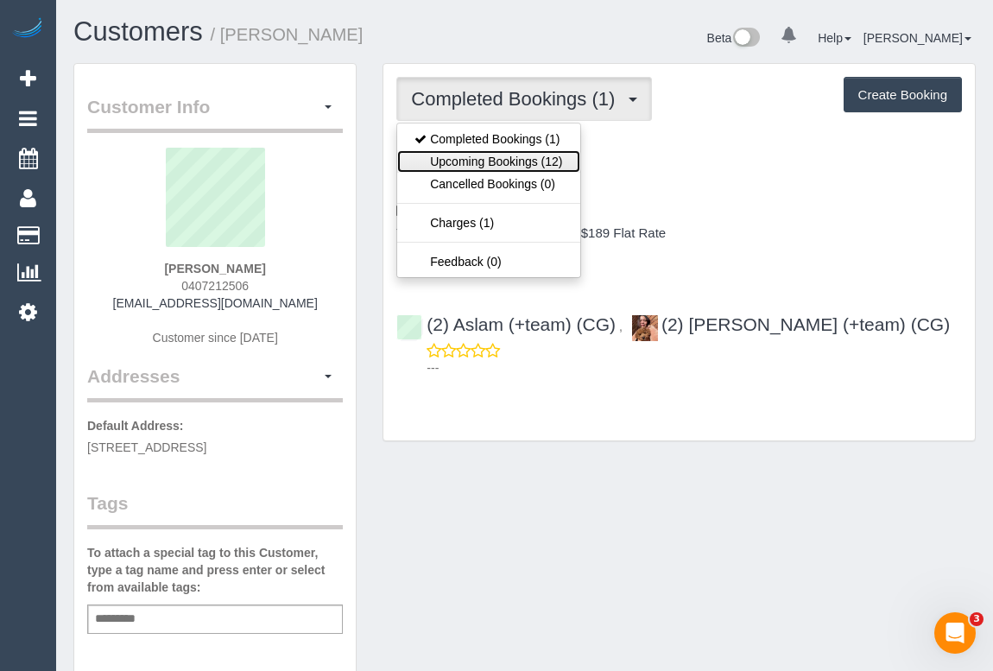
click at [506, 155] on link "Upcoming Bookings (12)" at bounding box center [488, 161] width 182 height 22
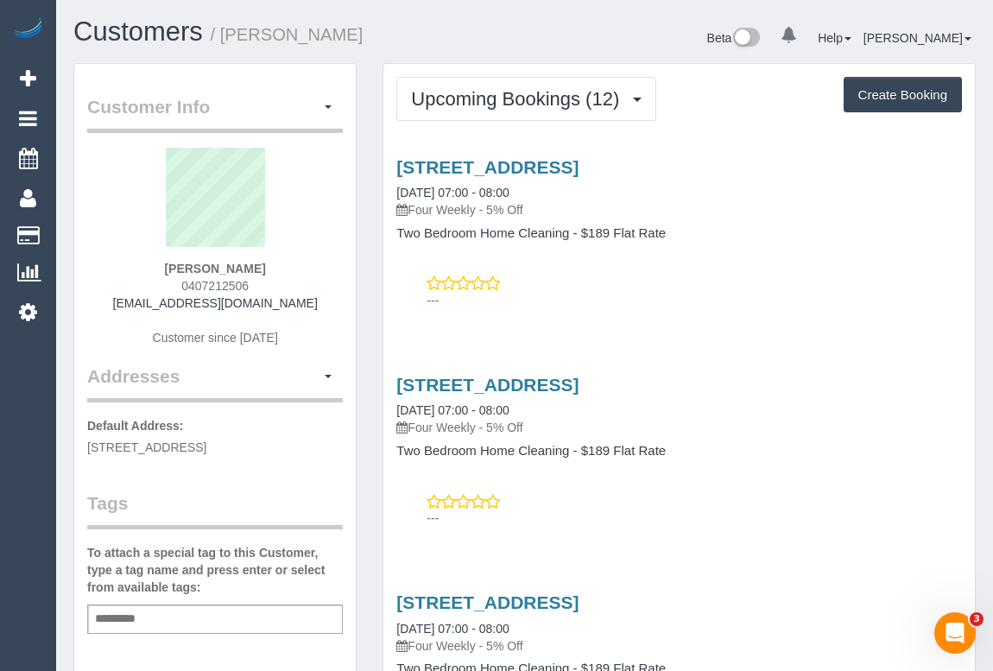
click at [716, 294] on p "---" at bounding box center [694, 300] width 535 height 17
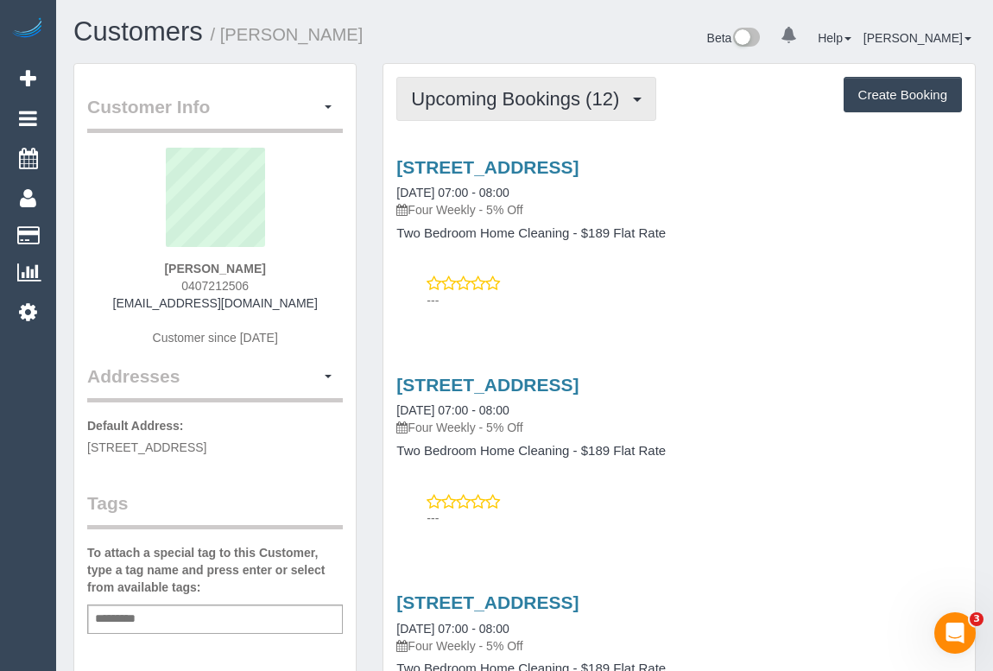
click at [534, 84] on button "Upcoming Bookings (12)" at bounding box center [526, 99] width 260 height 44
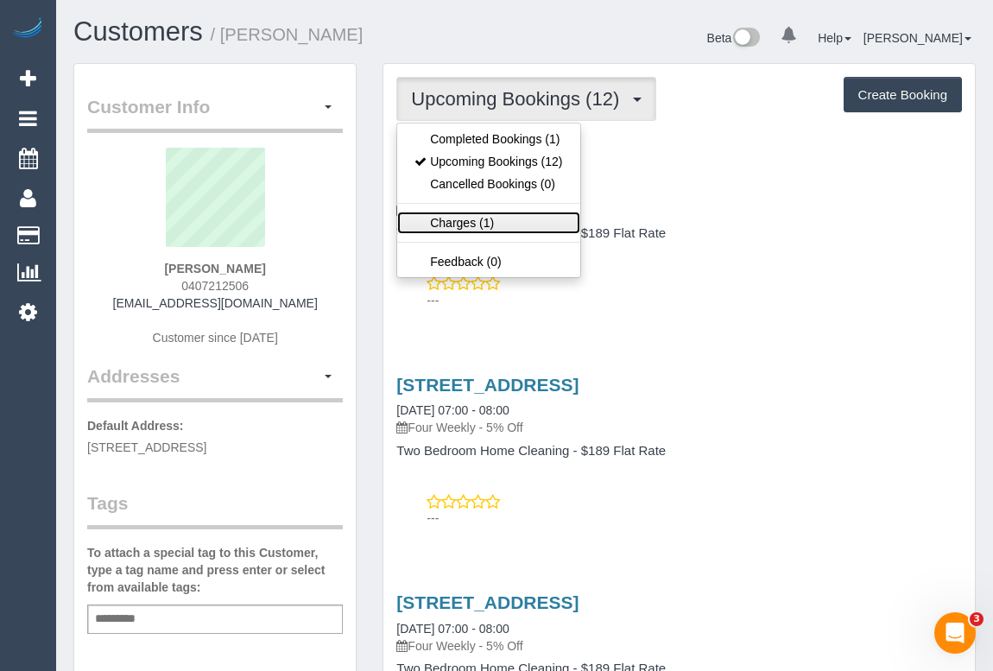
click at [457, 224] on link "Charges (1)" at bounding box center [488, 223] width 182 height 22
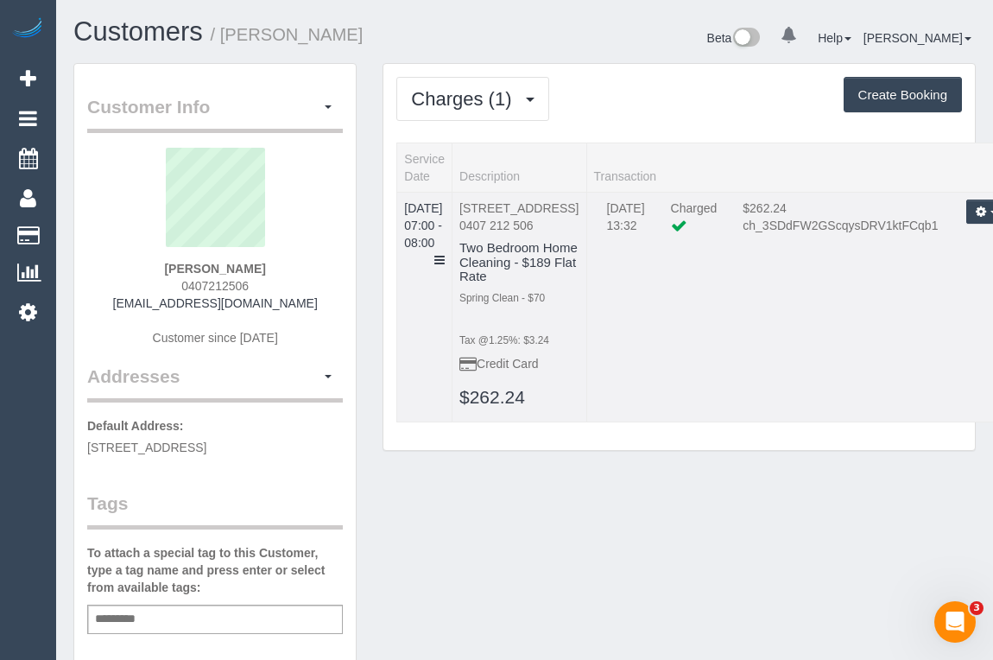
click at [452, 238] on td "[DATE] 07:00 - 08:00" at bounding box center [424, 307] width 55 height 230
click at [445, 254] on icon at bounding box center [439, 260] width 10 height 12
